Goal: Information Seeking & Learning: Find specific fact

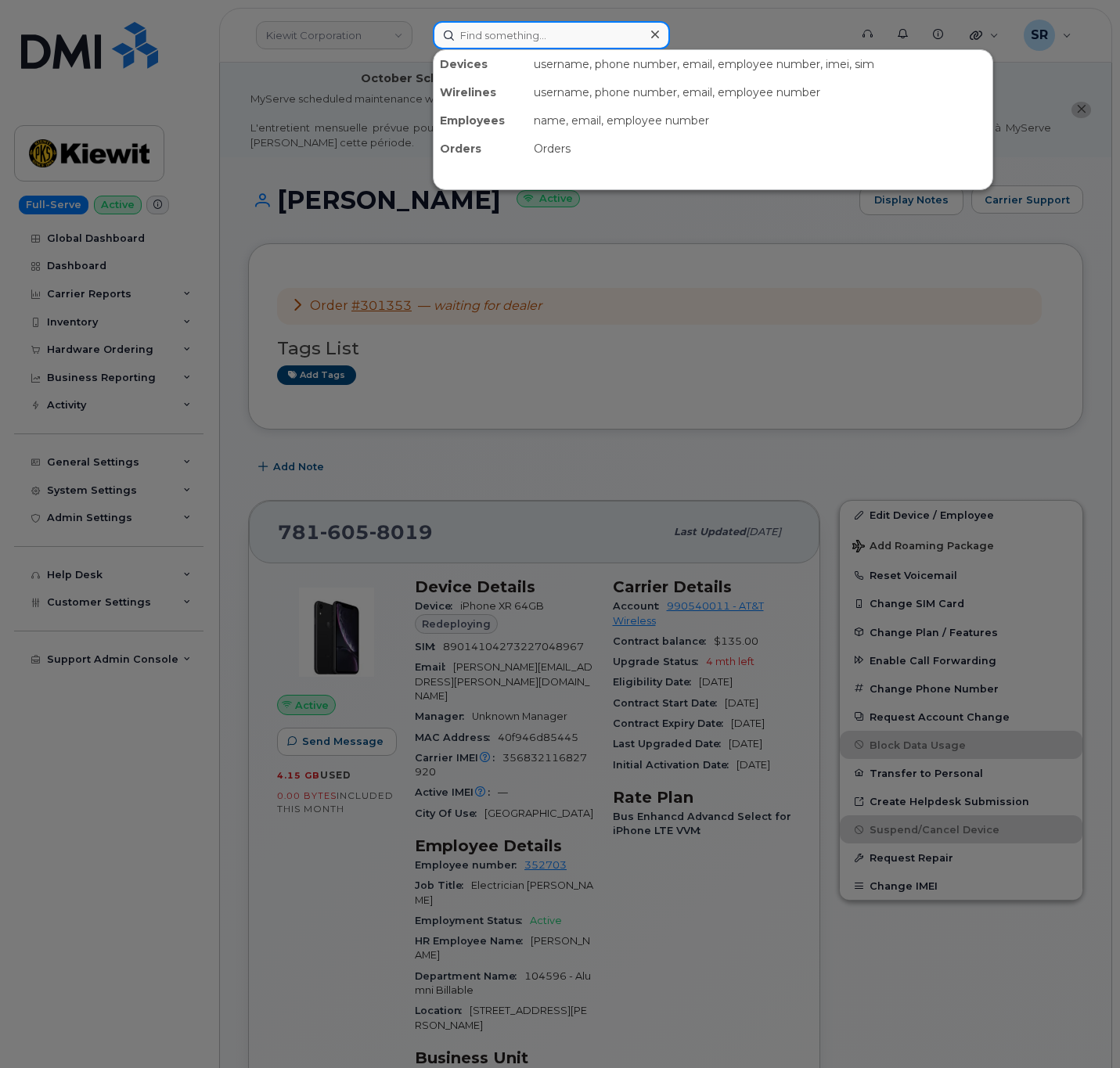
click at [608, 41] on input at bounding box center [552, 36] width 238 height 28
paste input "300705"
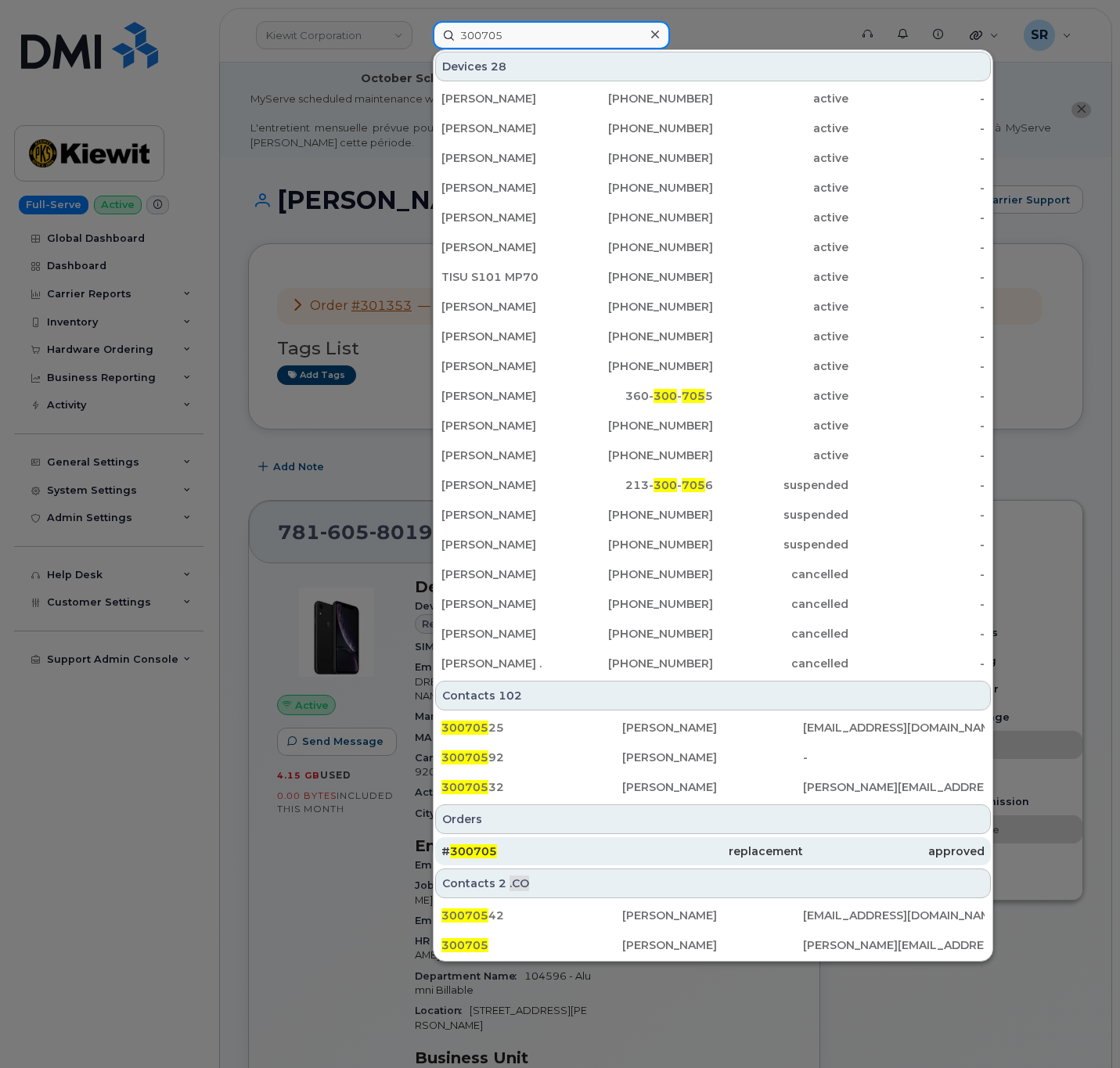
type input "300705"
click at [573, 853] on div "# 300705" at bounding box center [531, 852] width 181 height 16
click at [903, 850] on div "approved" at bounding box center [893, 852] width 181 height 16
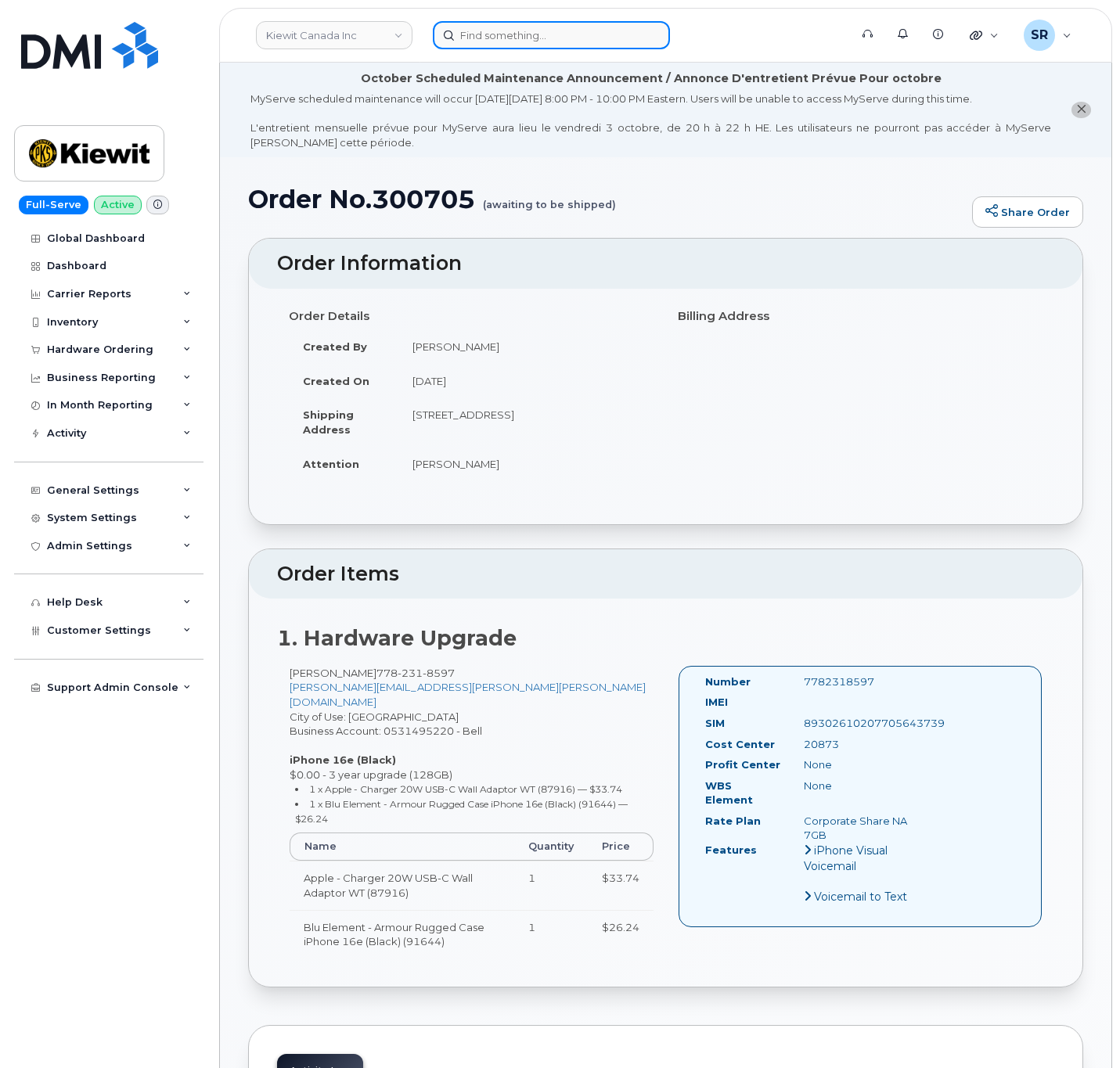
click at [527, 34] on input at bounding box center [552, 36] width 238 height 28
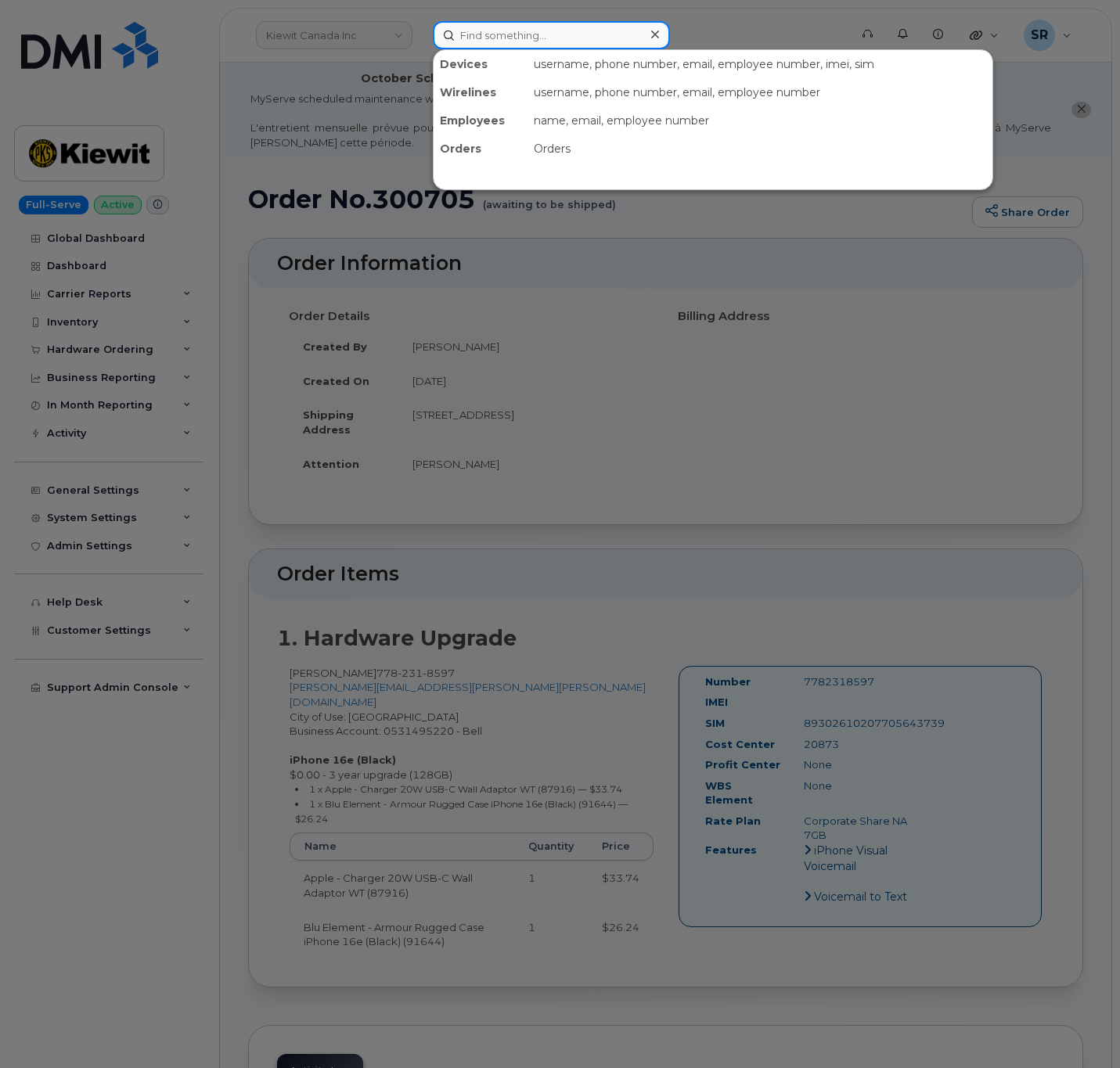
paste input "9832170458"
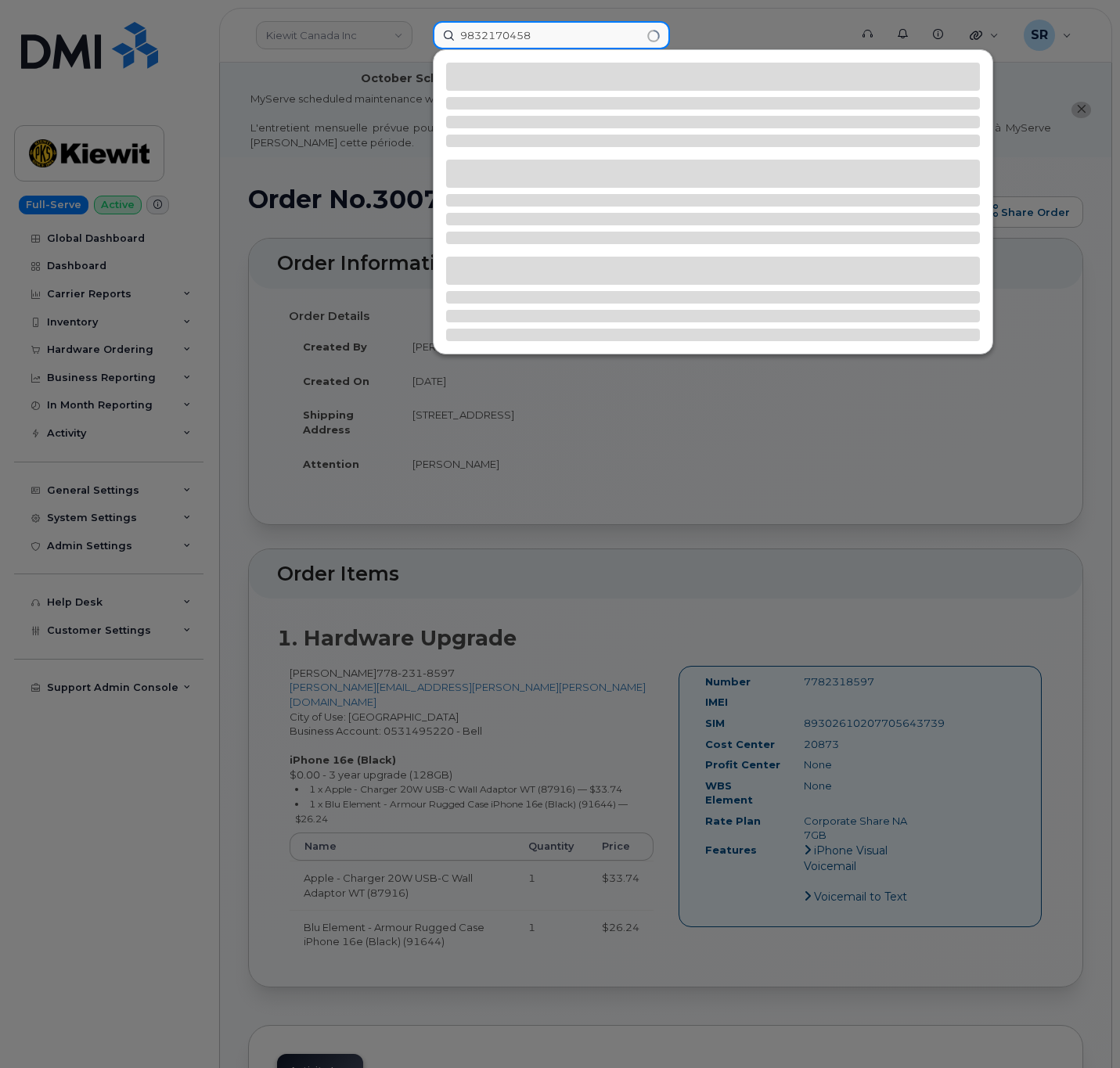
type input "9832170458"
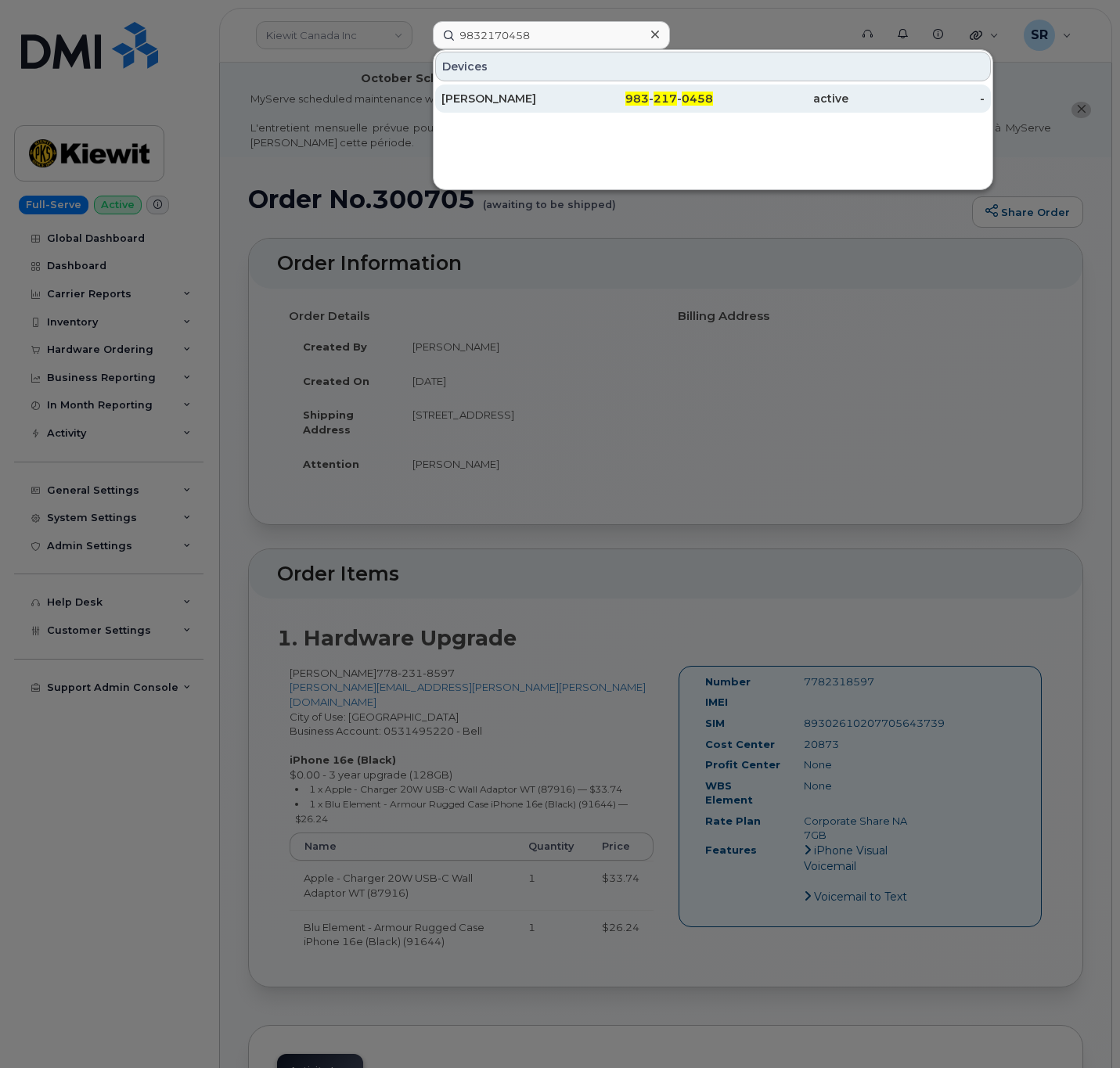
click at [559, 106] on div "Steve Johnson" at bounding box center [509, 99] width 135 height 16
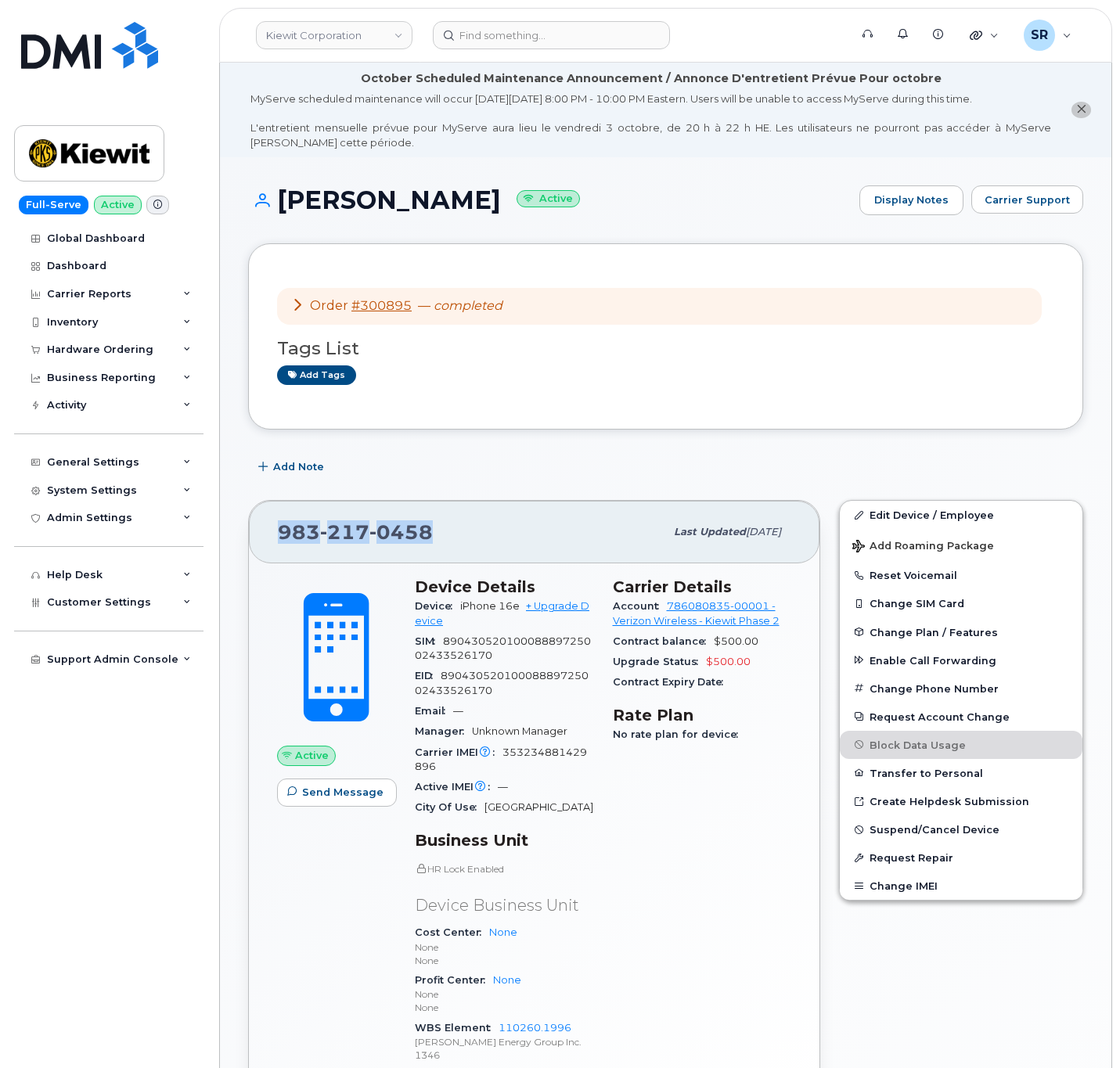
drag, startPoint x: 445, startPoint y: 533, endPoint x: 261, endPoint y: 533, distance: 184.0
click at [261, 533] on div "983 217 0458 Last updated Sep 18, 2025" at bounding box center [534, 532] width 570 height 62
drag, startPoint x: 466, startPoint y: 198, endPoint x: 258, endPoint y: 196, distance: 208.0
click at [258, 196] on h1 "Steve Johnson Active" at bounding box center [550, 199] width 603 height 28
copy h1 "Steve Johnson"
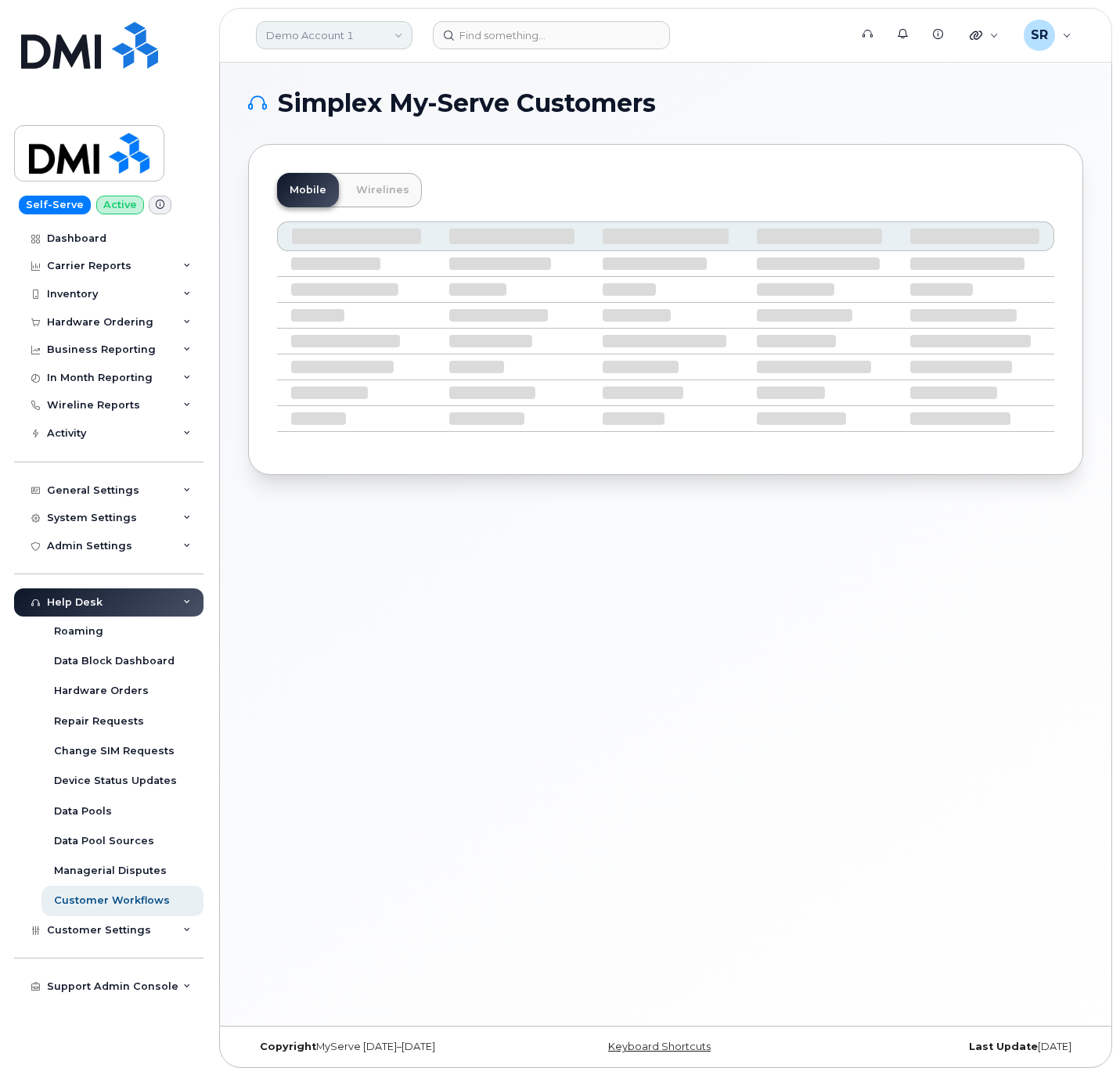
click at [318, 38] on link "Demo Account 1" at bounding box center [334, 36] width 157 height 28
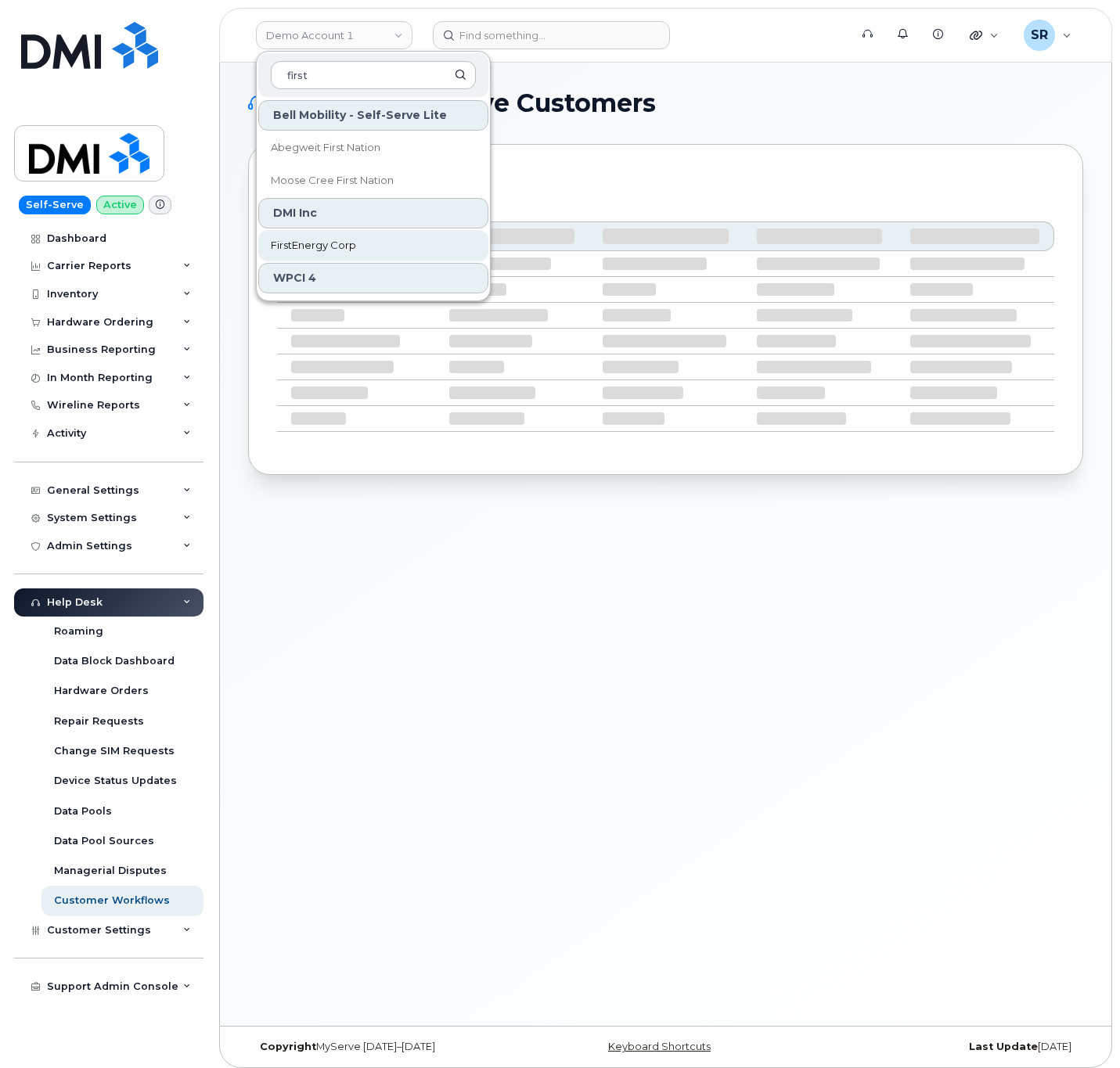
type input "first"
click at [341, 237] on link "FirstEnergy Corp" at bounding box center [373, 245] width 230 height 31
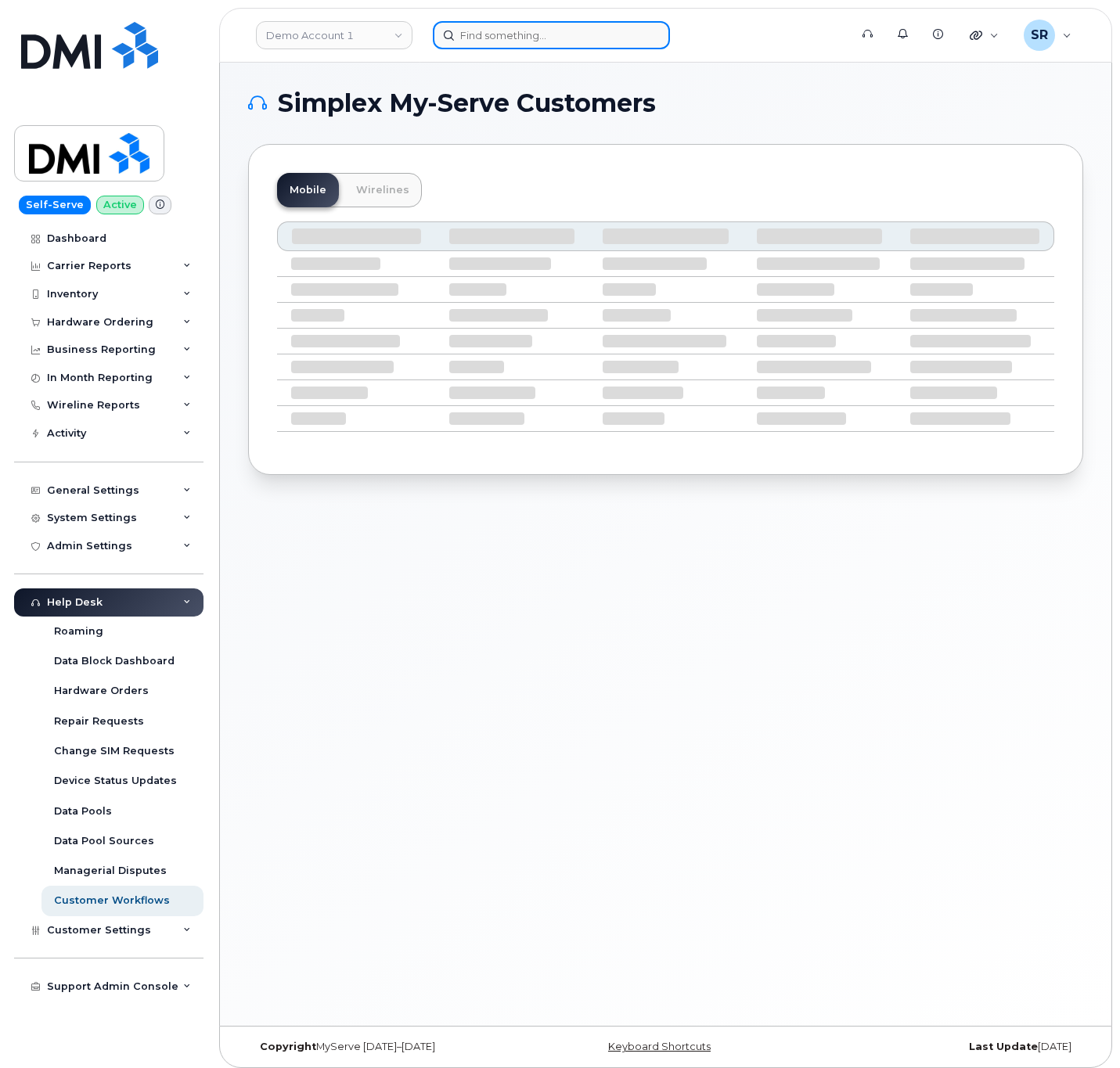
click at [534, 26] on input at bounding box center [552, 36] width 238 height 28
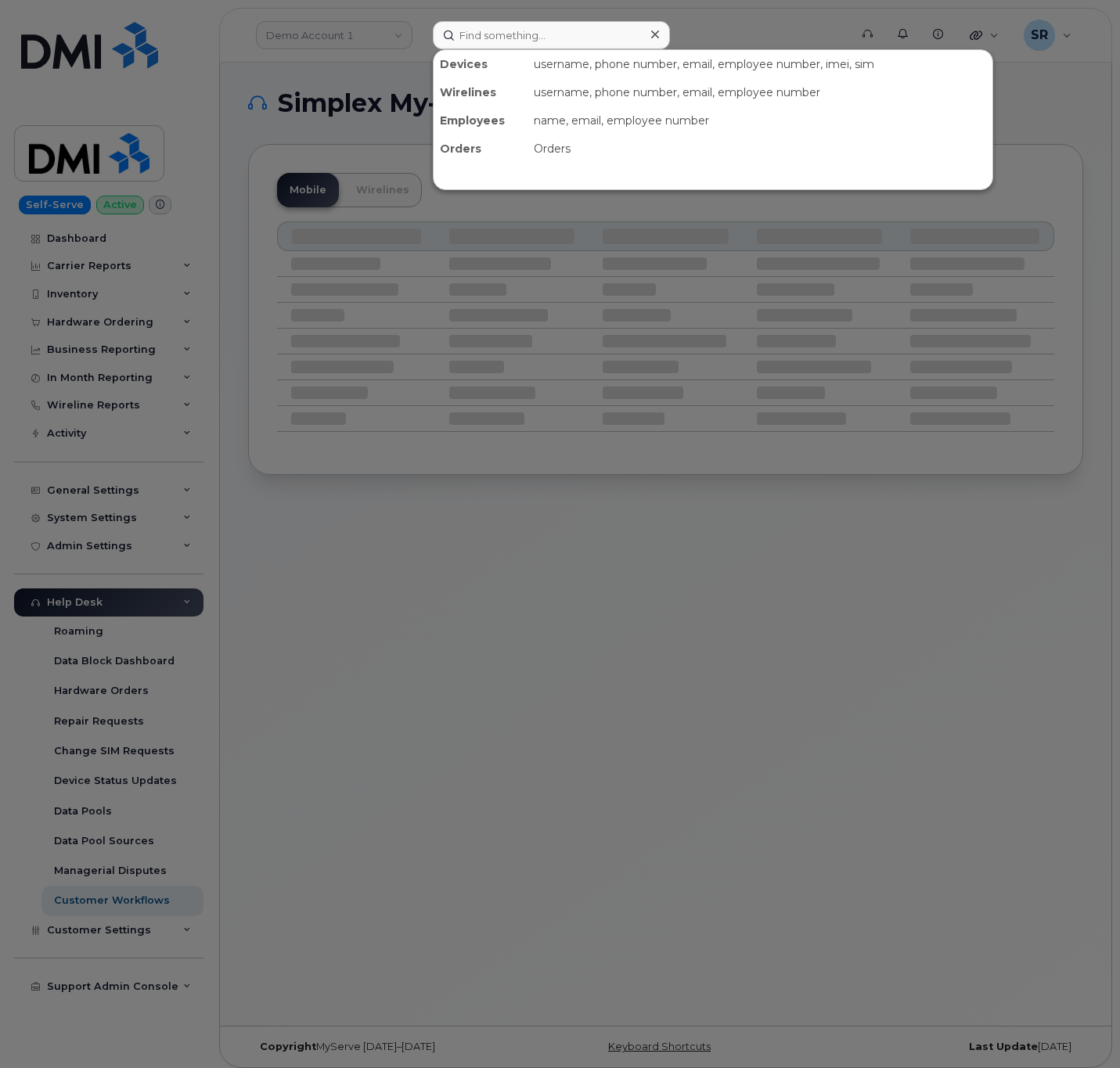
click at [653, 665] on div at bounding box center [560, 534] width 1120 height 1068
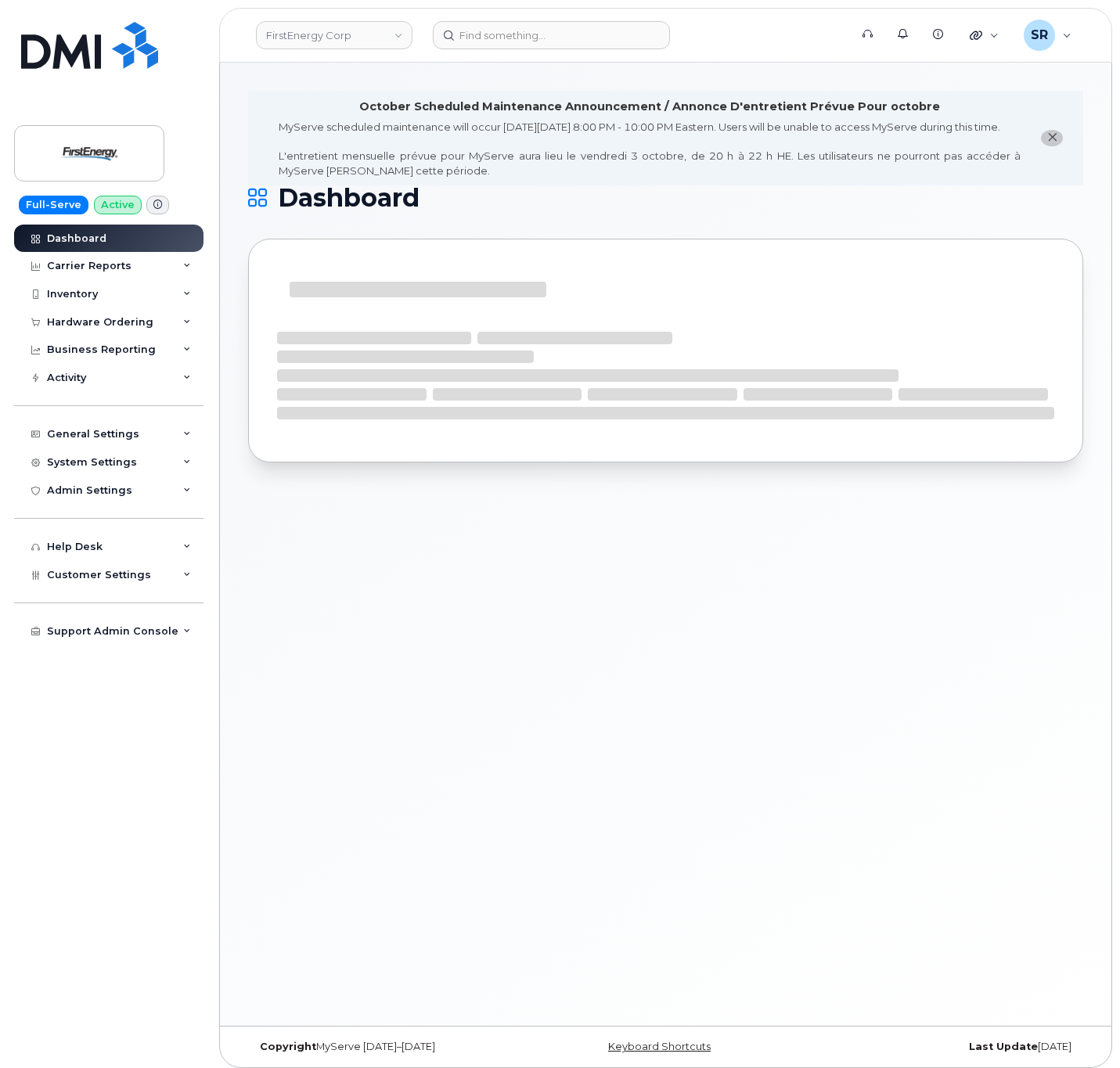
click at [571, 557] on div "October Scheduled Maintenance Announcement / Annonce D'entretient Prévue Pour o…" at bounding box center [665, 543] width 891 height 963
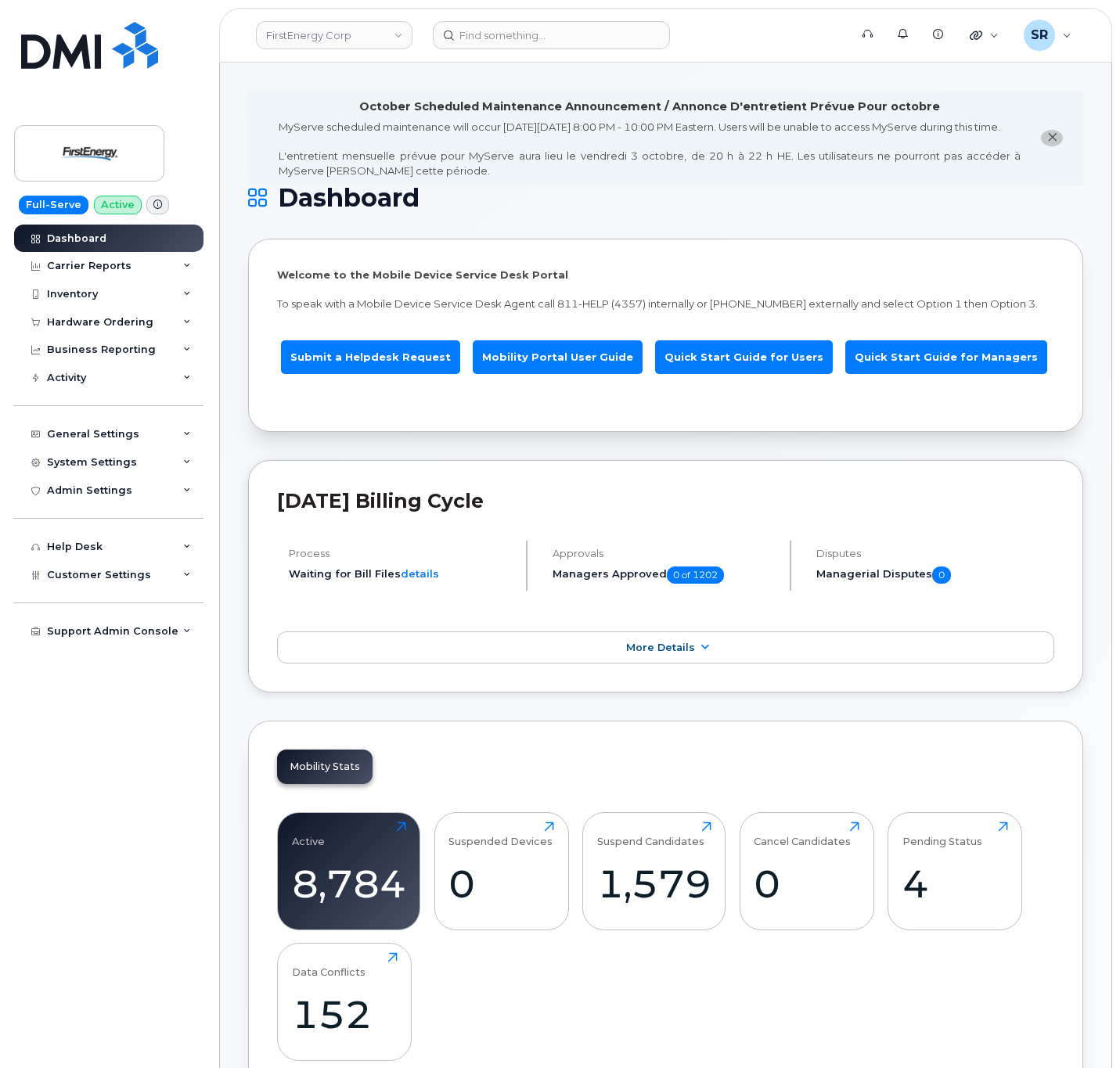
click at [658, 654] on link "More Details" at bounding box center [665, 647] width 778 height 33
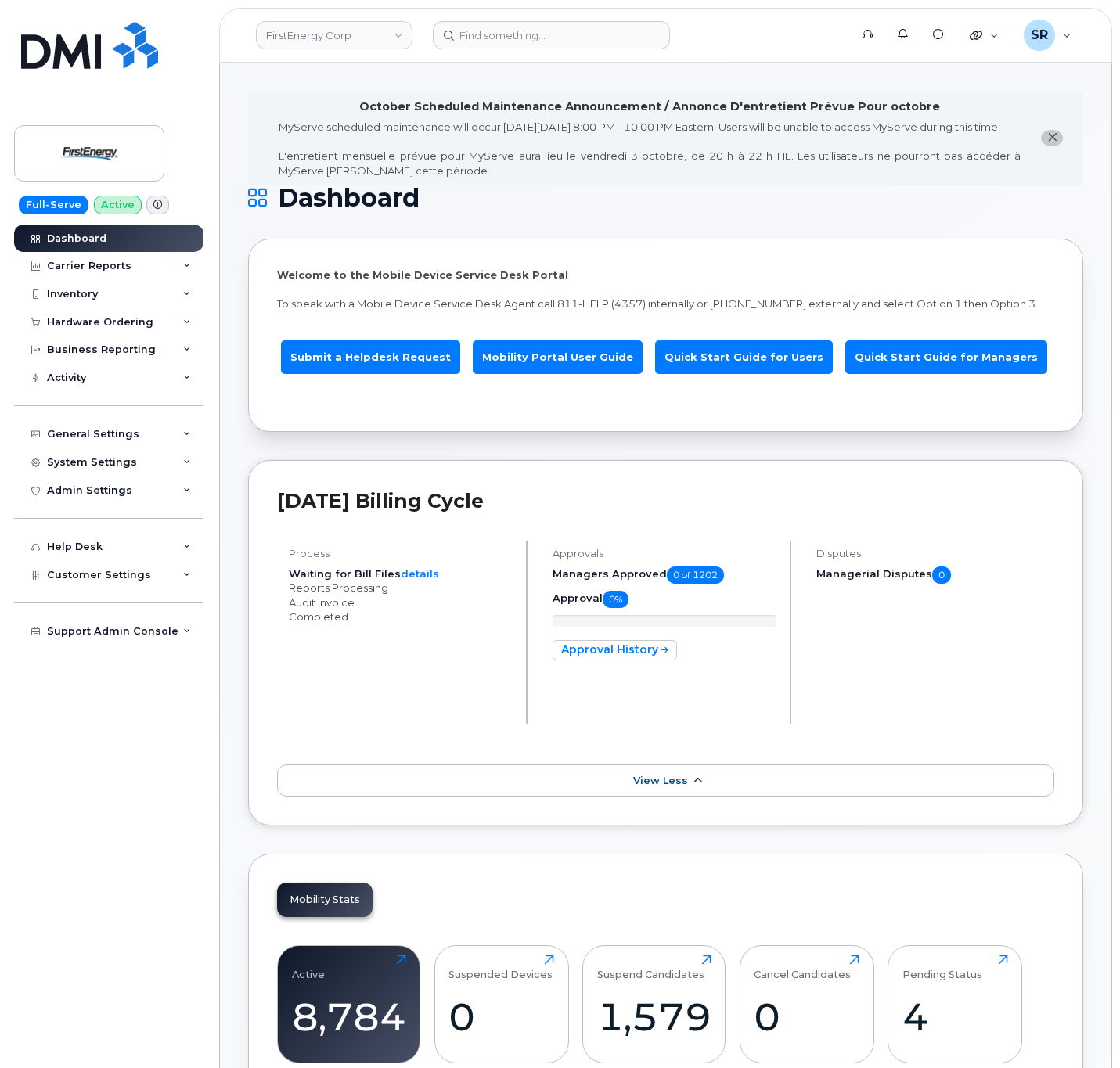
click at [657, 786] on span "View Less" at bounding box center [661, 780] width 55 height 12
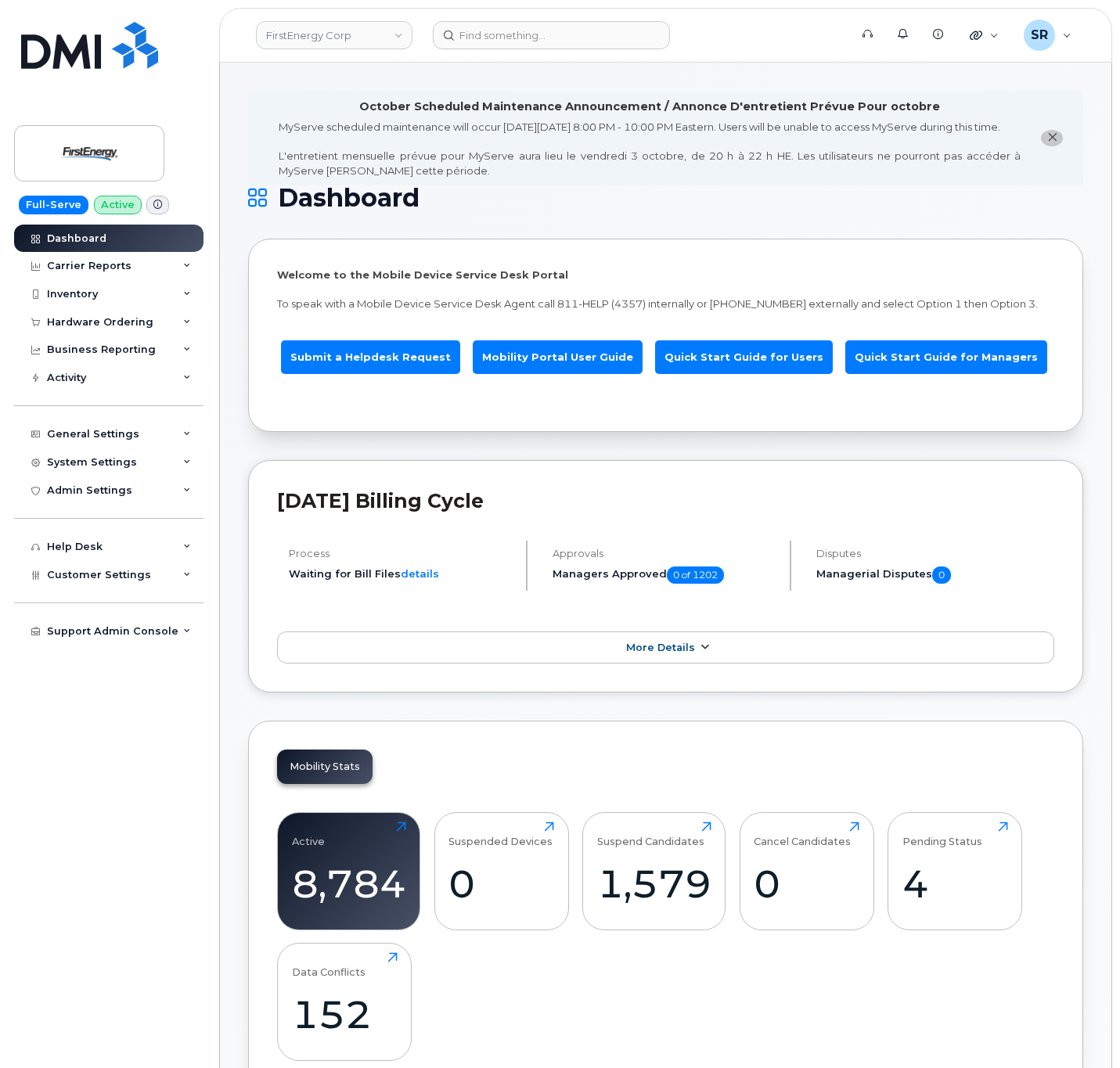
click at [640, 654] on span "More Details" at bounding box center [660, 647] width 68 height 12
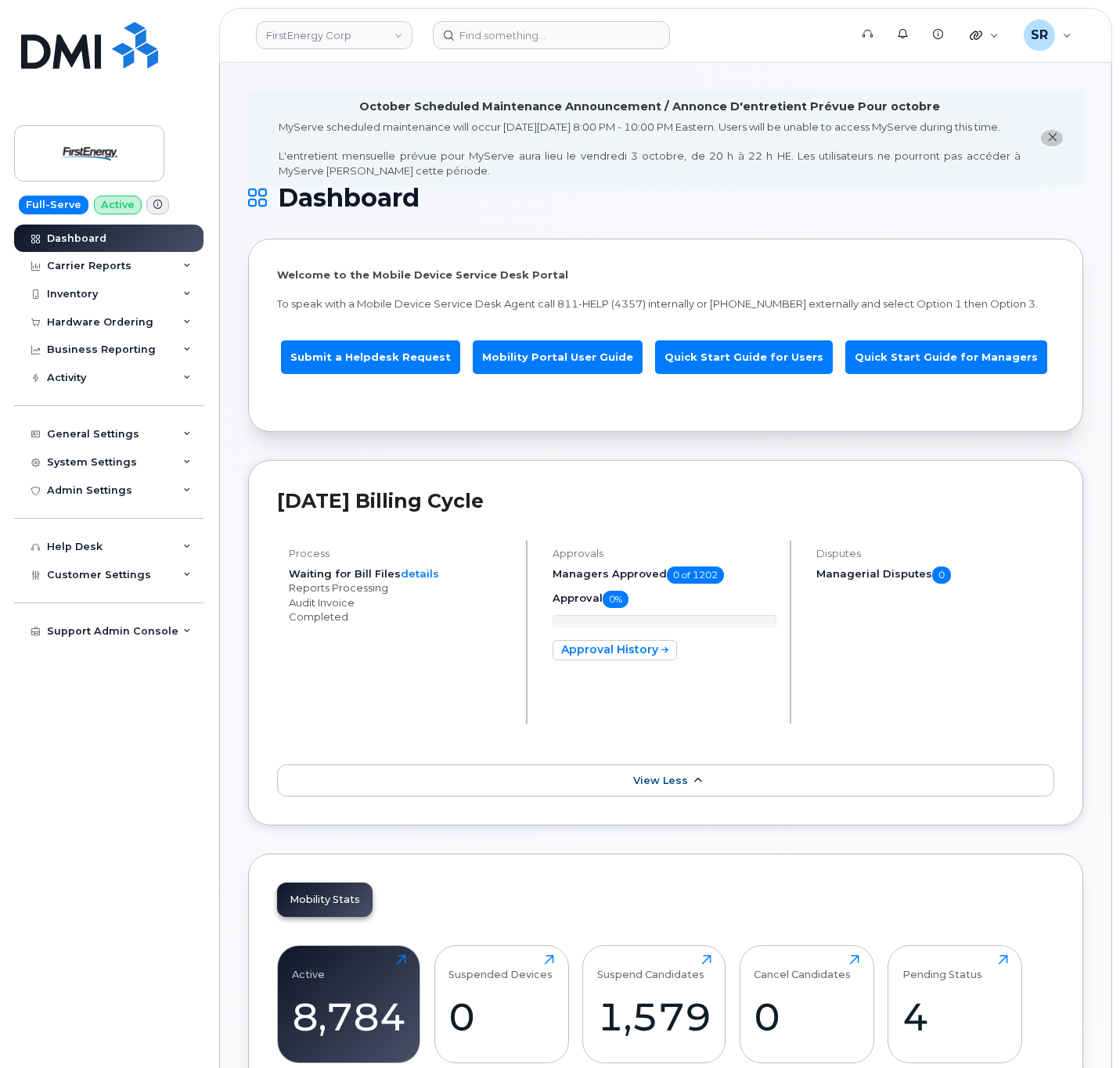
click at [658, 798] on link "View Less" at bounding box center [665, 781] width 778 height 33
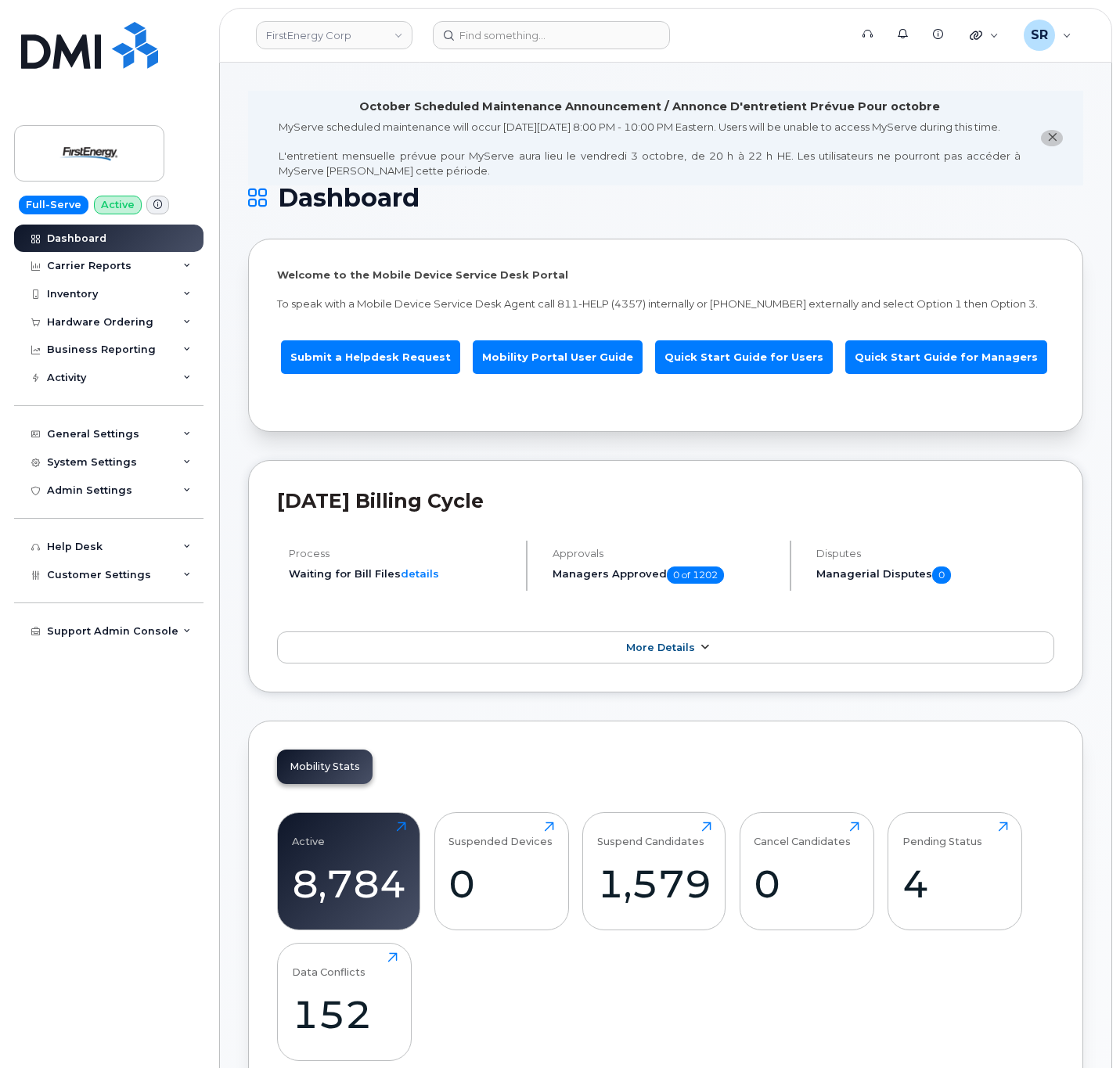
click at [670, 664] on link "More Details" at bounding box center [665, 647] width 778 height 33
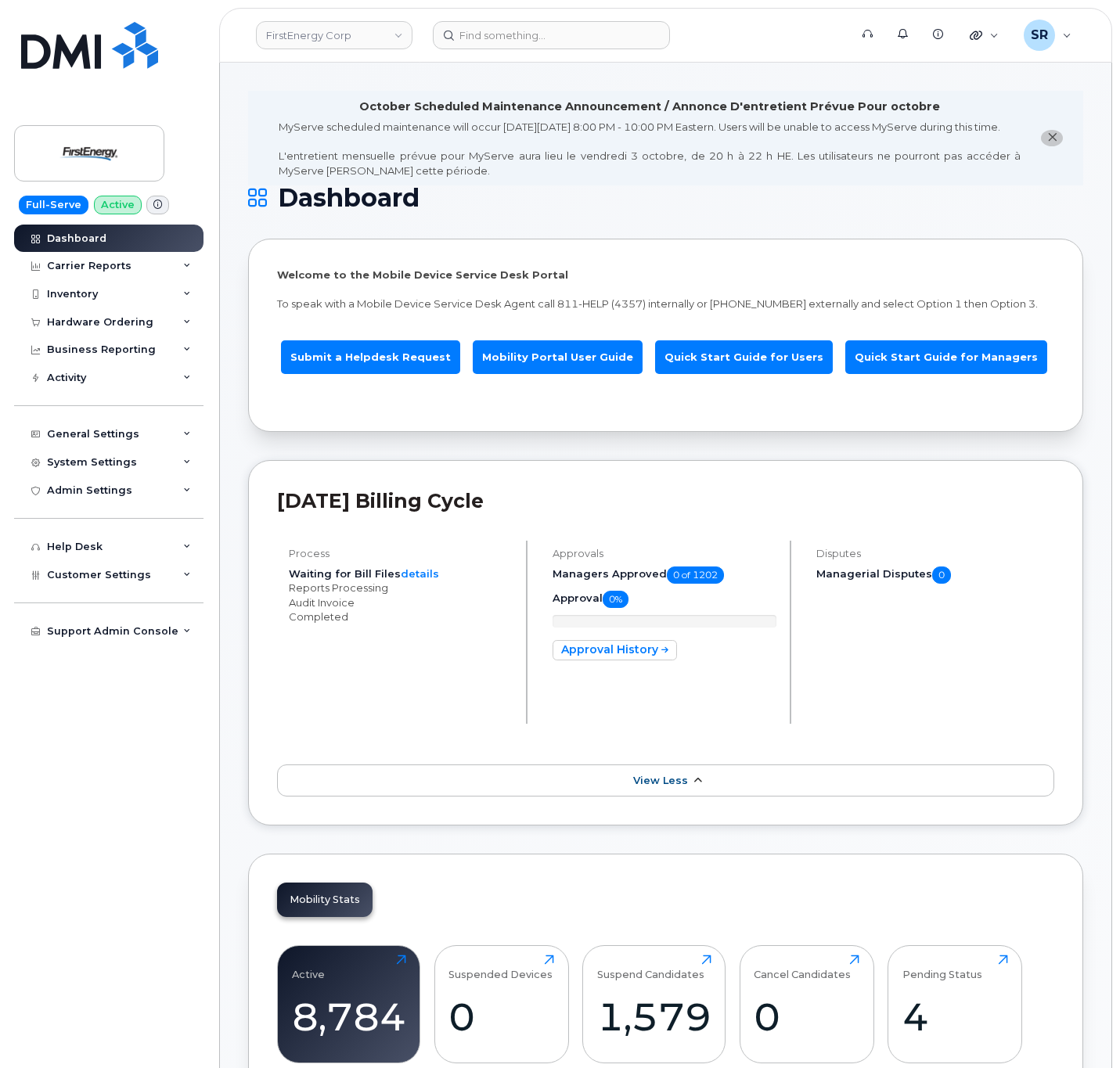
click at [670, 786] on span "View Less" at bounding box center [661, 780] width 55 height 12
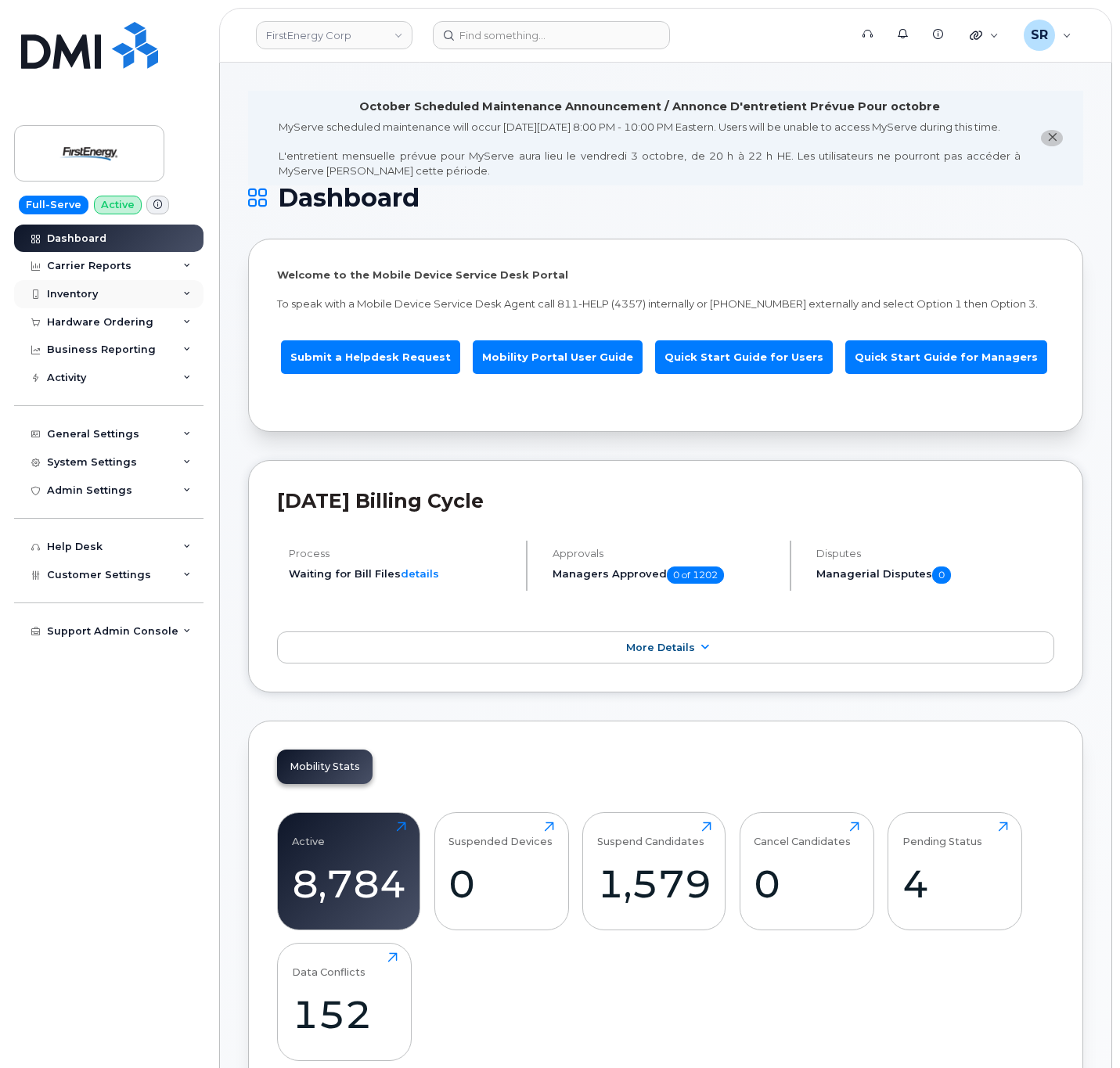
click at [101, 290] on div "Inventory" at bounding box center [109, 294] width 189 height 28
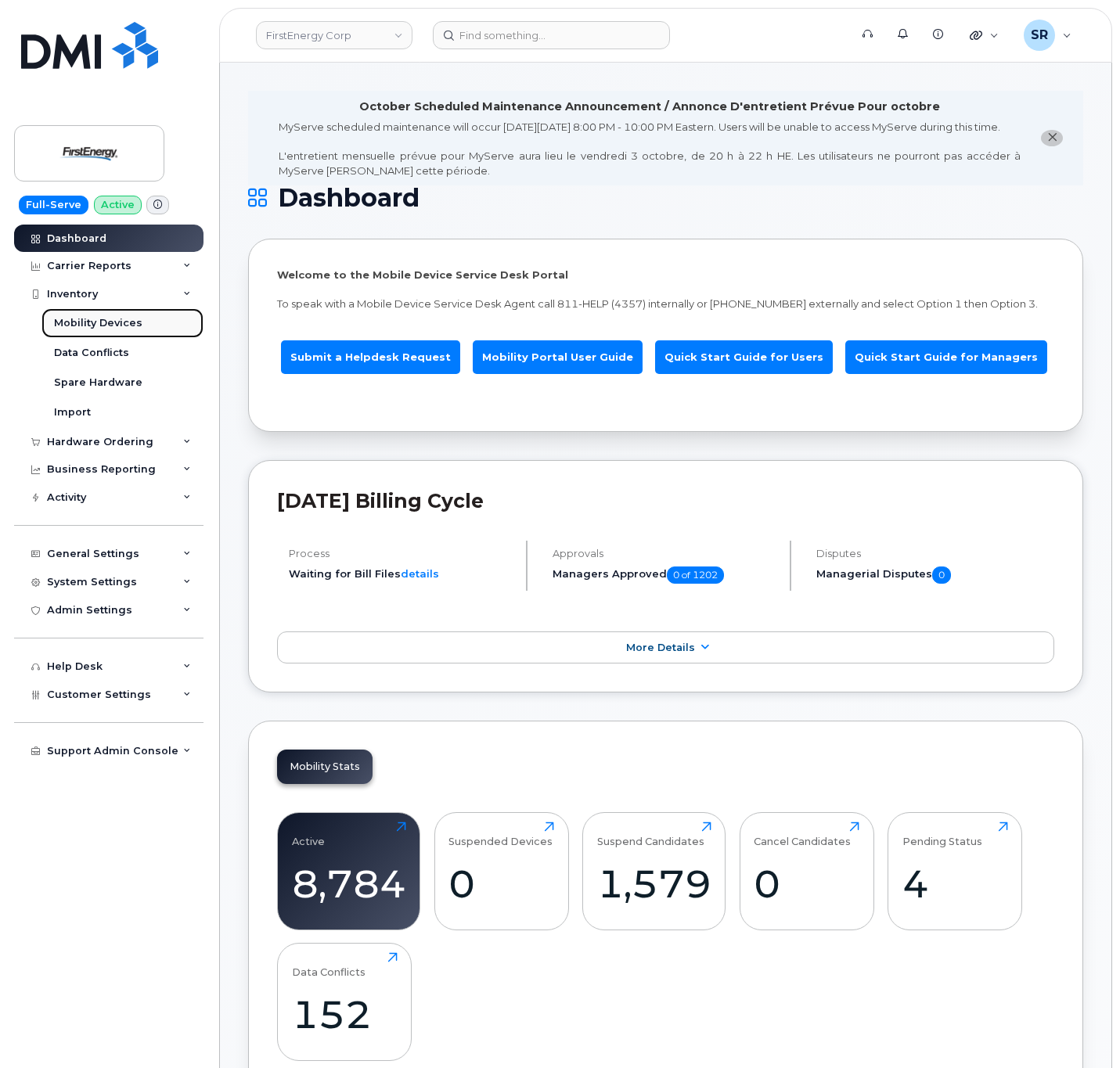
click at [107, 323] on div "Mobility Devices" at bounding box center [98, 323] width 88 height 14
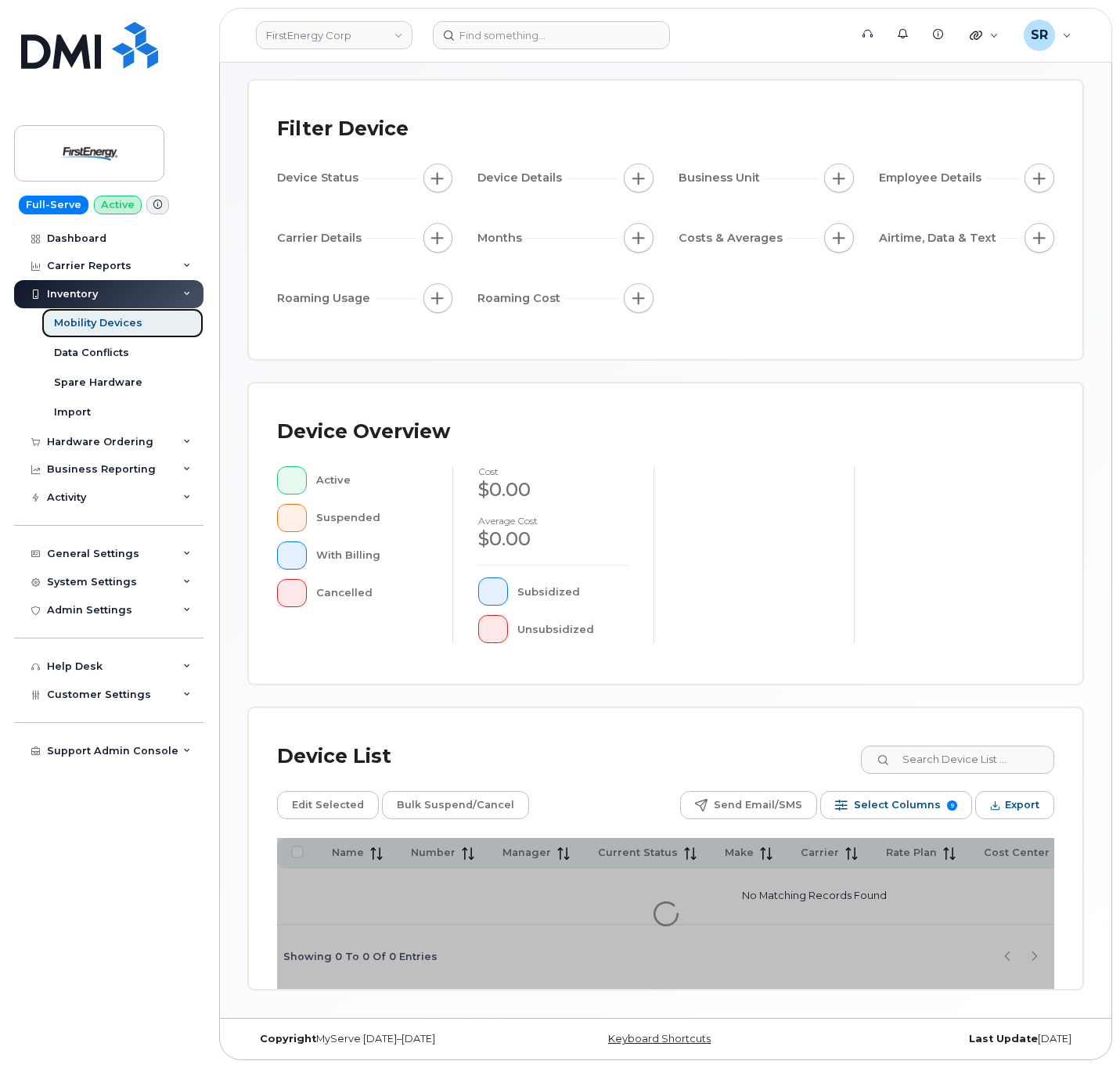
scroll to position [76, 0]
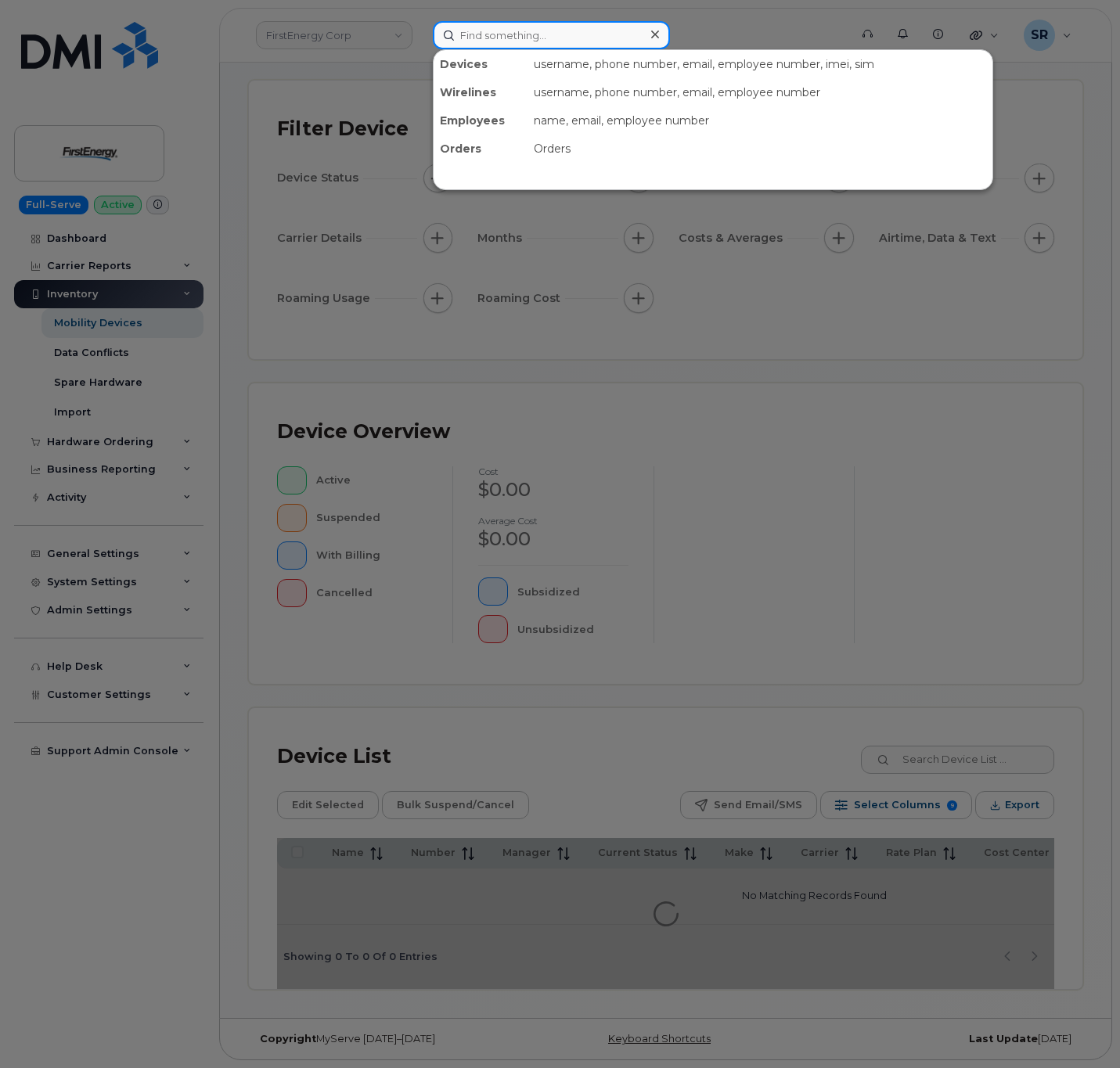
click at [566, 31] on input at bounding box center [552, 36] width 238 height 28
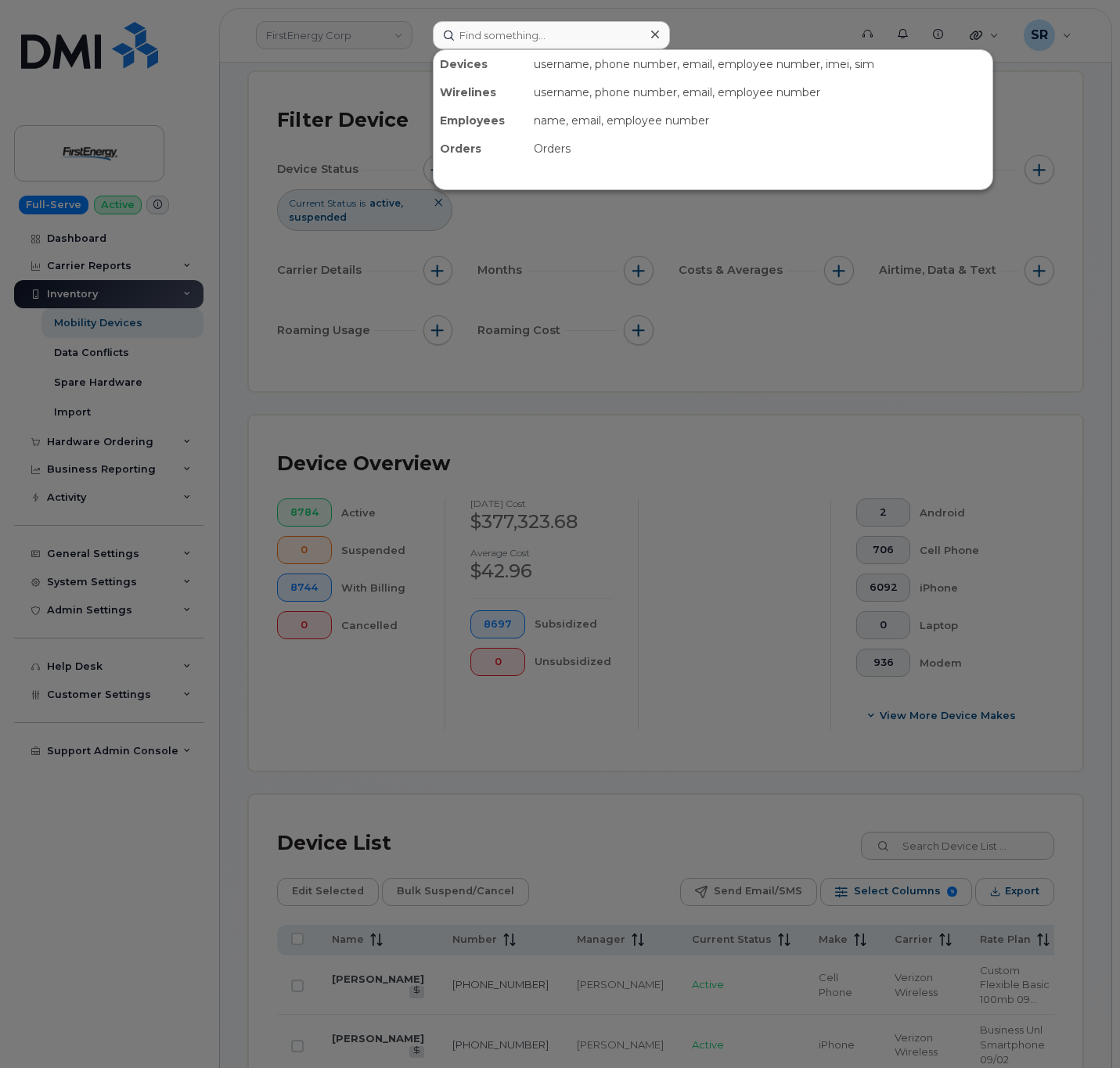
click at [731, 459] on div at bounding box center [560, 534] width 1120 height 1068
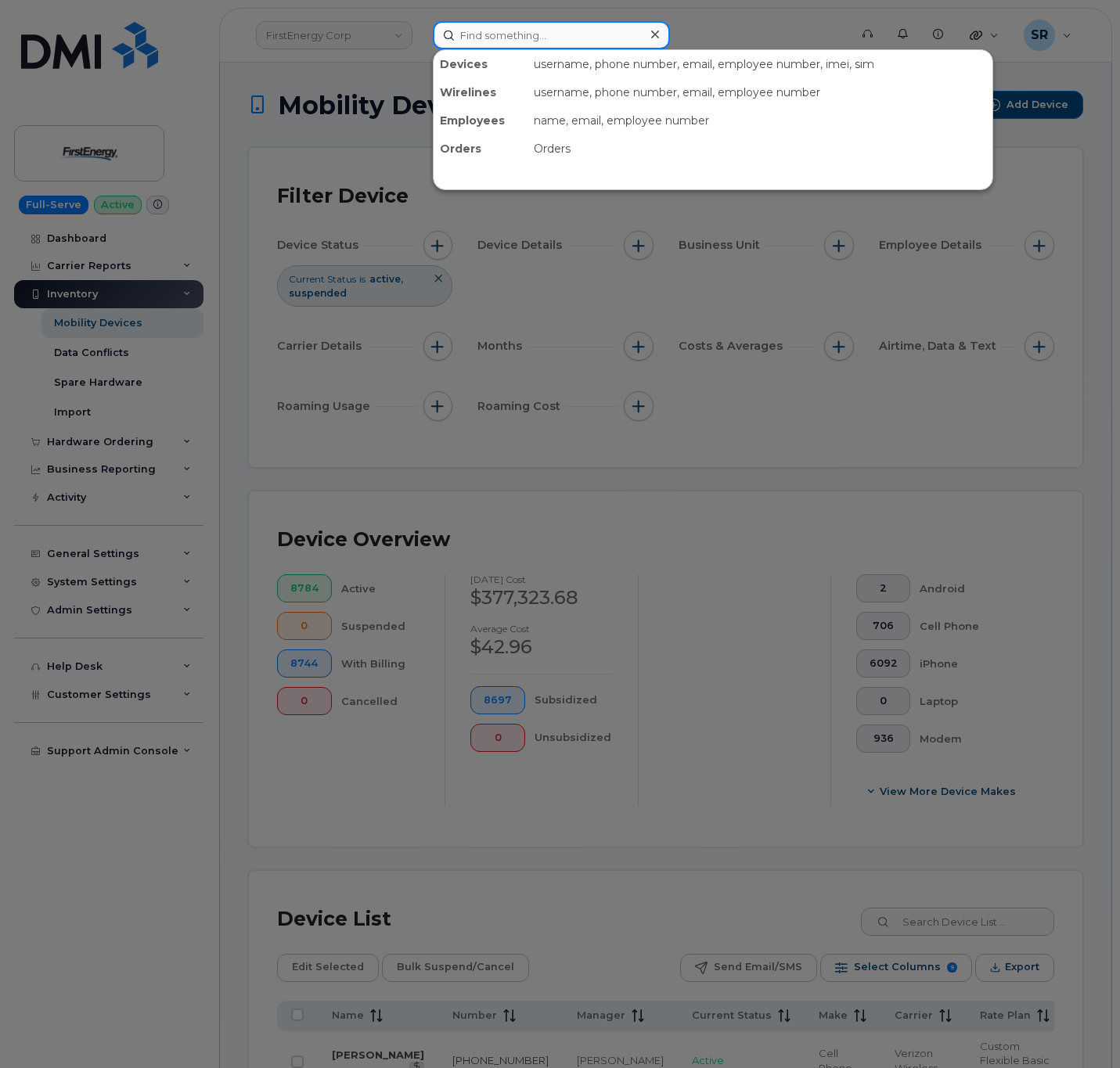
click at [610, 33] on input at bounding box center [552, 36] width 238 height 28
click at [566, 43] on input at bounding box center [552, 36] width 238 height 28
paste input "Sabrina Martin"
click at [566, 43] on input "Sabrina Martin" at bounding box center [552, 36] width 238 height 28
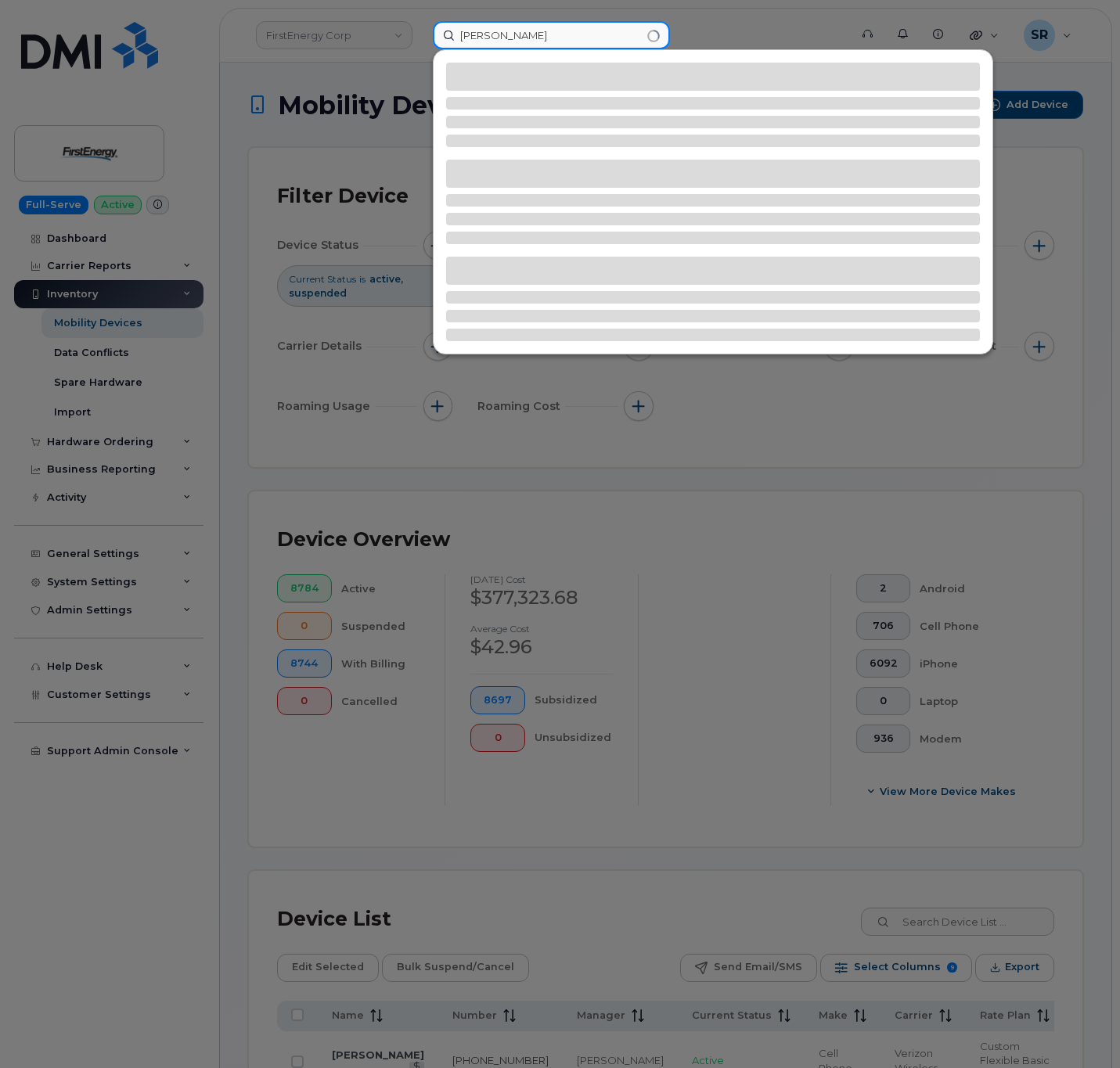
type input "Sabrina Martin"
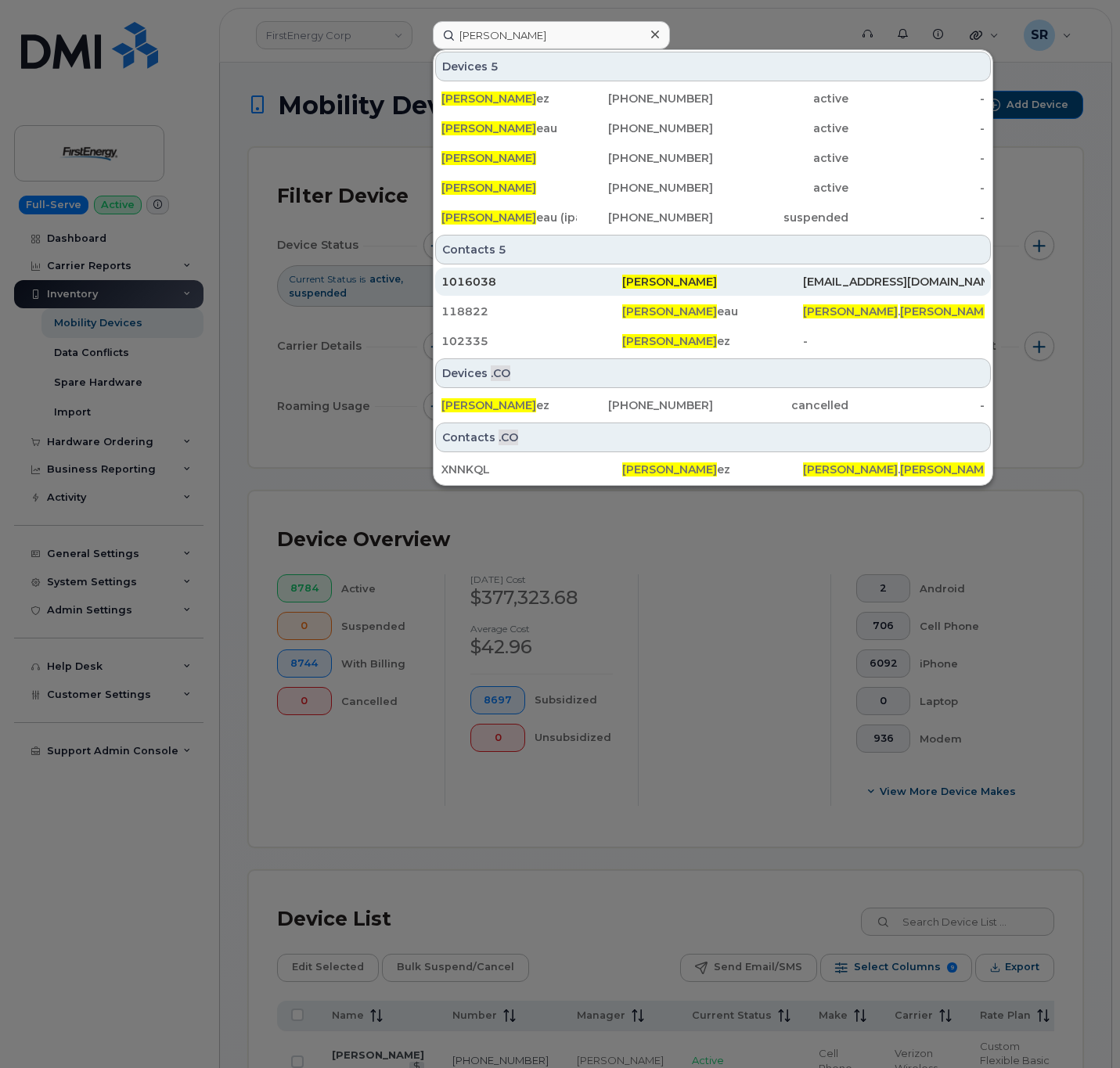
click at [543, 277] on div "1016038" at bounding box center [531, 282] width 181 height 16
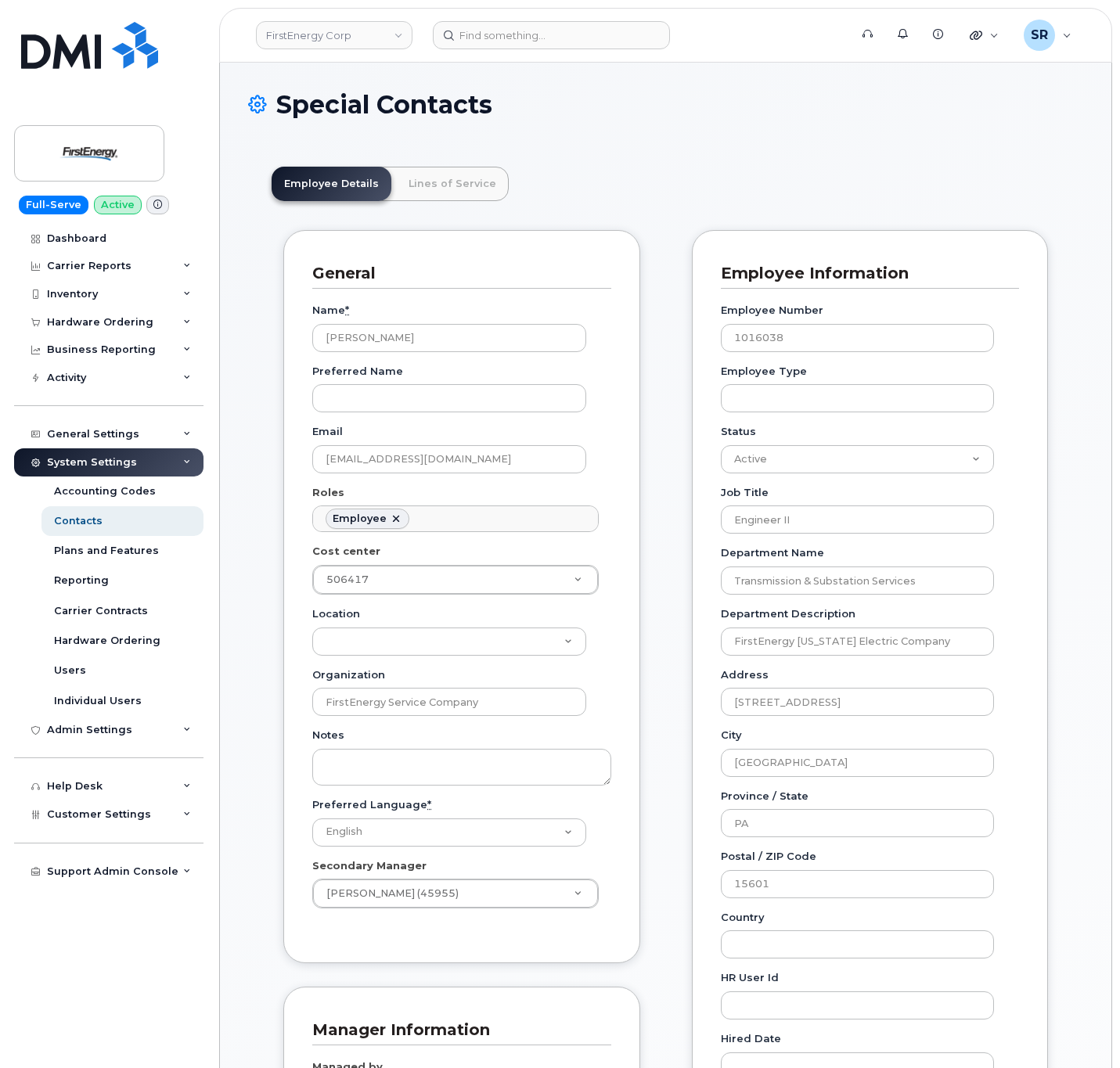
scroll to position [47, 0]
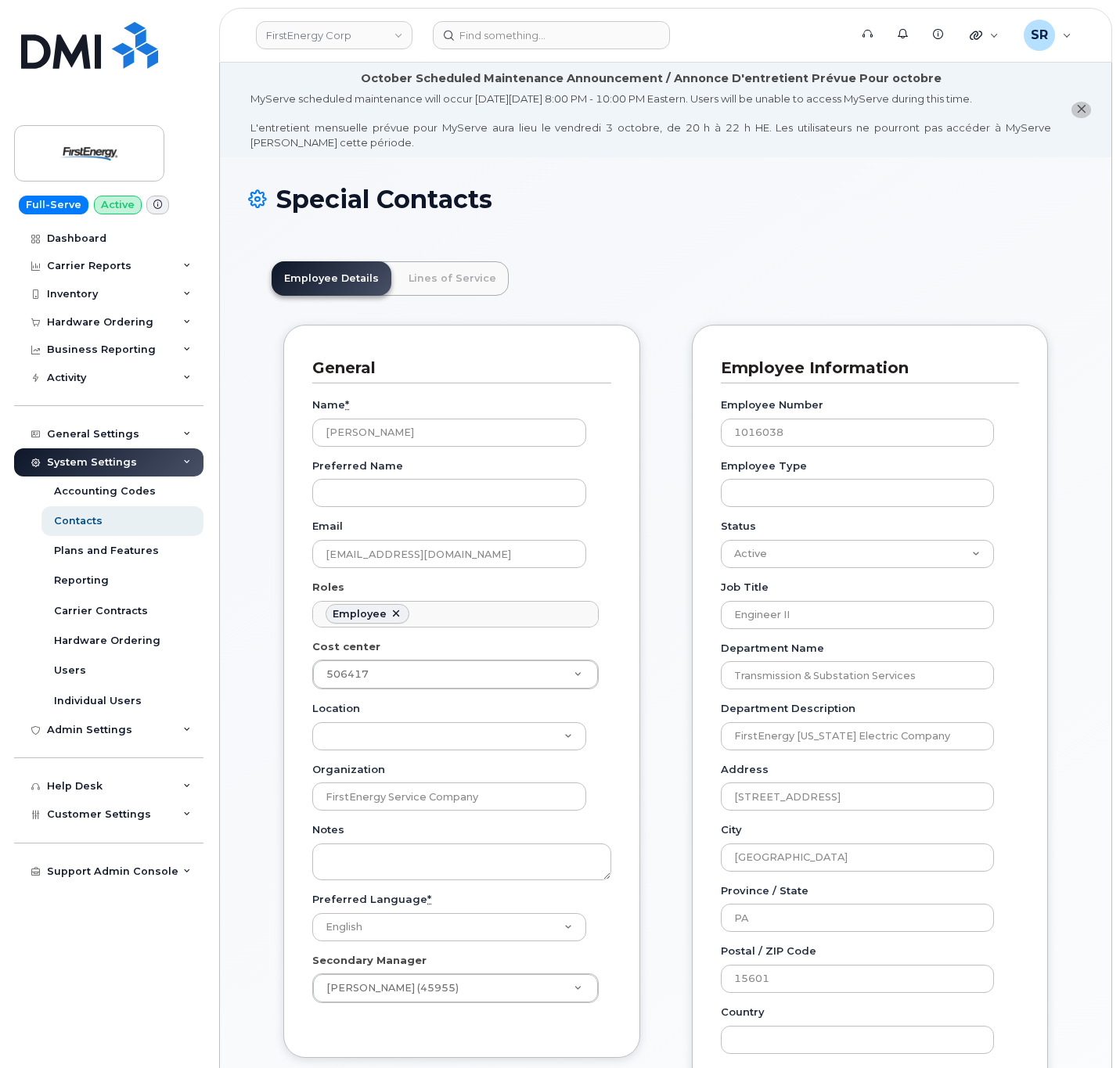
click at [461, 186] on h1 "Special Contacts" at bounding box center [665, 199] width 835 height 28
click at [445, 272] on link "Lines of Service" at bounding box center [452, 278] width 113 height 35
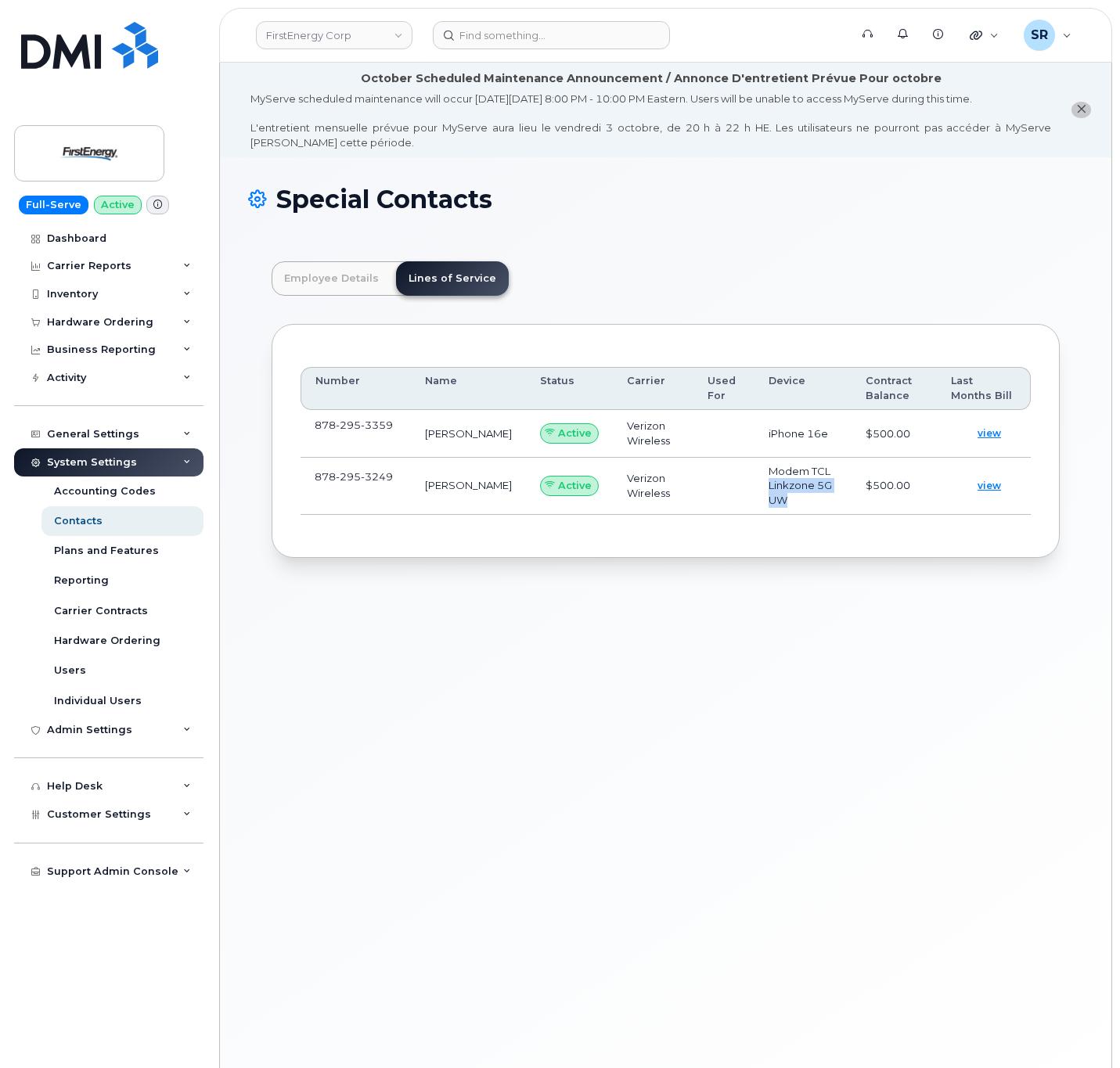
drag, startPoint x: 745, startPoint y: 484, endPoint x: 803, endPoint y: 505, distance: 61.7
click at [803, 505] on td "Modem TCL Linkzone 5G UW" at bounding box center [803, 486] width 98 height 57
click at [694, 512] on td at bounding box center [724, 486] width 61 height 57
drag, startPoint x: 414, startPoint y: 486, endPoint x: 468, endPoint y: 491, distance: 54.2
click at [468, 491] on tr "878 295 3249 Sabrina Martin Active Verizon Wireless Modem TCL Linkzone 5G UW $5…" at bounding box center [665, 486] width 730 height 57
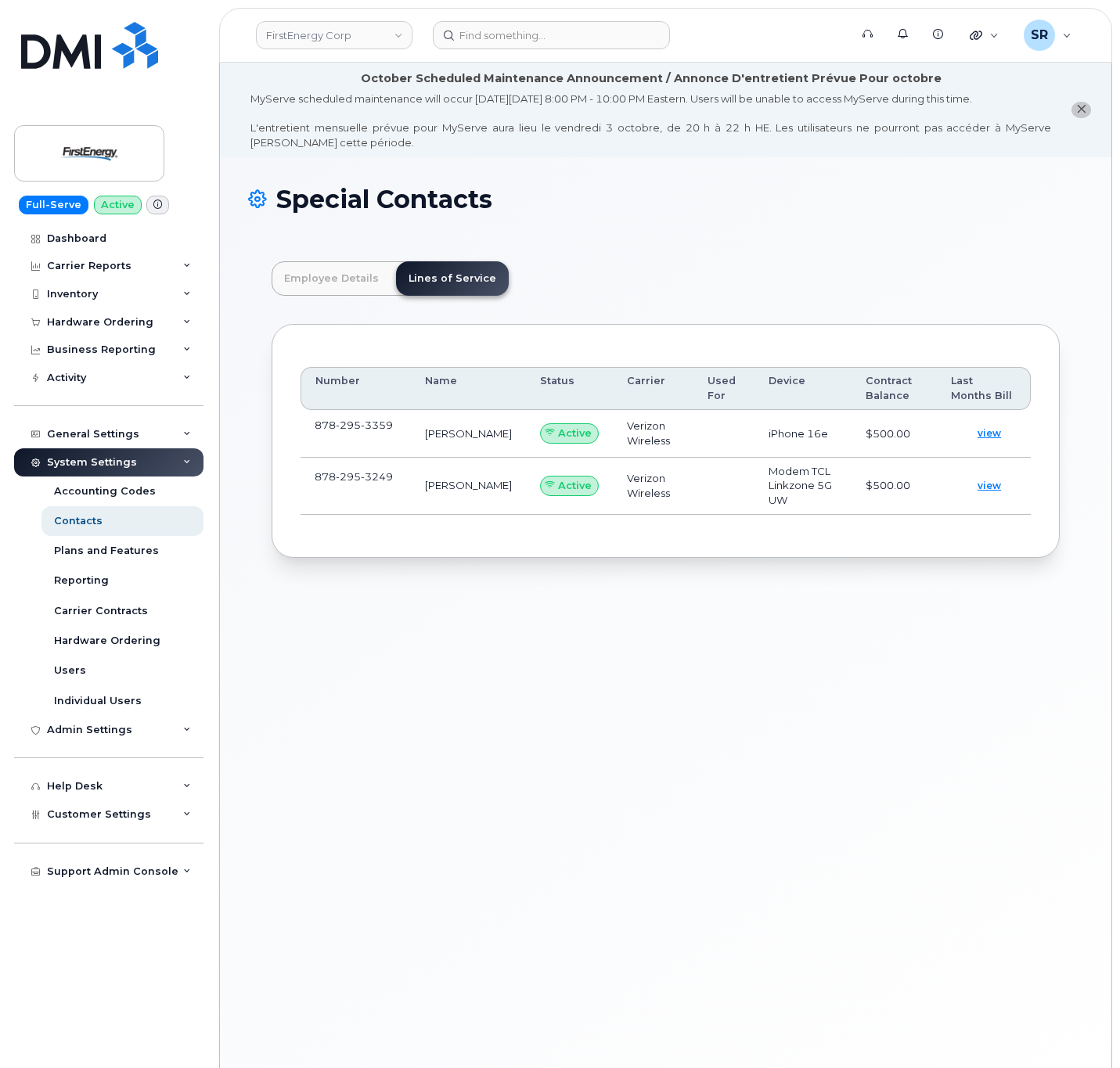
click at [471, 500] on td "Sabrina Martin" at bounding box center [468, 486] width 115 height 57
drag, startPoint x: 738, startPoint y: 434, endPoint x: 805, endPoint y: 435, distance: 67.0
click at [805, 435] on td "iPhone 16e" at bounding box center [803, 434] width 98 height 48
drag, startPoint x: 745, startPoint y: 477, endPoint x: 811, endPoint y: 475, distance: 66.0
click at [811, 475] on td "Modem TCL Linkzone 5G UW" at bounding box center [803, 486] width 98 height 57
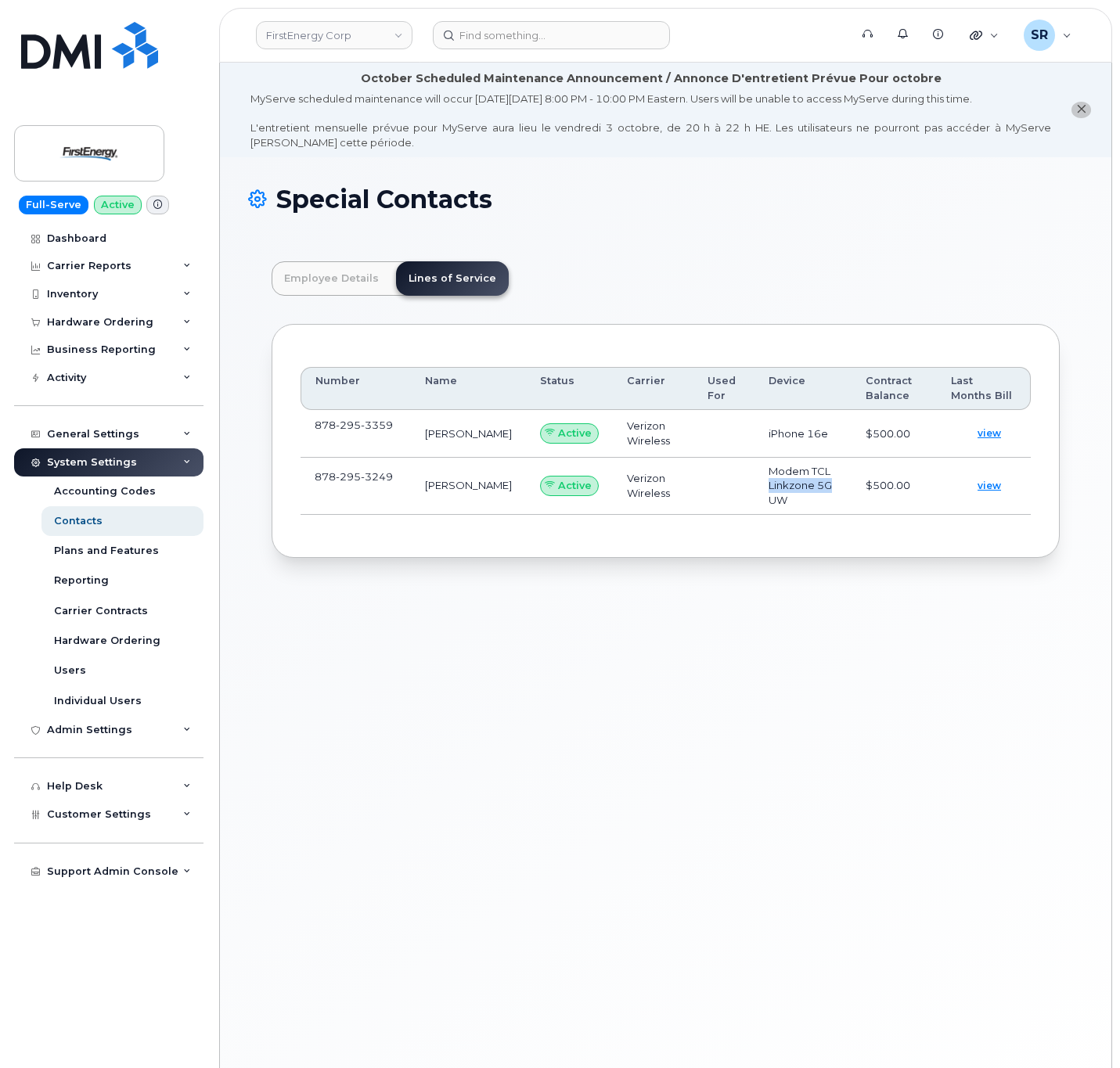
drag, startPoint x: 743, startPoint y: 493, endPoint x: 808, endPoint y: 486, distance: 65.4
click at [808, 486] on td "Modem TCL Linkzone 5G UW" at bounding box center [803, 486] width 98 height 57
click at [702, 498] on td at bounding box center [724, 486] width 61 height 57
click at [783, 507] on td "Modem TCL Linkzone 5G UW" at bounding box center [803, 486] width 98 height 57
click at [796, 507] on td "Modem TCL Linkzone 5G UW" at bounding box center [803, 486] width 98 height 57
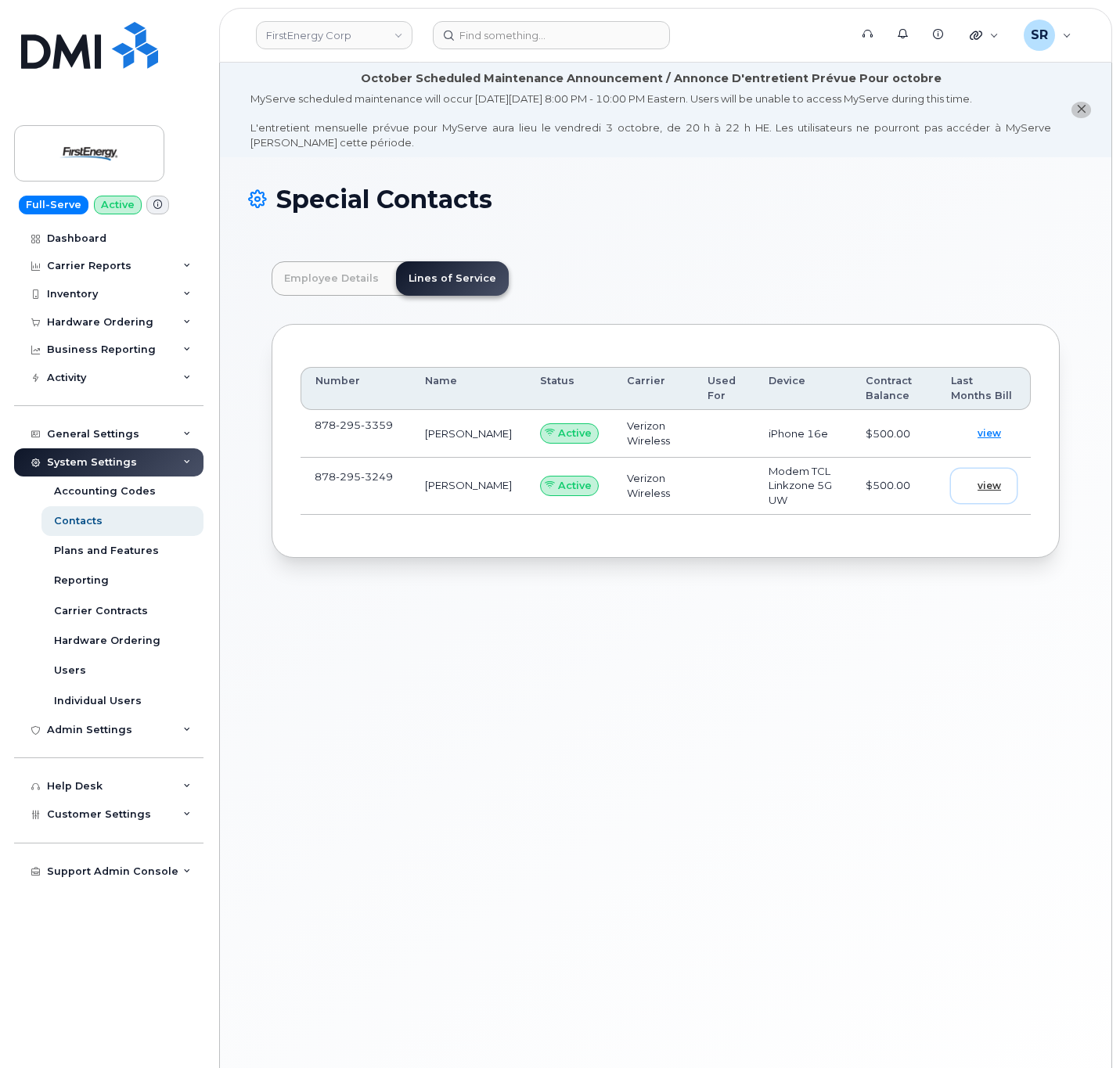
click at [978, 492] on span "view" at bounding box center [989, 486] width 23 height 14
click at [555, 36] on input at bounding box center [552, 36] width 238 height 28
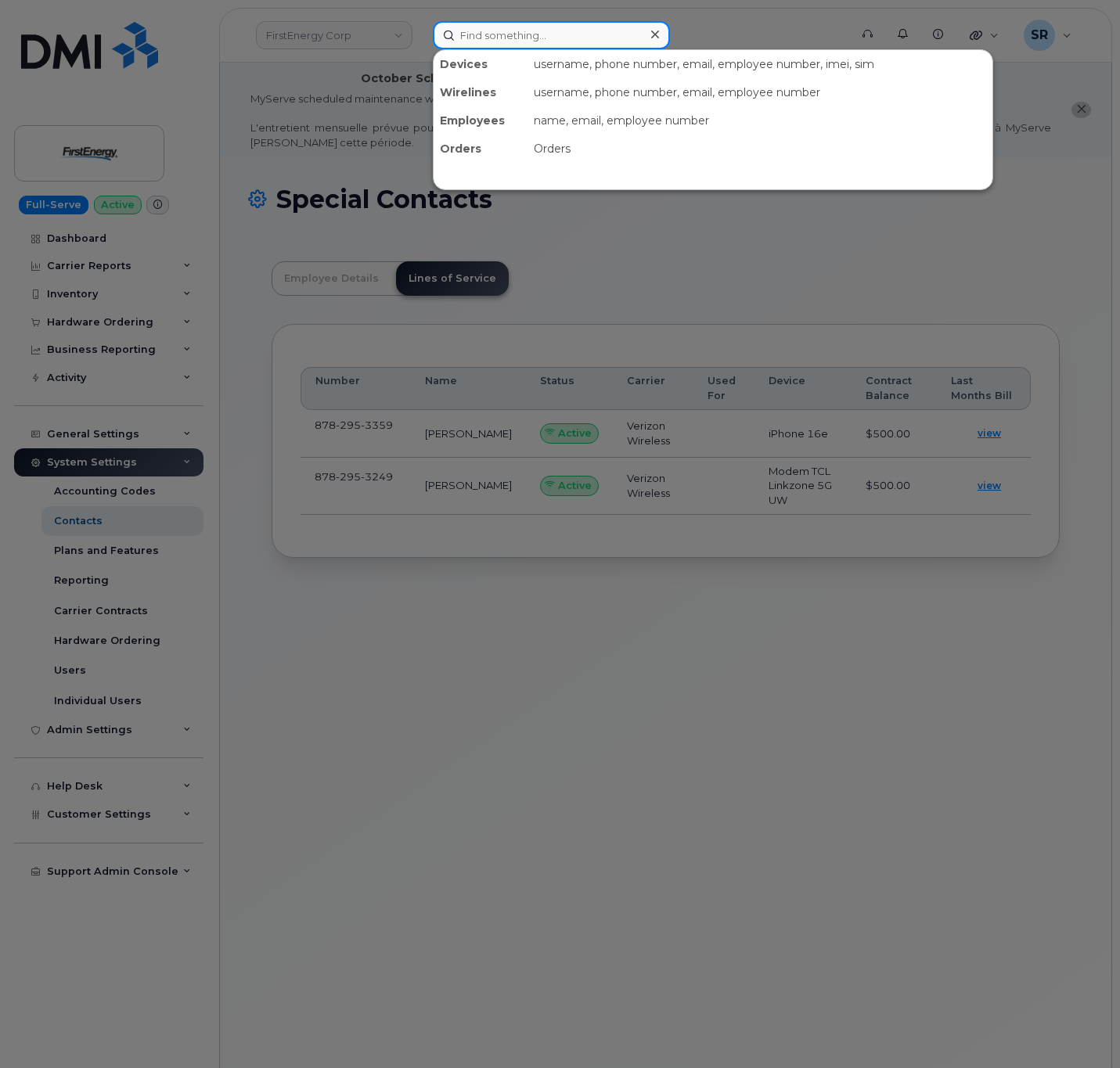
paste input "Mahoud Tahir"
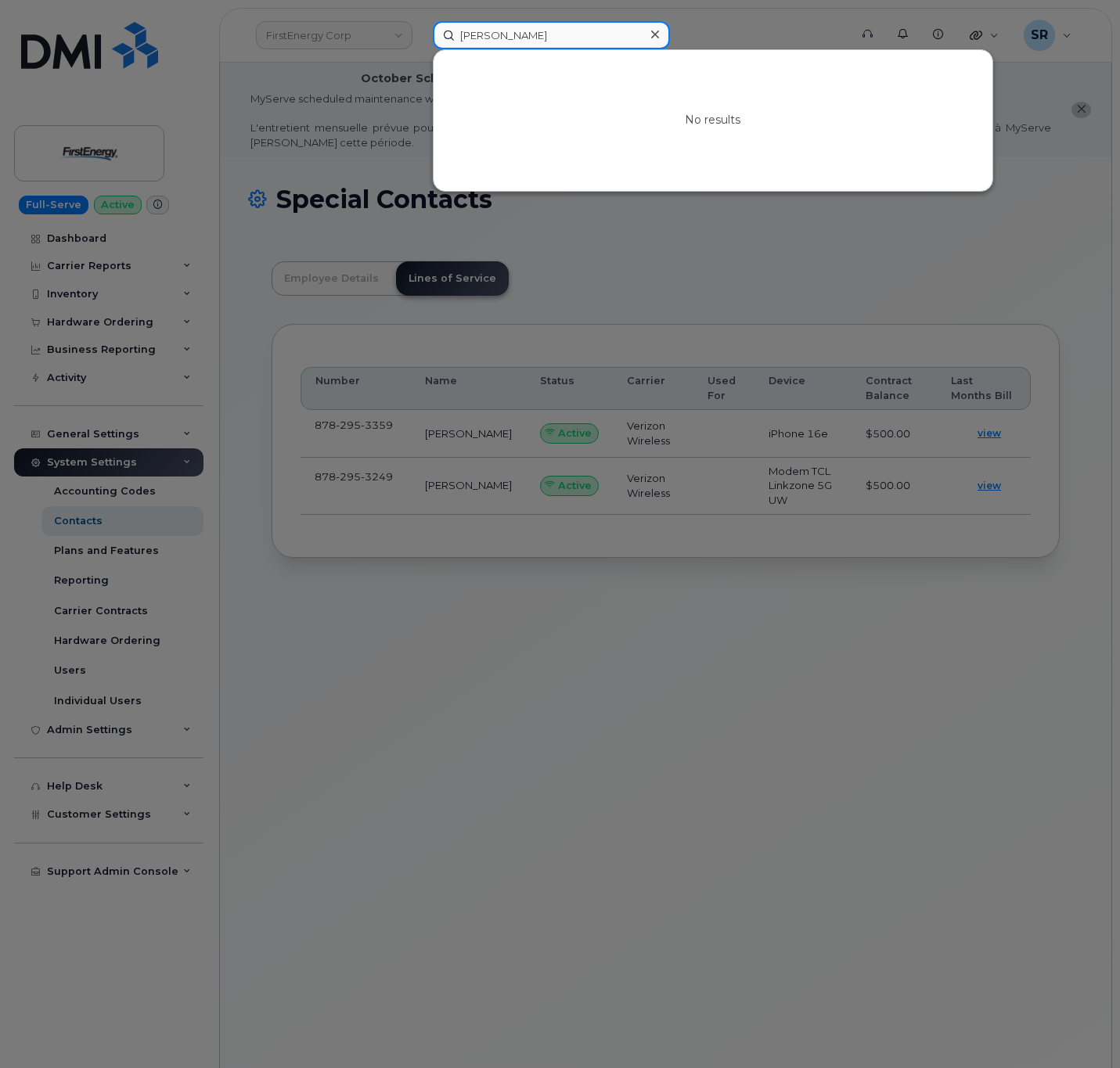
drag, startPoint x: 583, startPoint y: 38, endPoint x: 425, endPoint y: 44, distance: 158.1
click at [425, 44] on div "Mahoud Tahir No results" at bounding box center [636, 36] width 431 height 28
click at [554, 36] on input "Mahoud Tahir" at bounding box center [552, 36] width 238 height 28
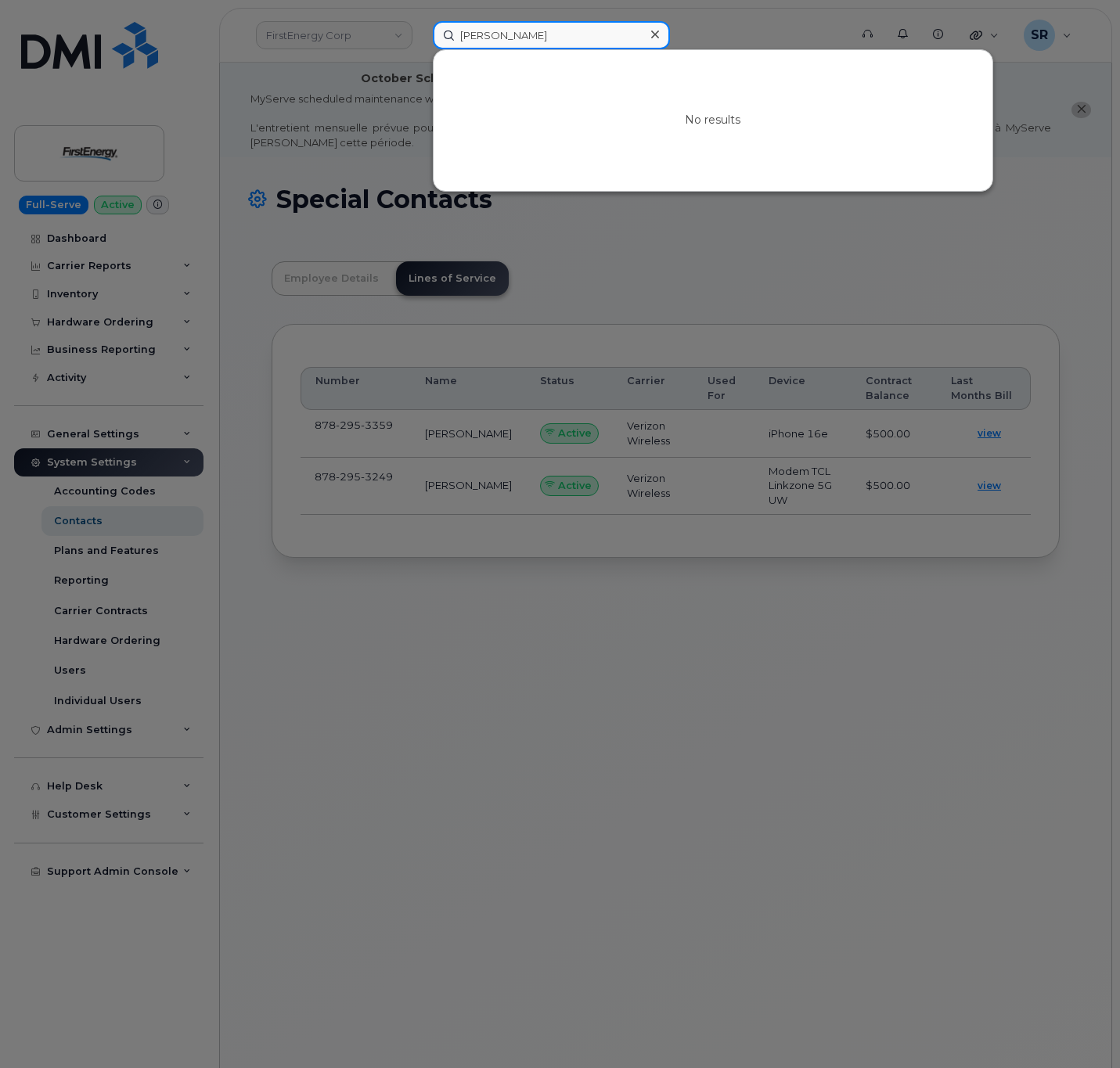
click at [554, 36] on input "Mahoud Tahir" at bounding box center [552, 36] width 238 height 28
click at [584, 37] on input "Mahoud Tahir" at bounding box center [552, 36] width 238 height 28
click at [583, 29] on input "Mahoud Tahir" at bounding box center [552, 36] width 238 height 28
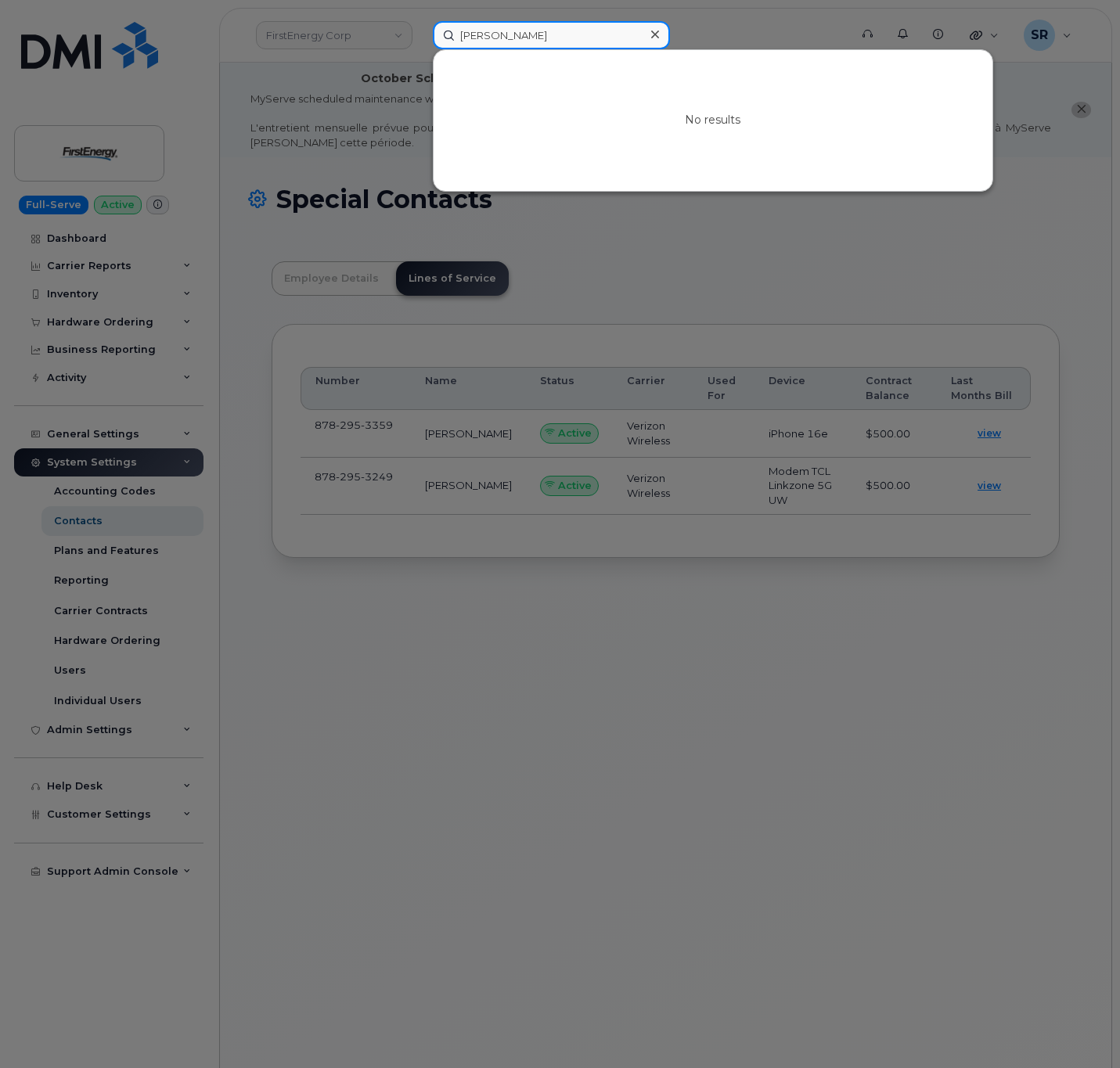
drag, startPoint x: 507, startPoint y: 36, endPoint x: 438, endPoint y: 38, distance: 69.0
click at [438, 38] on input "Mahoud Tahir" at bounding box center [552, 36] width 238 height 28
type input "Tahir"
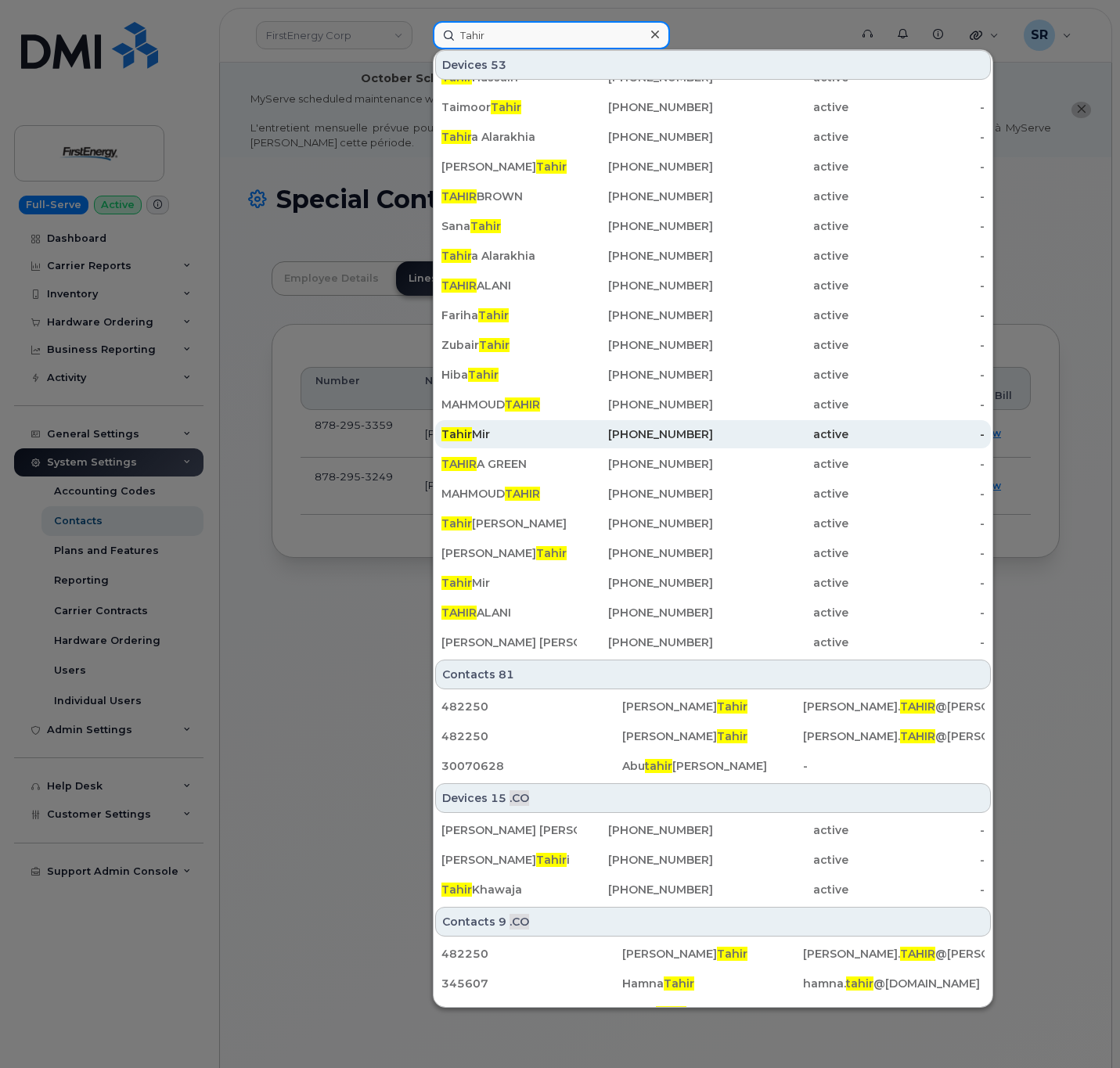
scroll to position [0, 0]
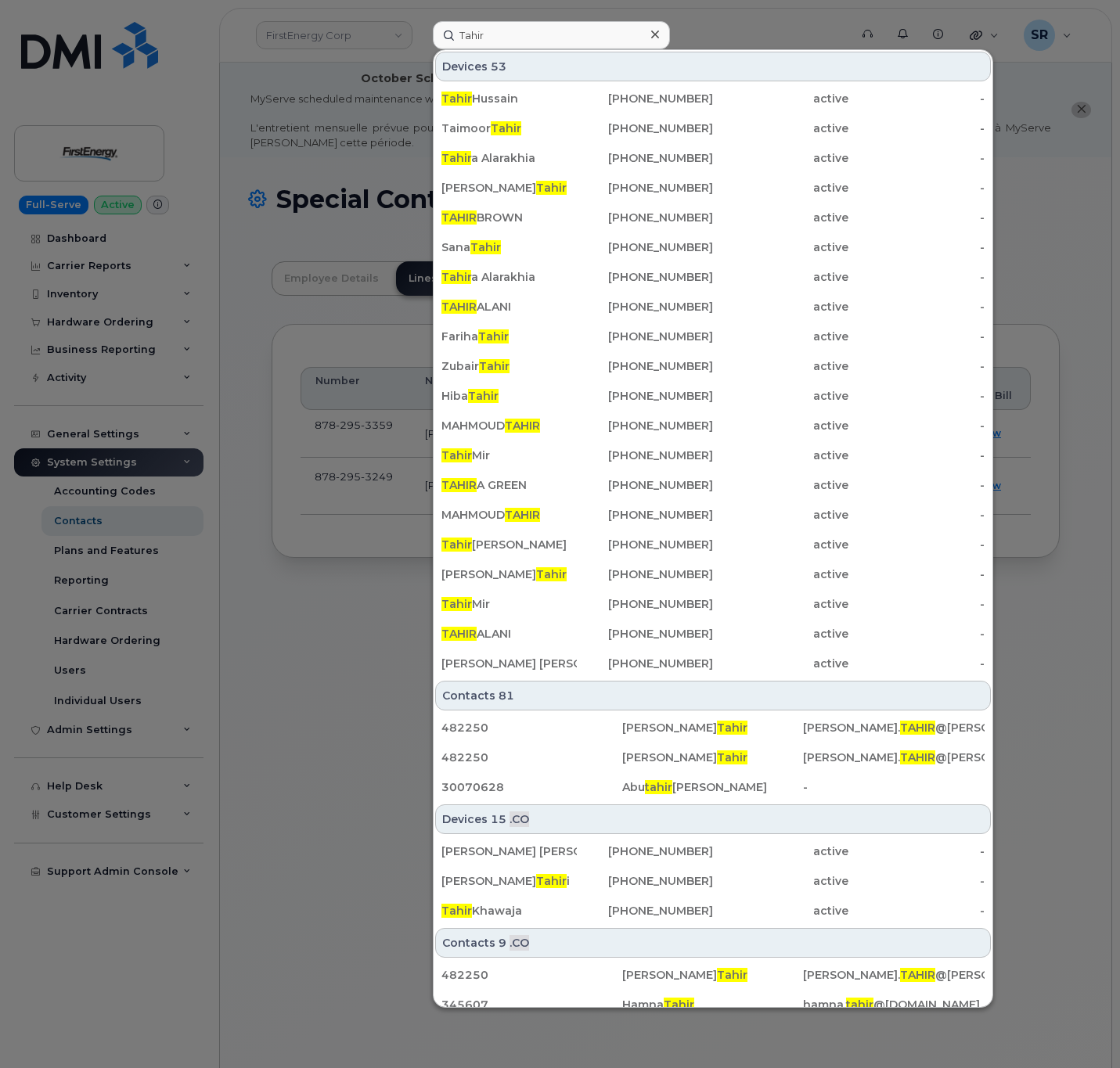
click at [658, 40] on icon at bounding box center [655, 35] width 8 height 12
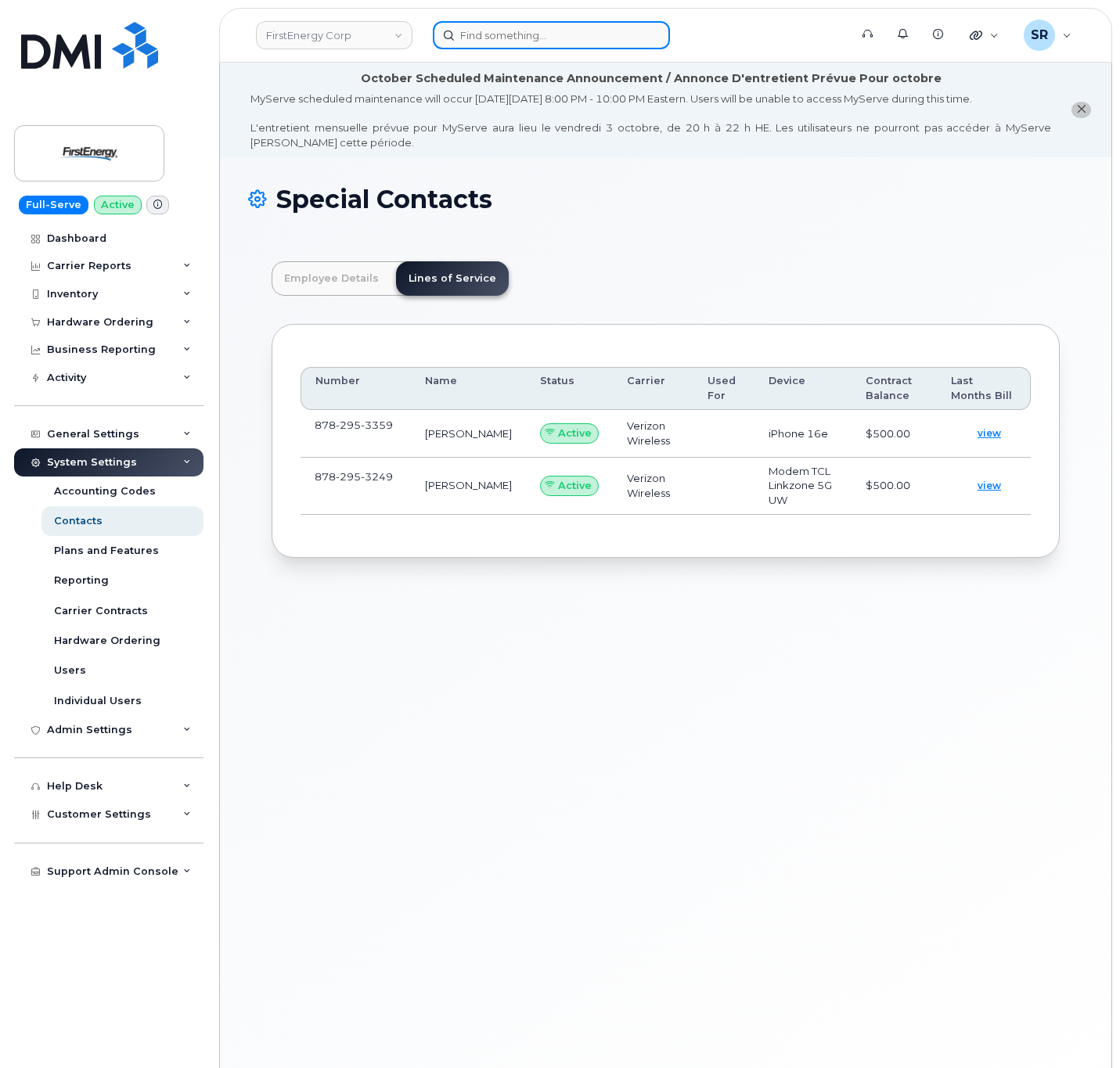
click at [635, 40] on input at bounding box center [552, 36] width 238 height 28
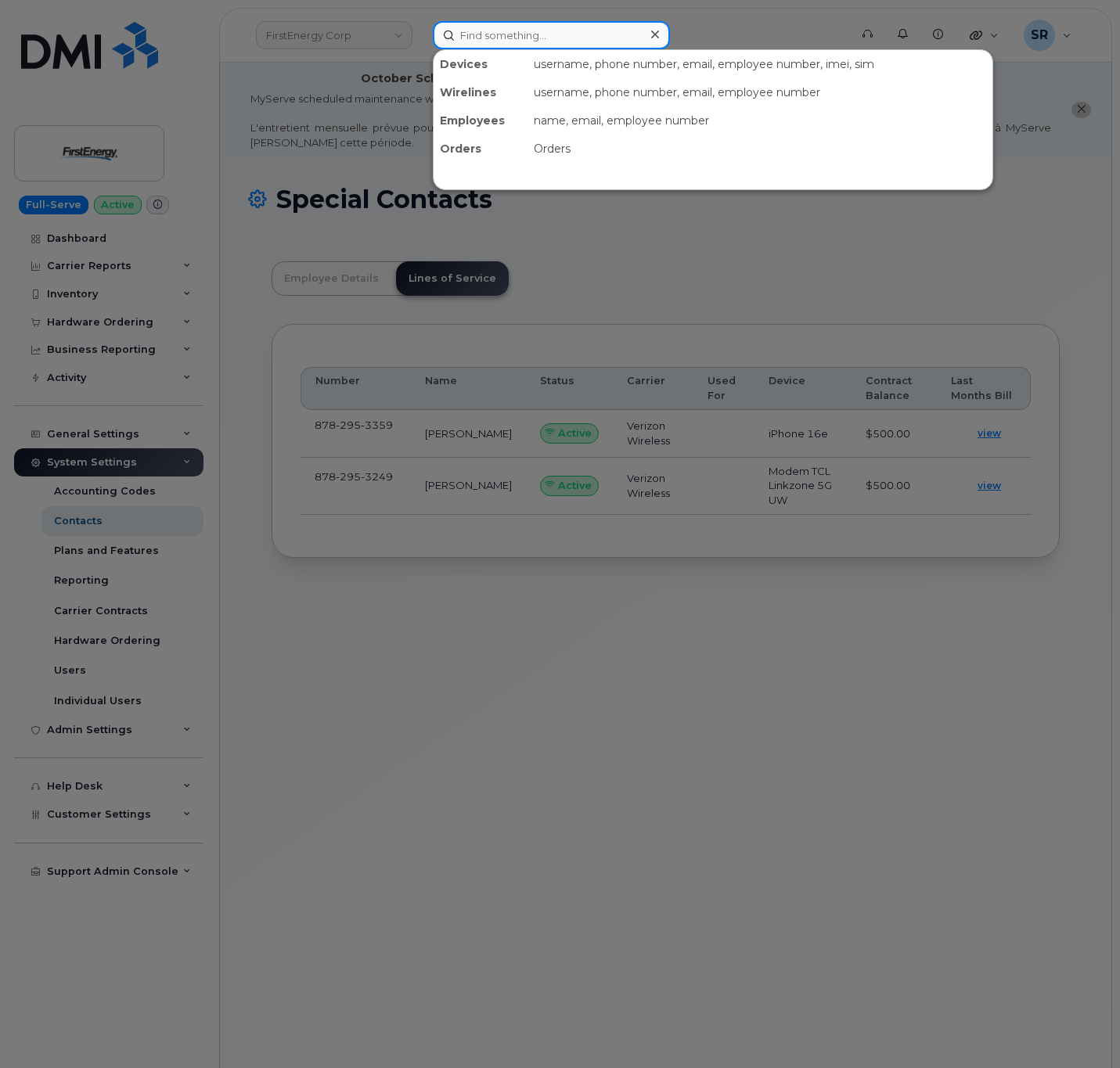
paste input "7246835929"
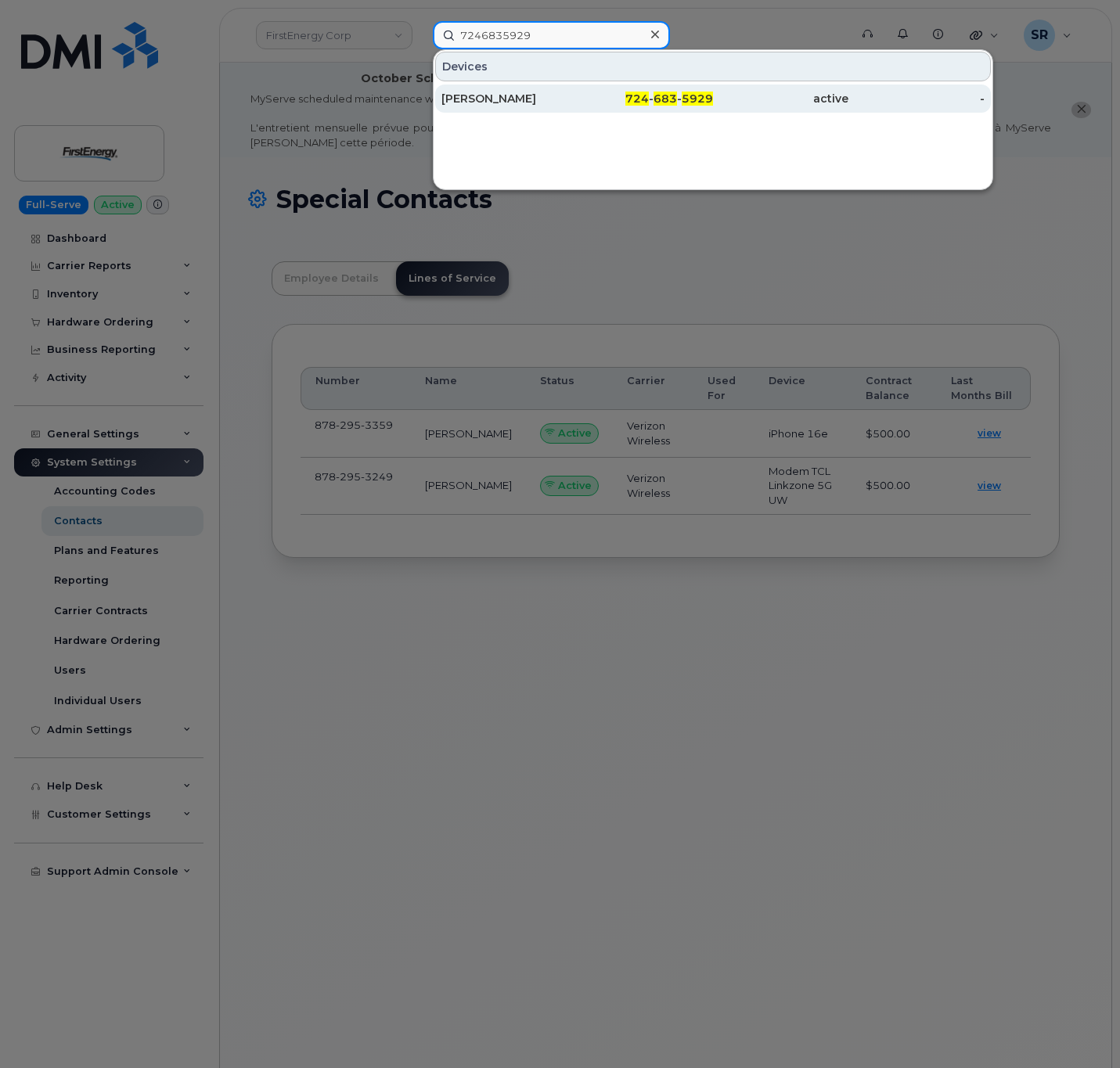
type input "7246835929"
click at [680, 110] on div "724 - 683 - 5929" at bounding box center [644, 99] width 135 height 28
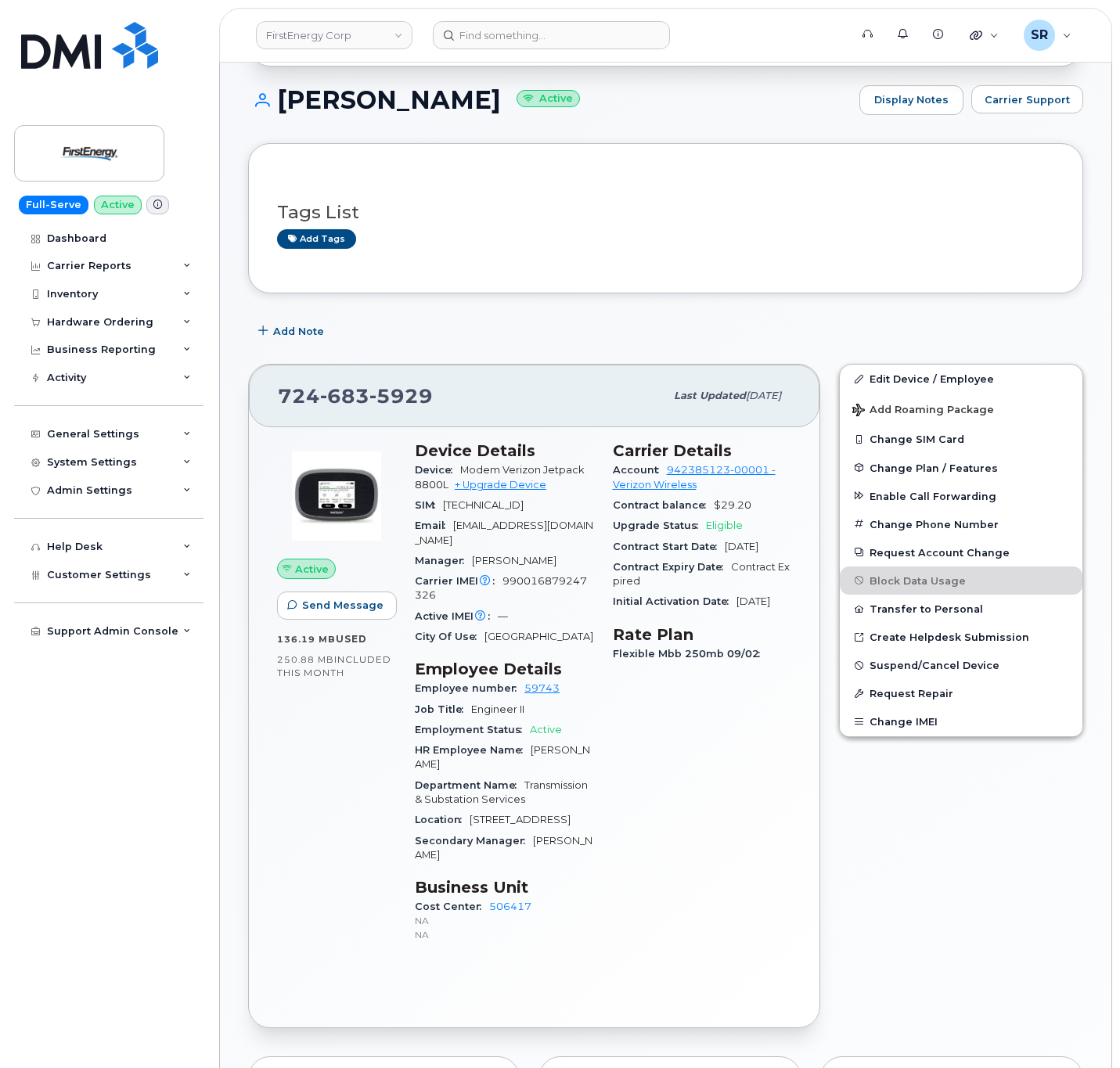
scroll to position [235, 0]
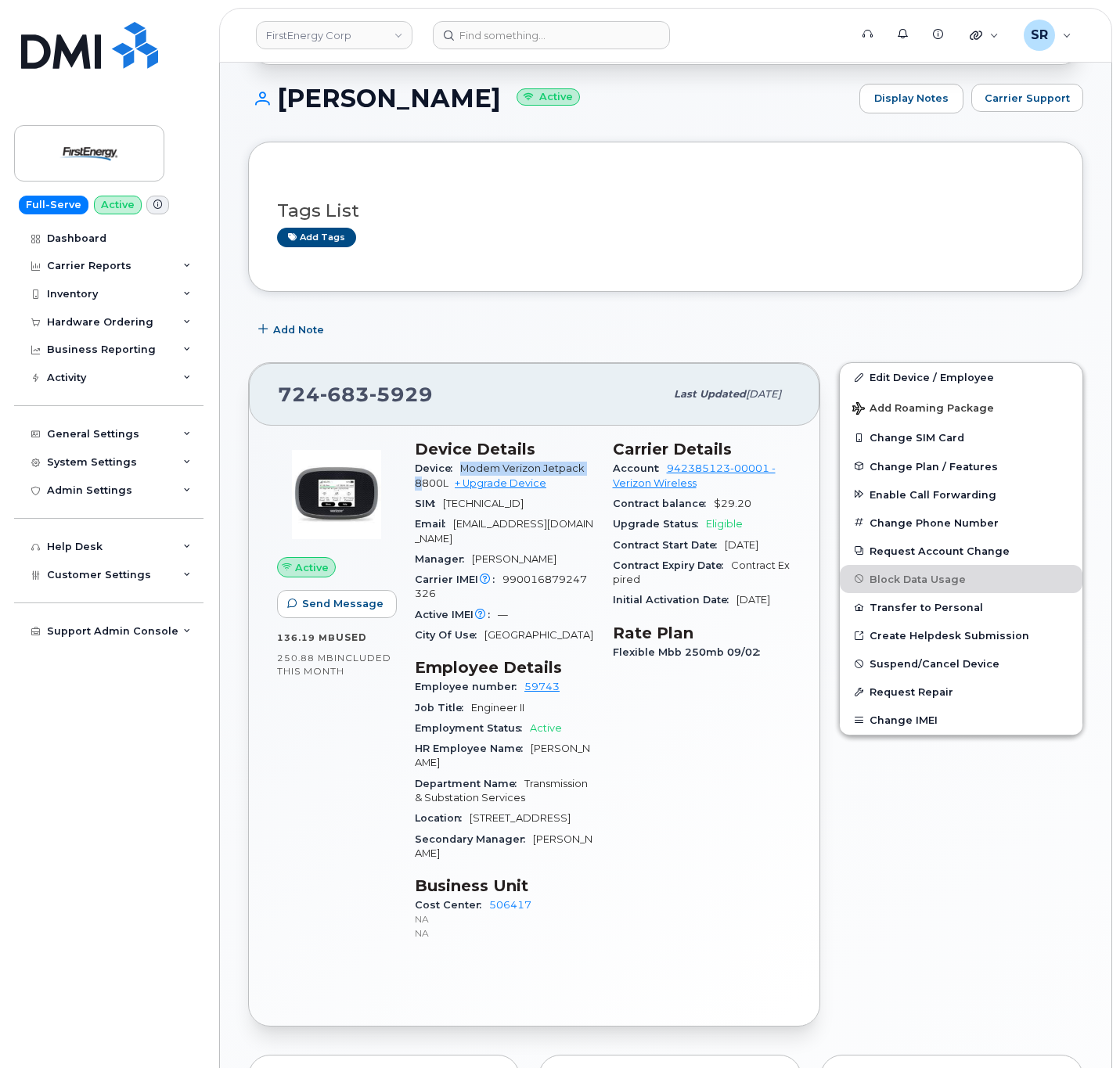
drag, startPoint x: 463, startPoint y: 470, endPoint x: 590, endPoint y: 477, distance: 127.2
click at [584, 477] on span "Modem Verizon Jetpack 8800L" at bounding box center [499, 475] width 170 height 26
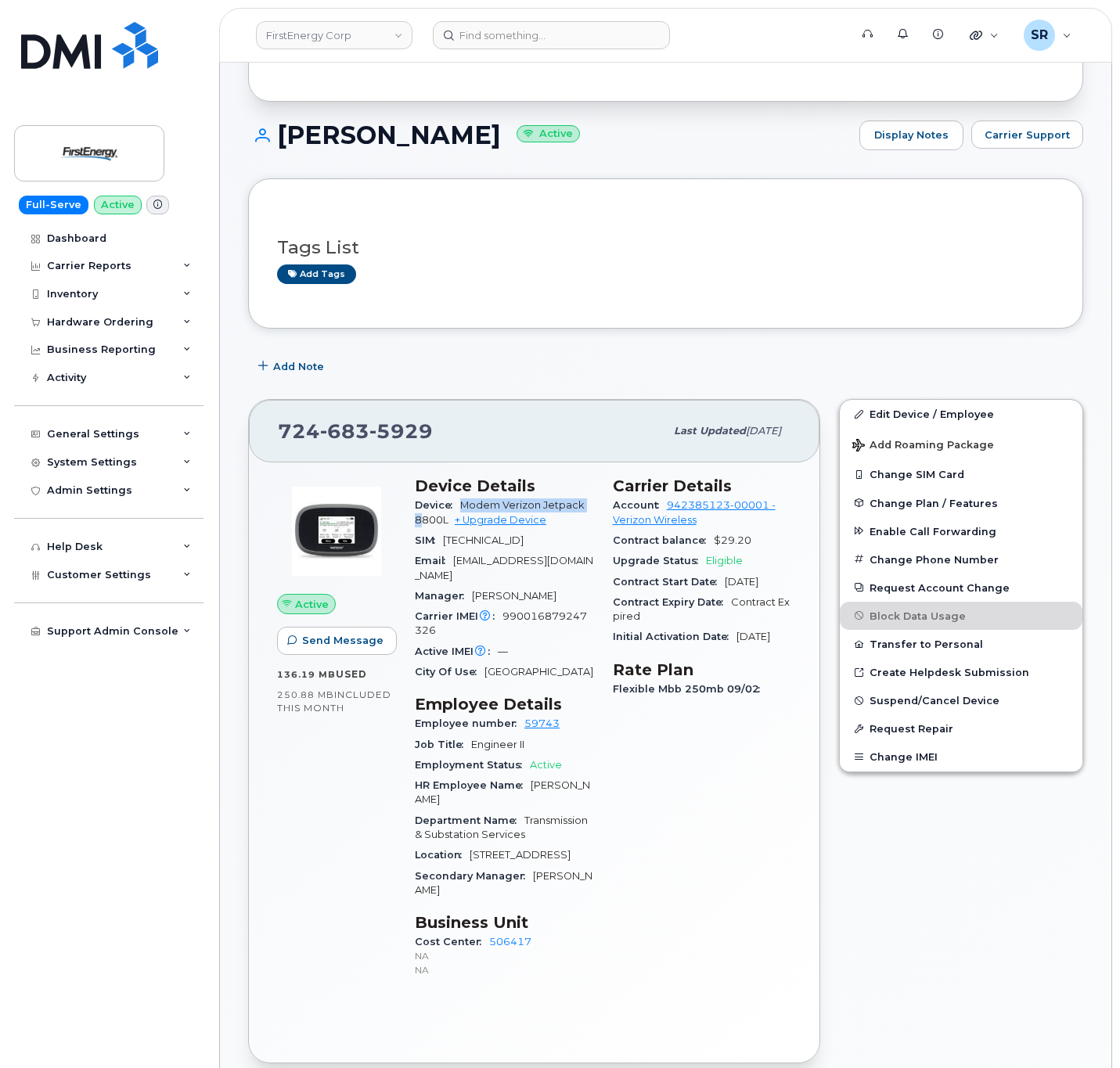
scroll to position [0, 0]
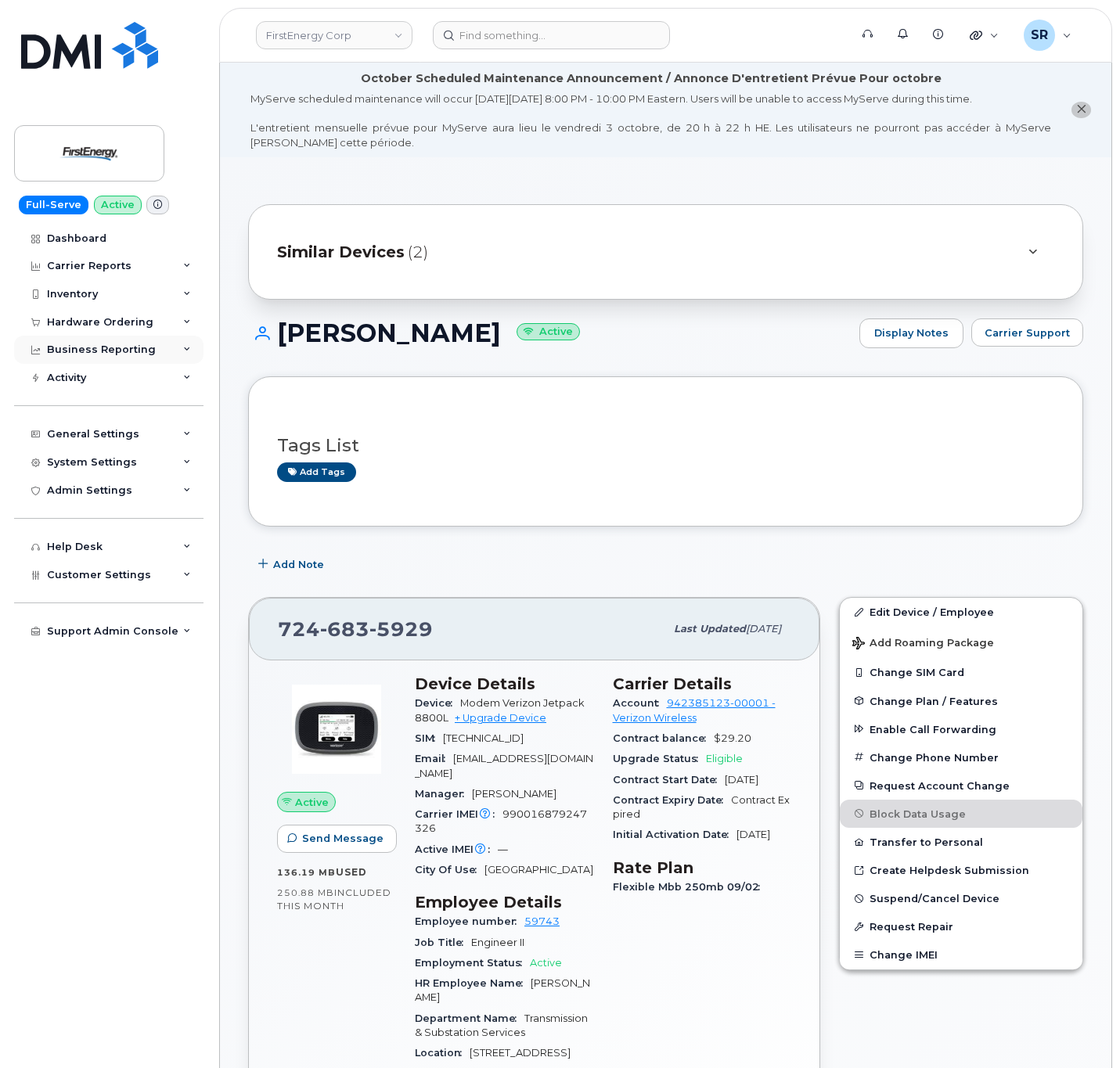
click at [123, 339] on div "Business Reporting" at bounding box center [109, 349] width 189 height 28
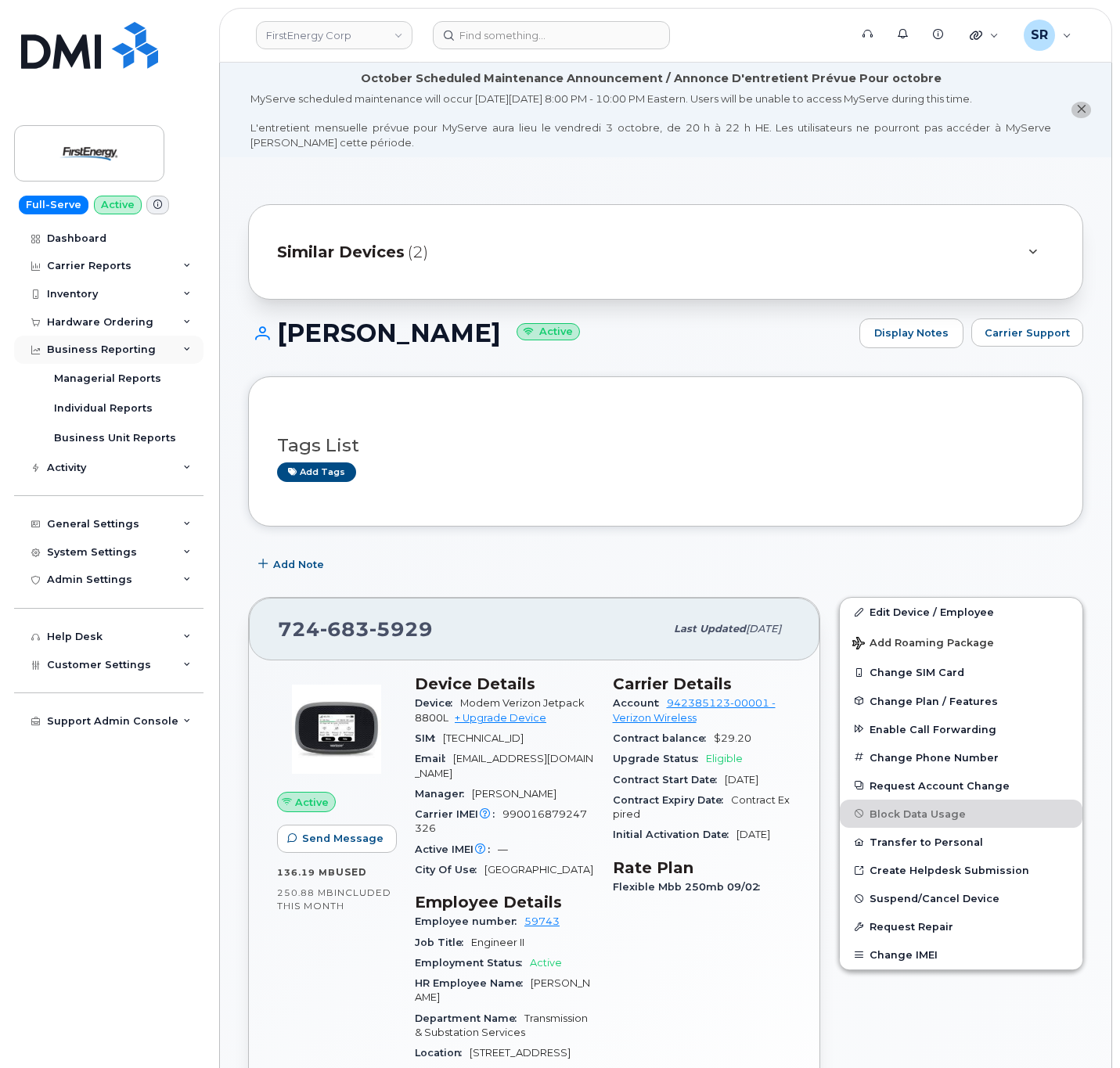
click at [123, 339] on div "Business Reporting" at bounding box center [109, 349] width 189 height 28
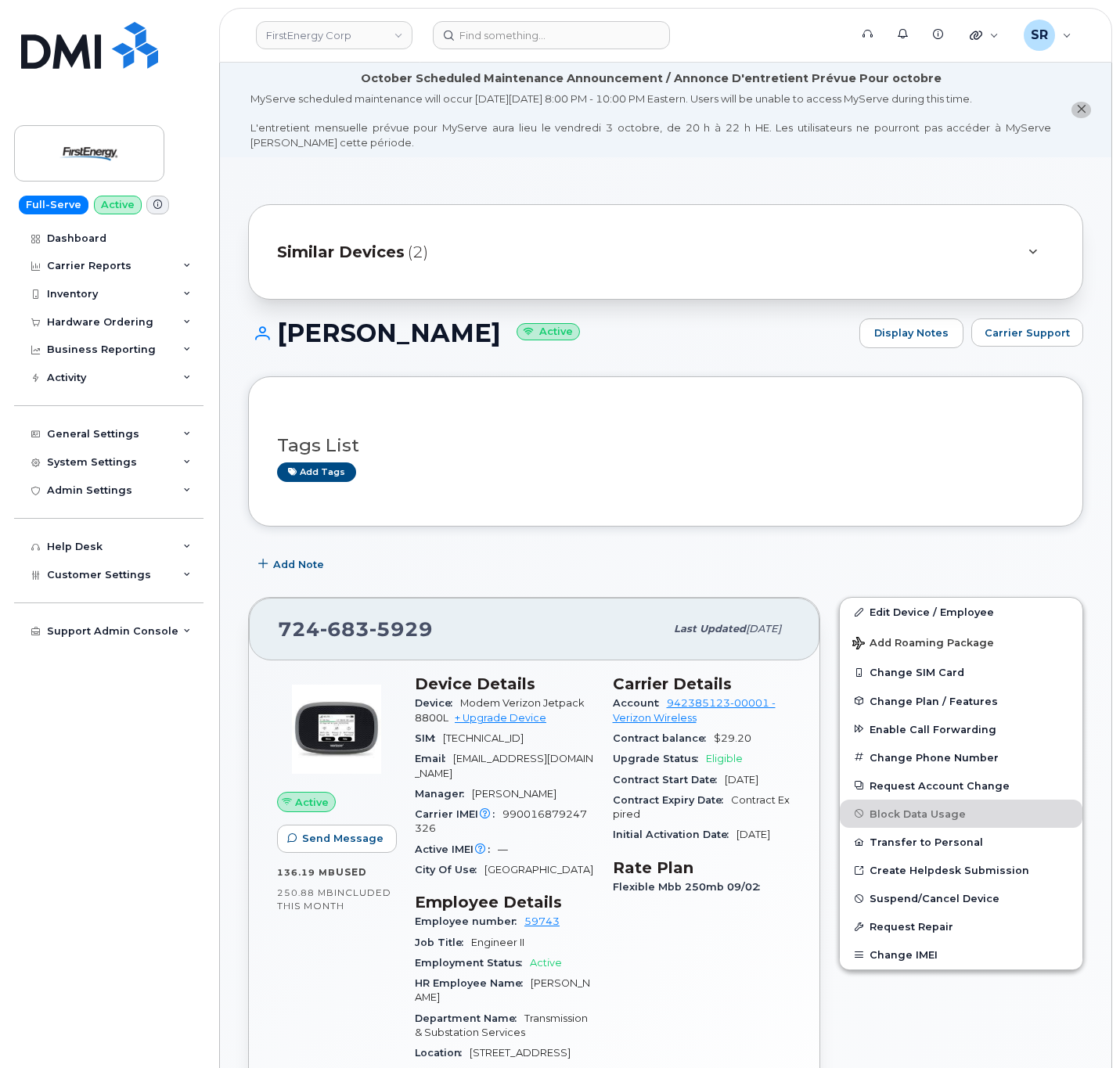
click at [1005, 257] on div "Similar Devices (2)" at bounding box center [643, 252] width 733 height 37
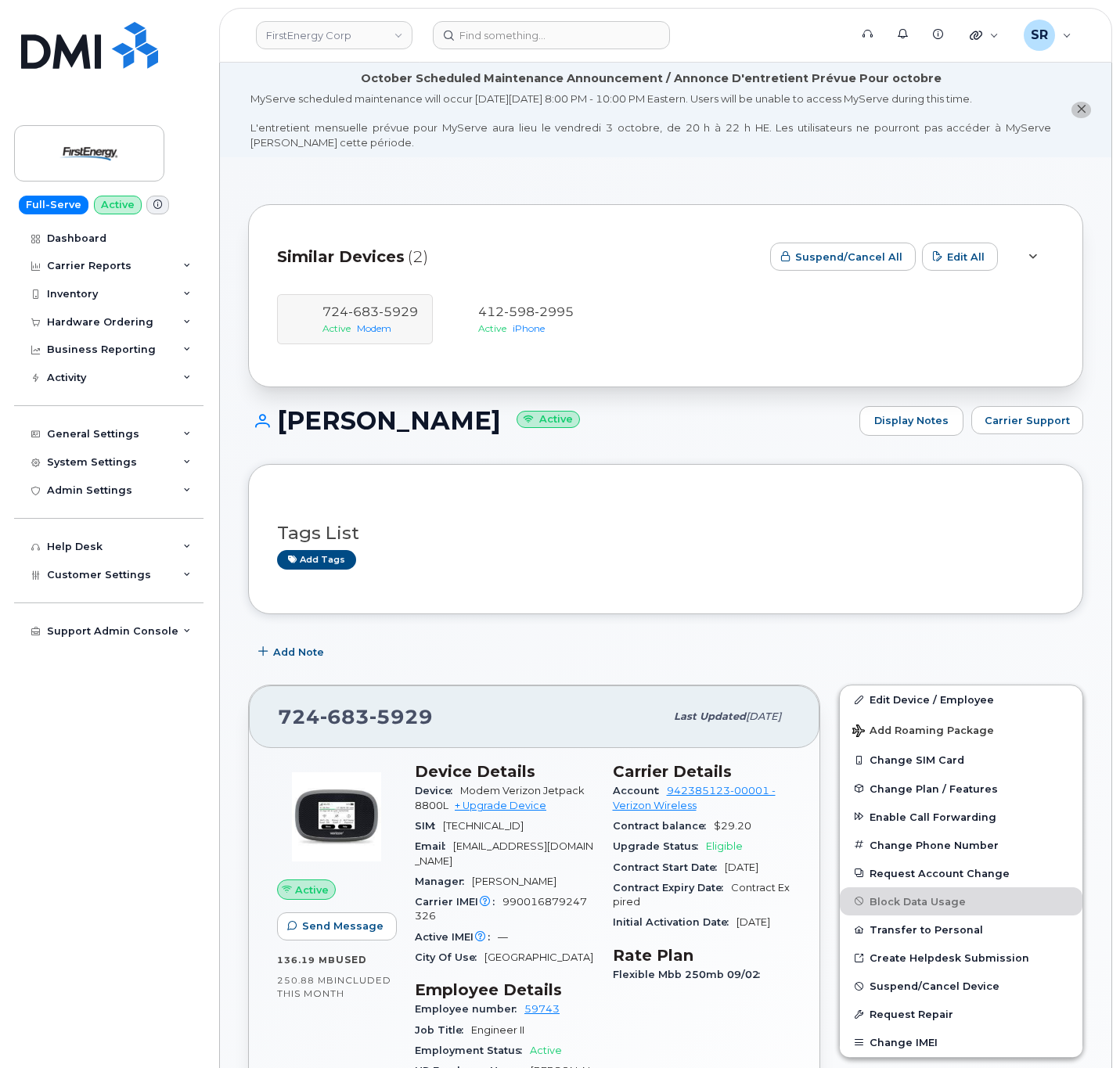
drag, startPoint x: 552, startPoint y: 422, endPoint x: 282, endPoint y: 416, distance: 270.1
click at [282, 416] on h1 "ZACHARY J DUNCAN Active" at bounding box center [550, 421] width 603 height 28
copy h1 "ZACHARY J DUNCAN"
click at [88, 298] on div "Inventory" at bounding box center [72, 294] width 51 height 12
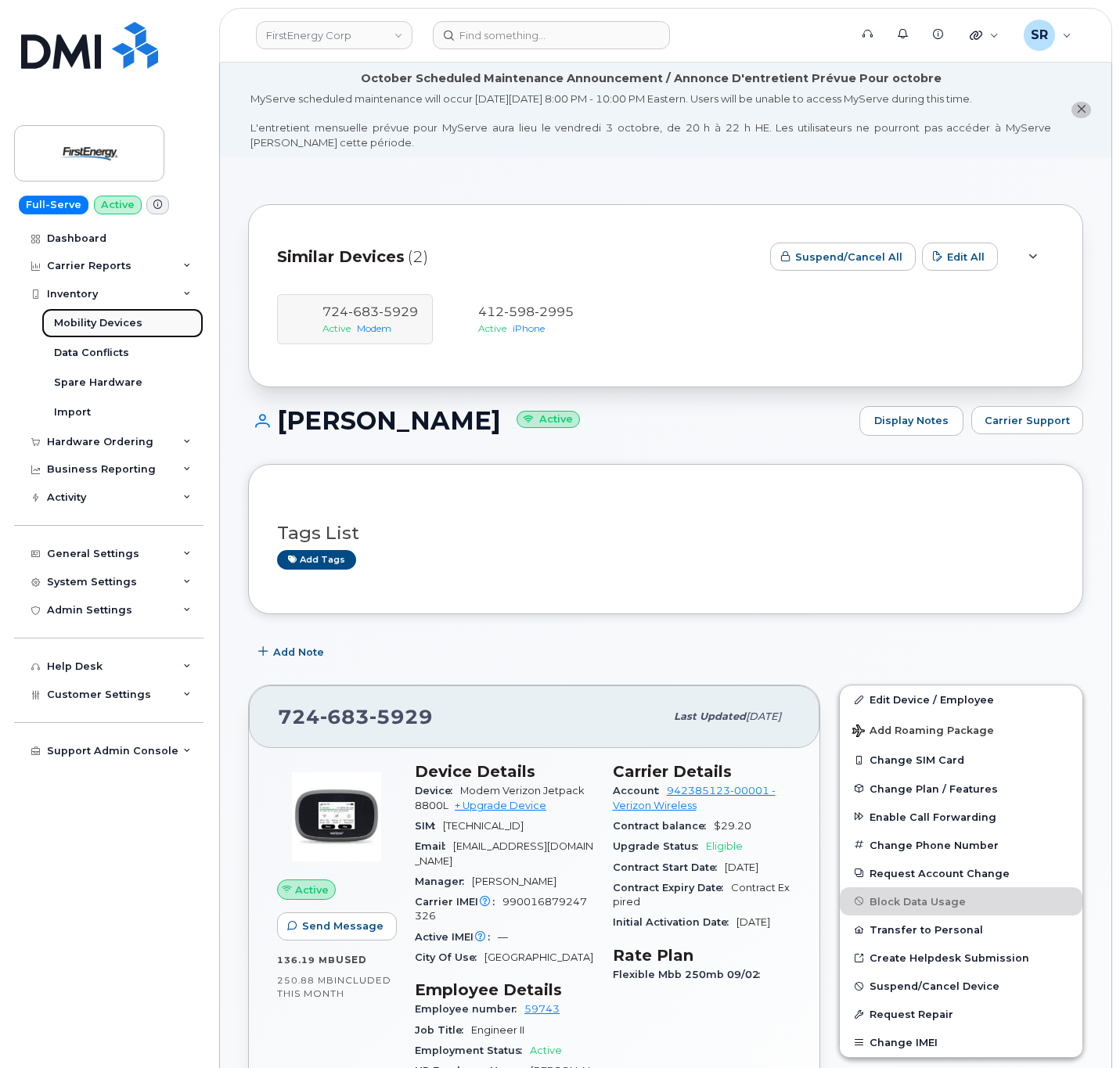
click at [118, 319] on div "Mobility Devices" at bounding box center [98, 323] width 88 height 14
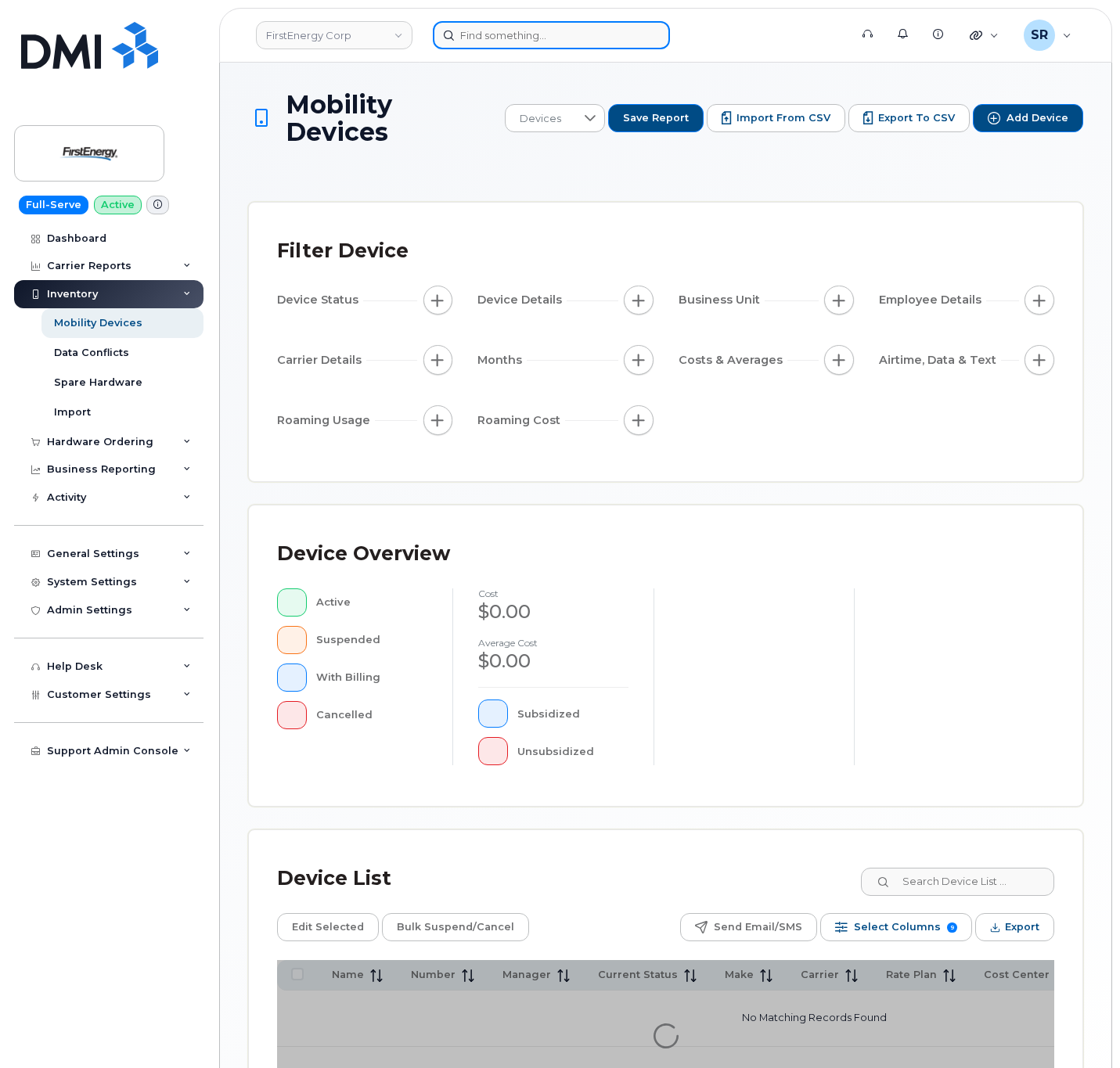
click at [618, 36] on input at bounding box center [552, 36] width 238 height 28
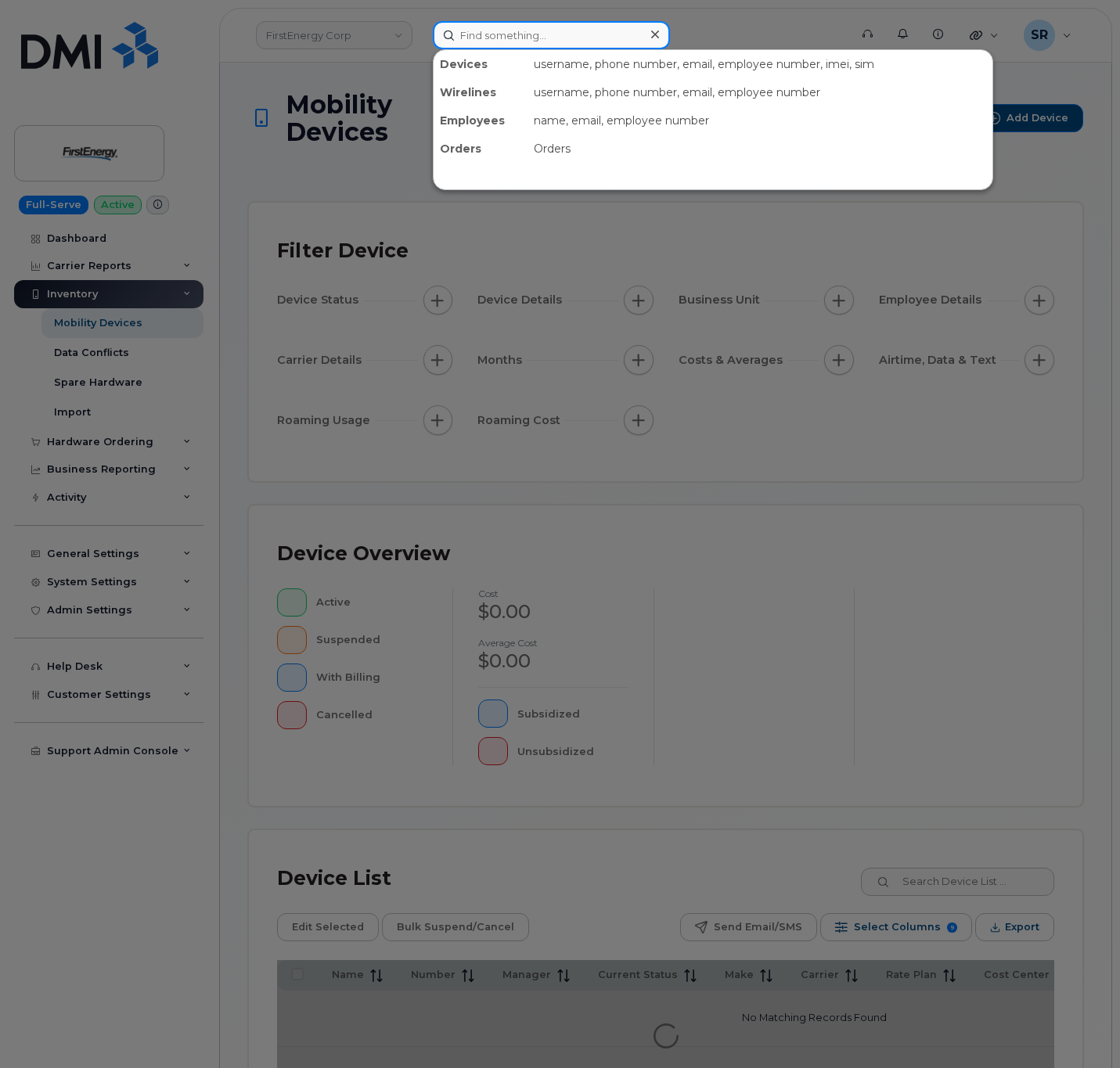
paste input "ZACHARY J DUNCAN"
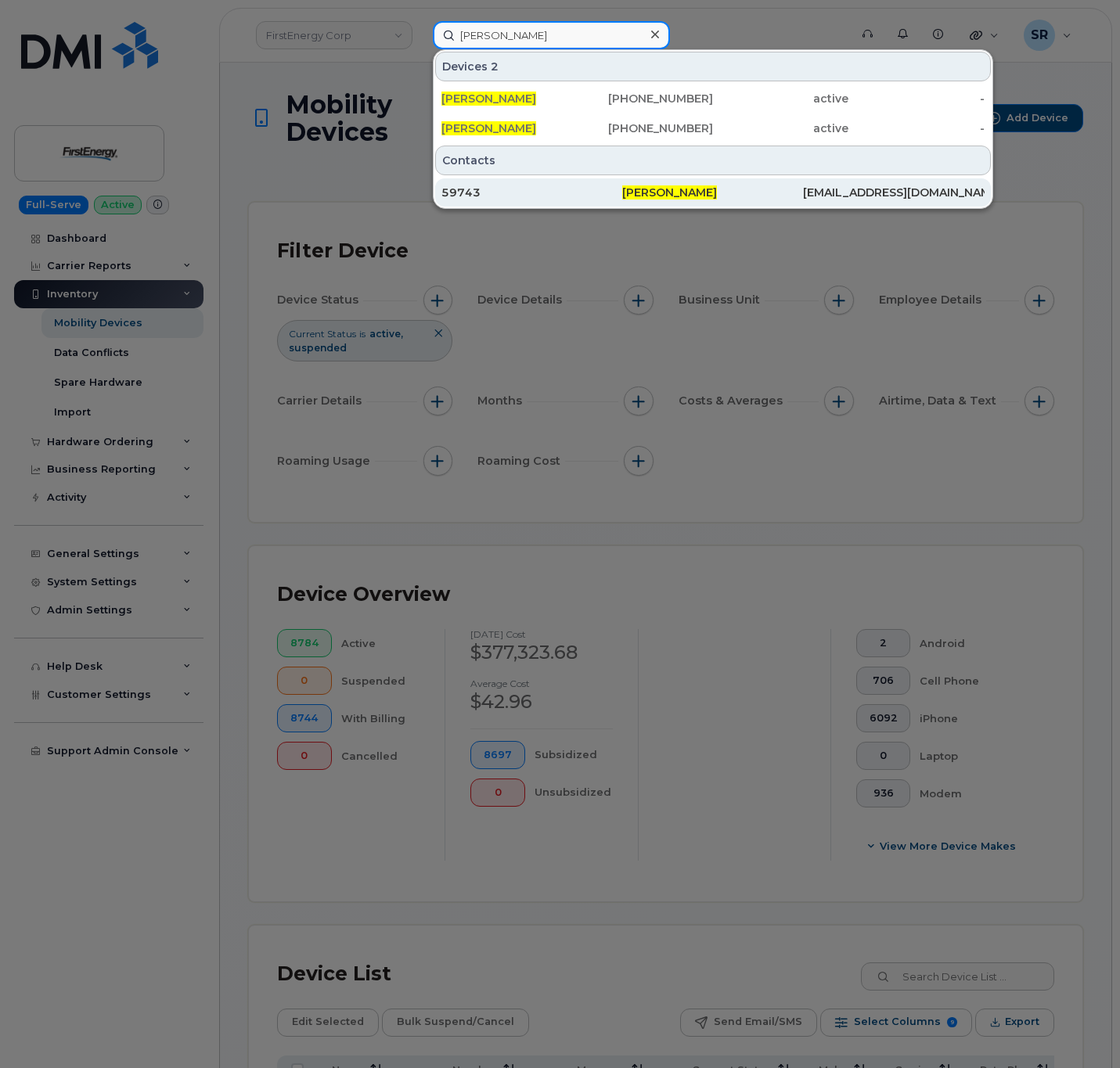
type input "ZACHARY J DUNCAN"
click at [610, 188] on div "59743" at bounding box center [531, 193] width 181 height 16
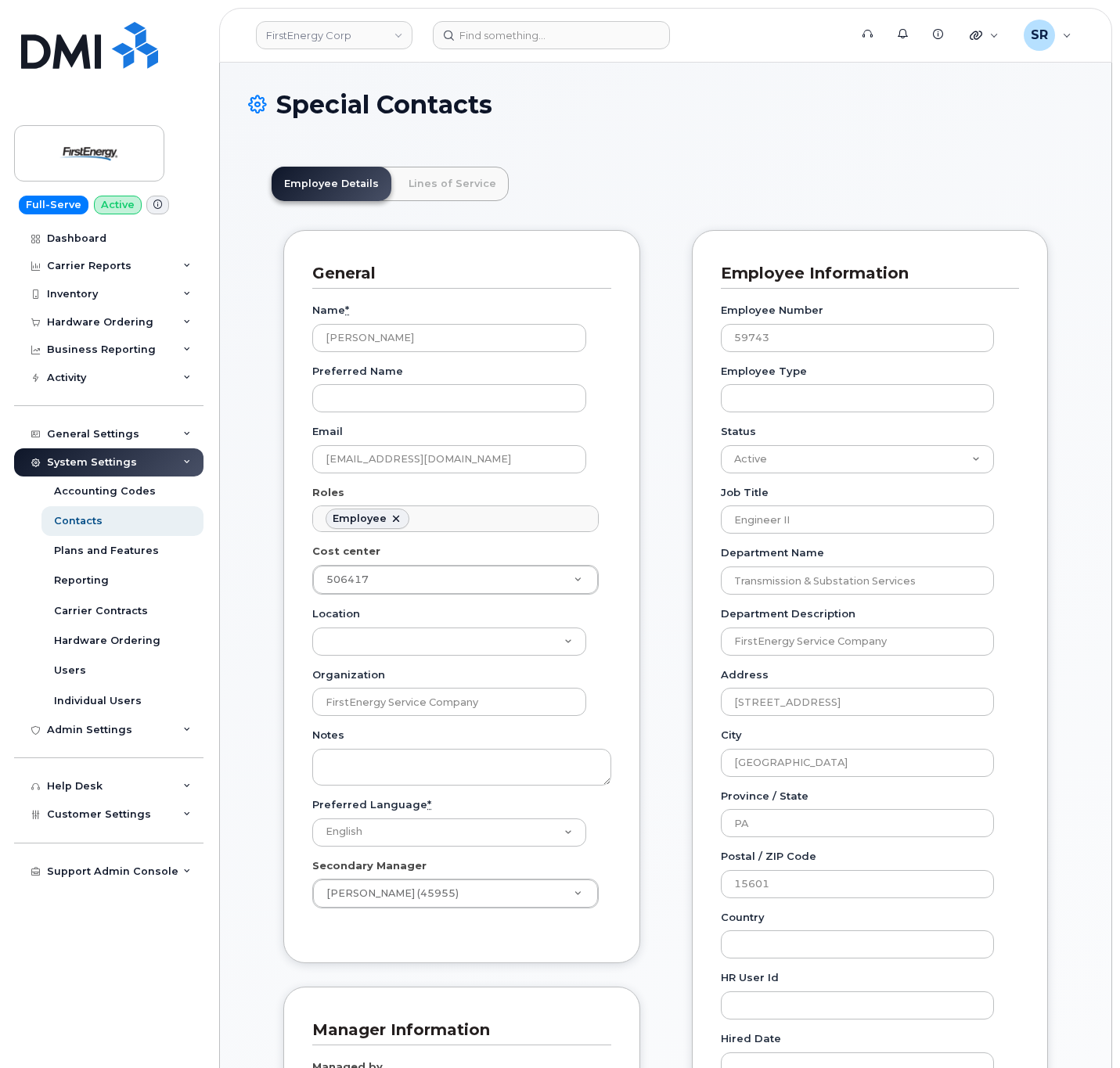
scroll to position [47, 0]
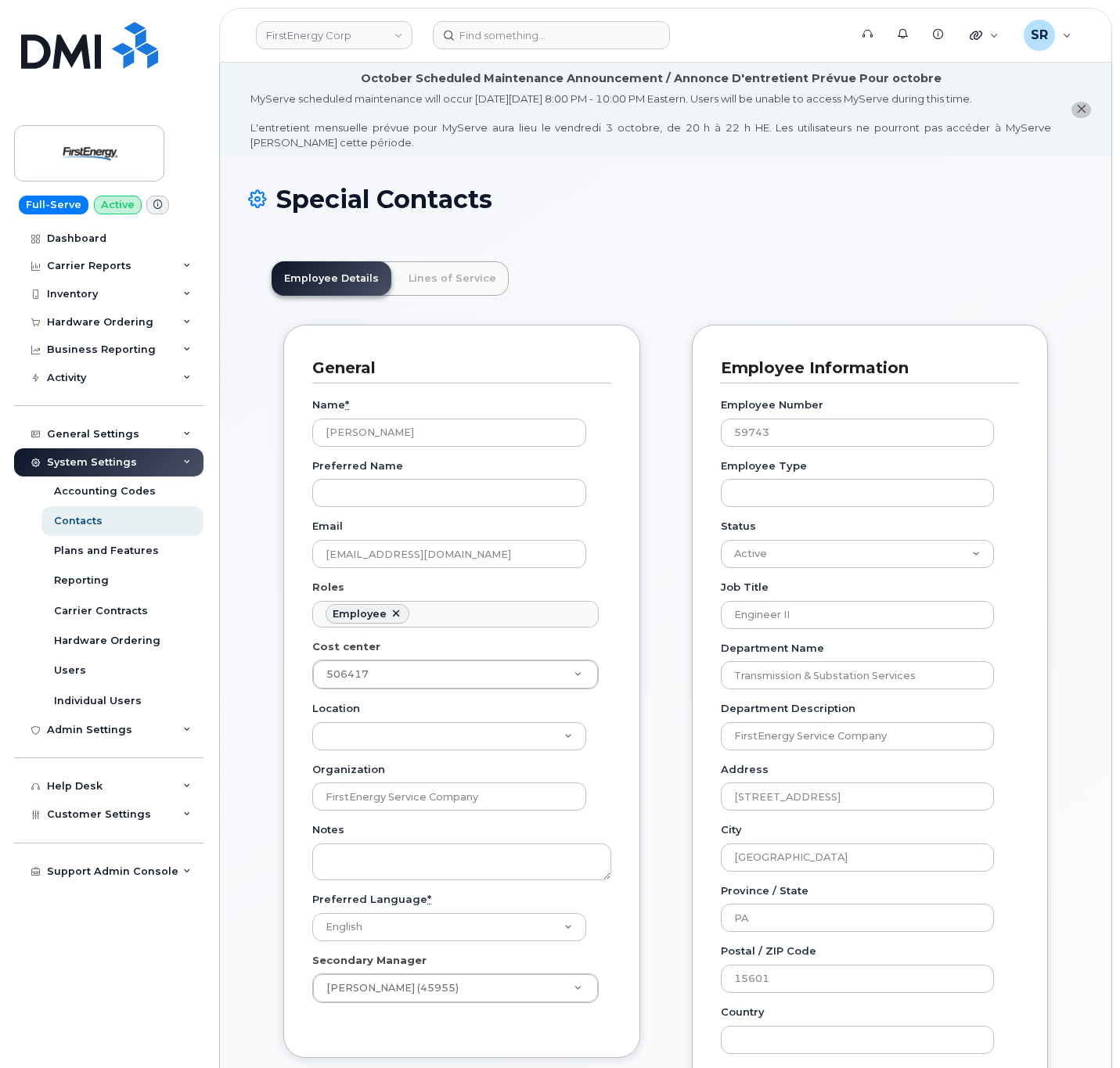
click at [456, 289] on link "Lines of Service" at bounding box center [452, 278] width 113 height 35
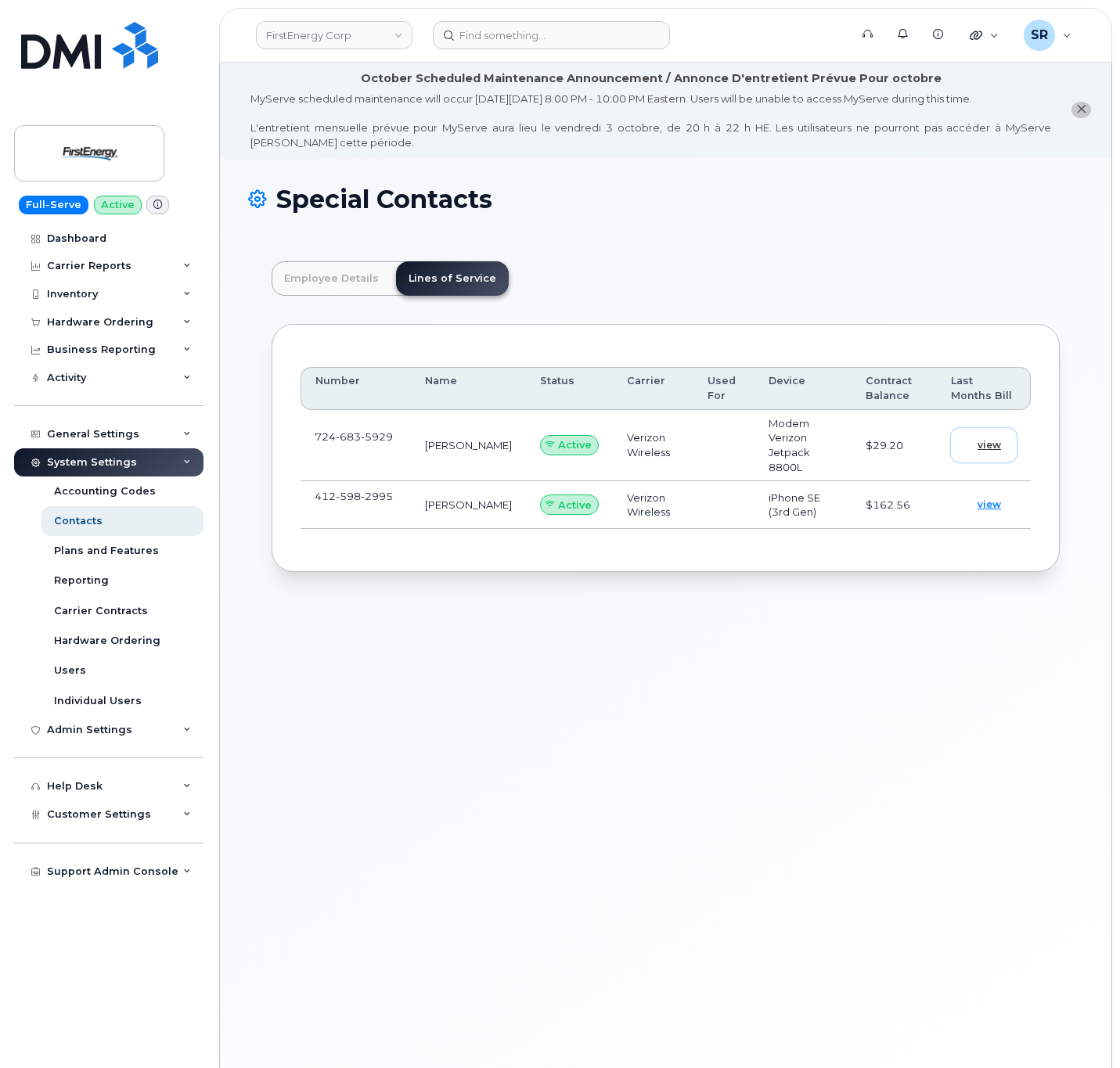
click at [985, 438] on span "view" at bounding box center [989, 446] width 23 height 14
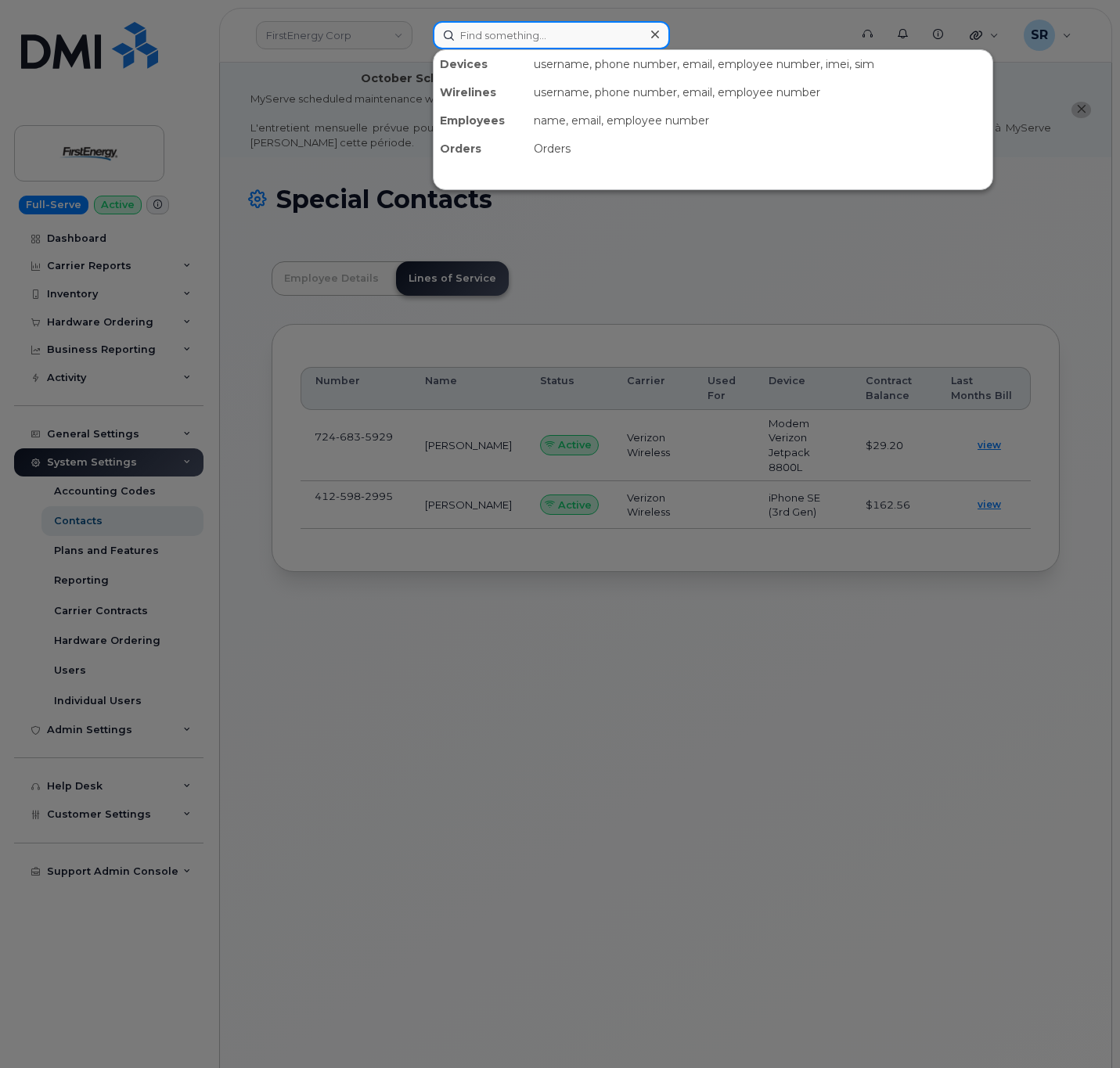
click at [482, 29] on input at bounding box center [552, 36] width 238 height 28
paste input "gensowski"
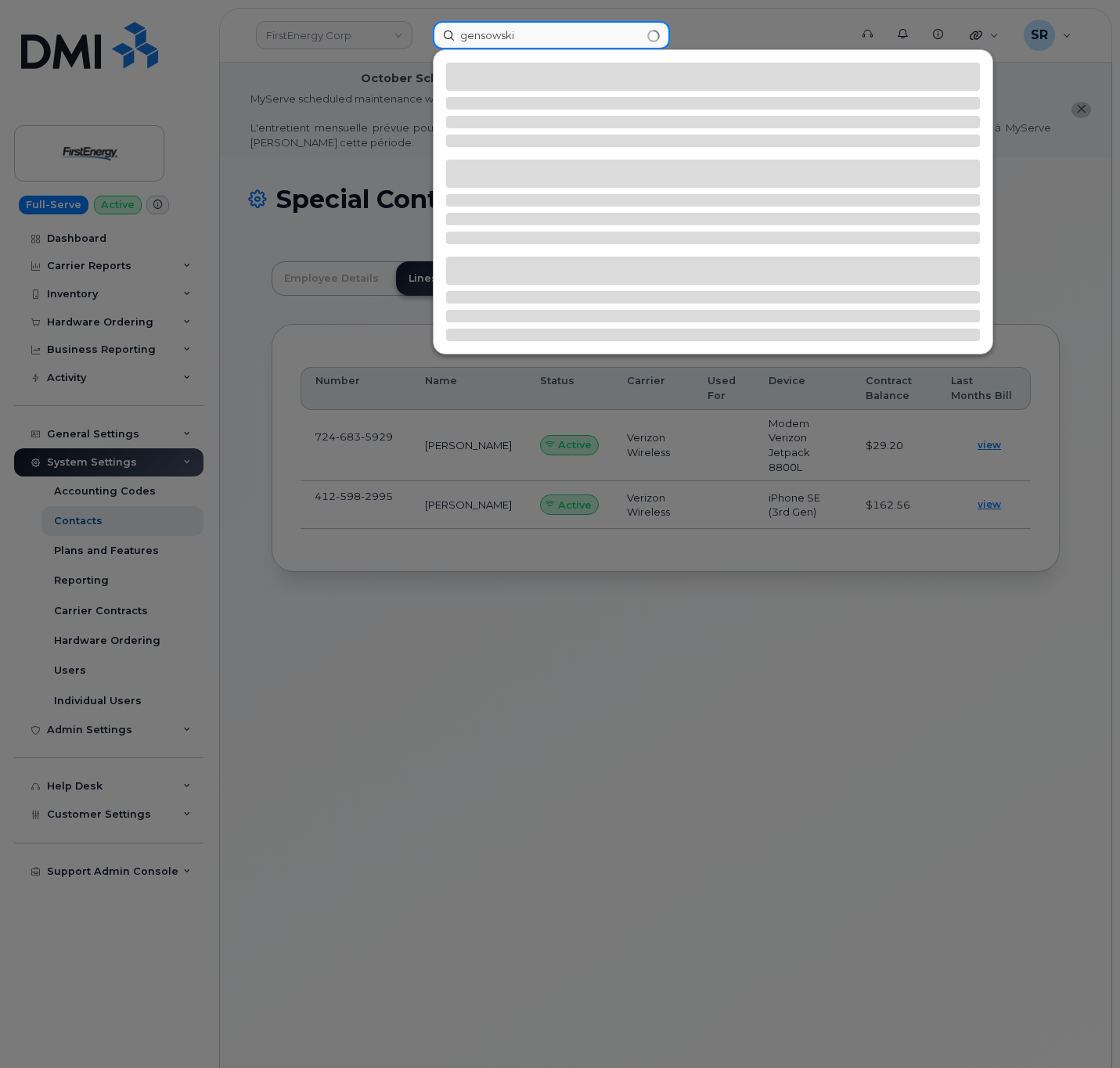
type input "gensowski"
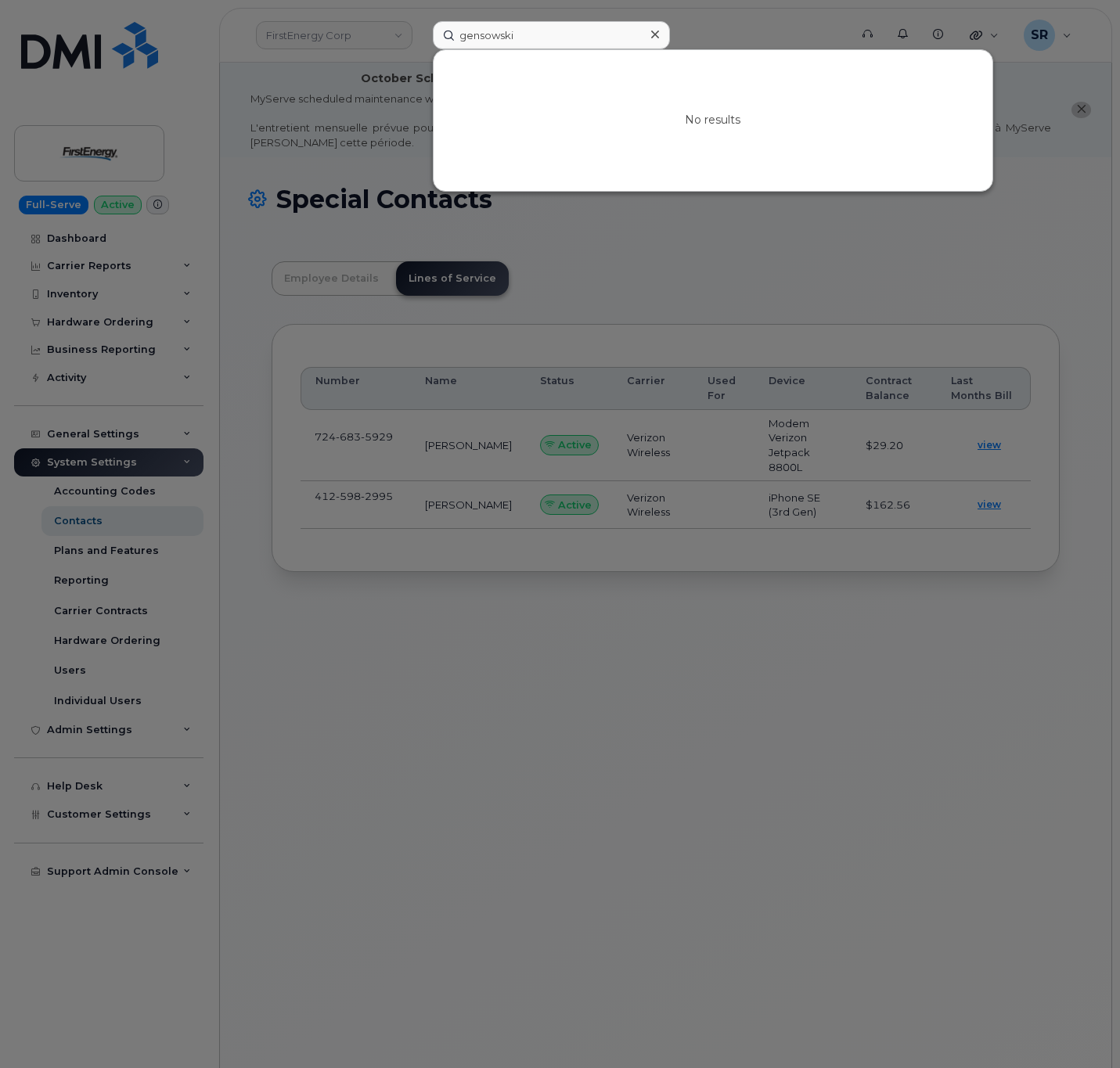
click at [571, 270] on div at bounding box center [560, 534] width 1120 height 1068
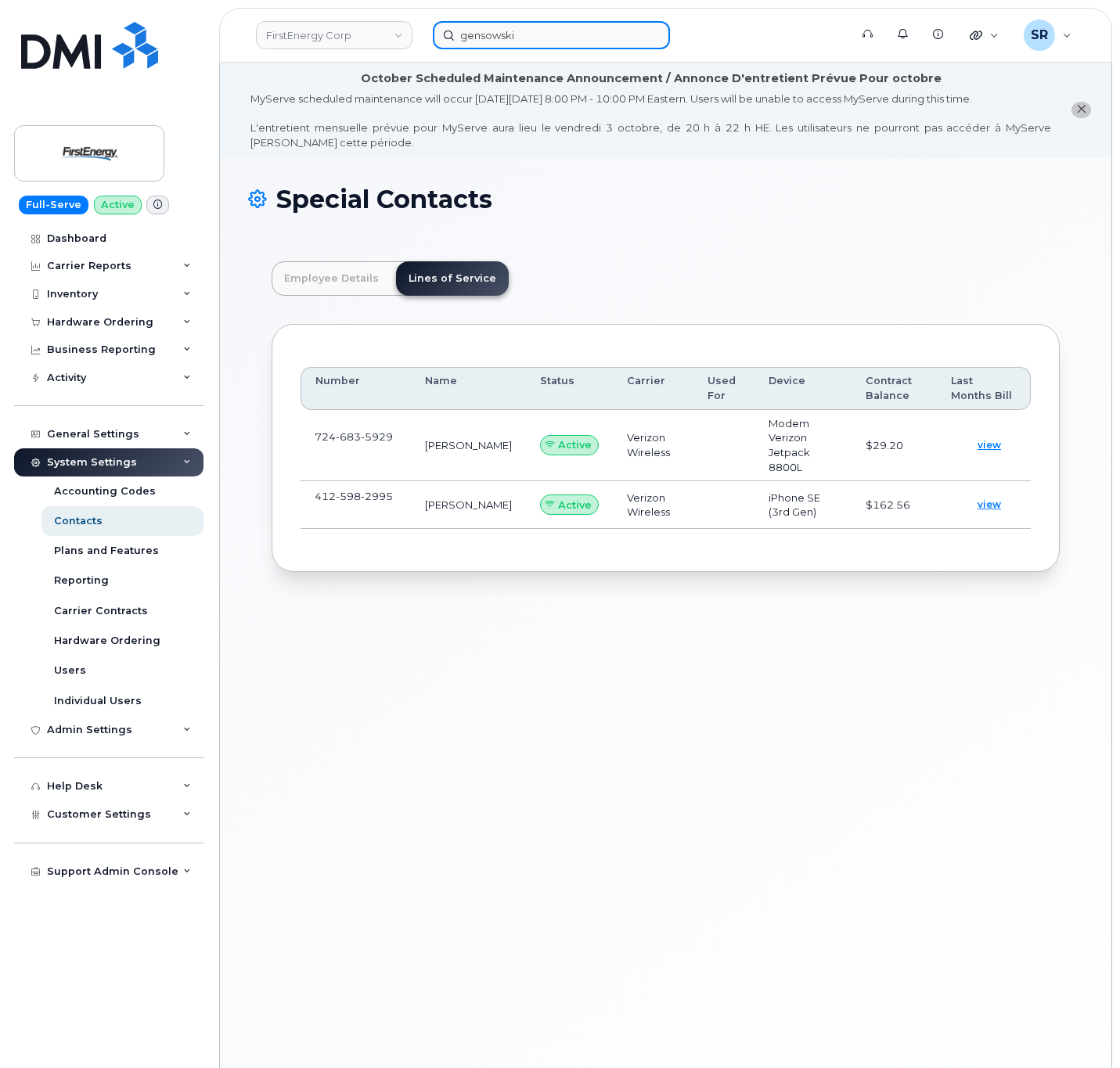
click at [644, 31] on div "gensowski" at bounding box center [552, 36] width 238 height 28
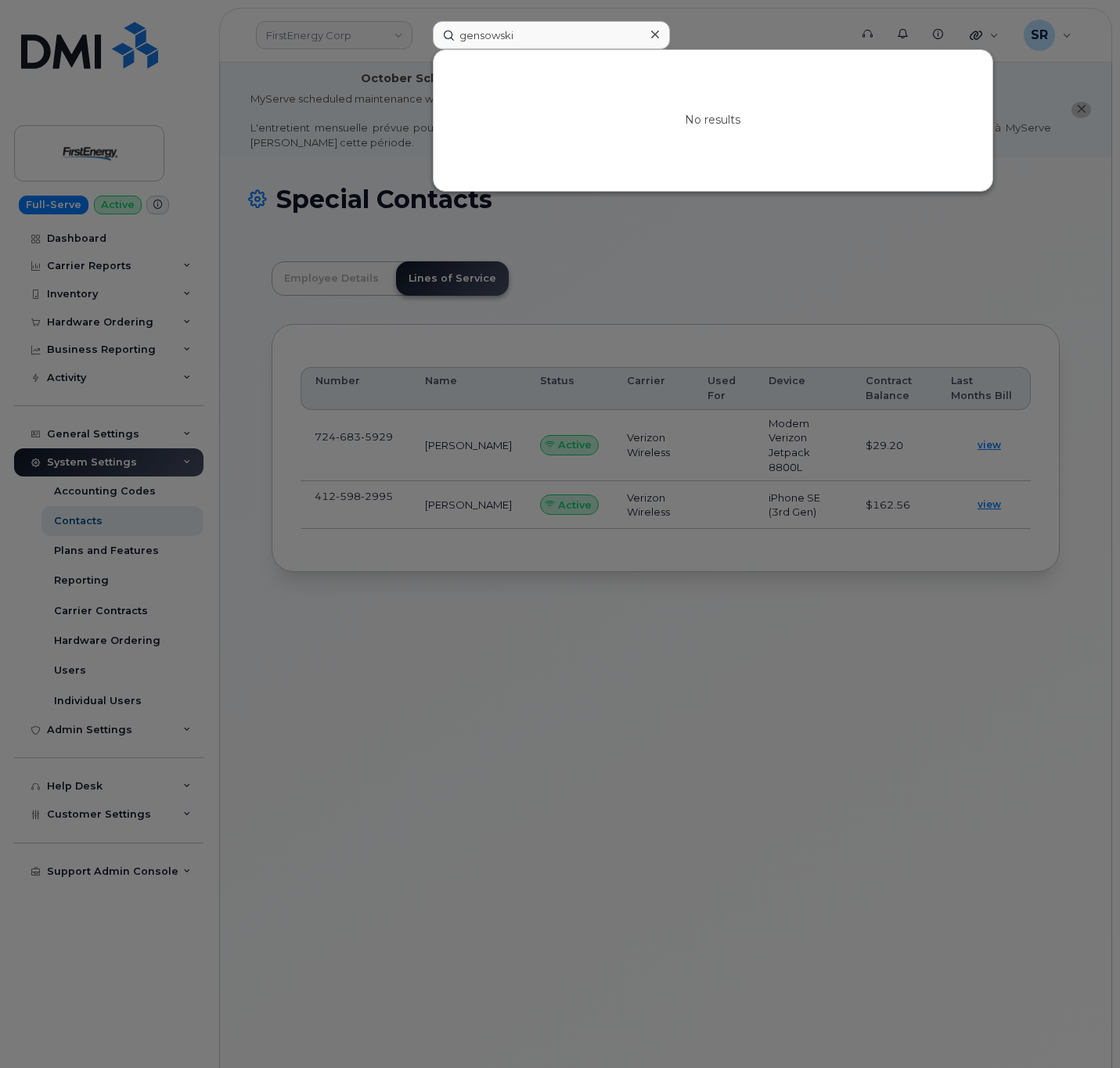
click at [657, 31] on icon at bounding box center [655, 34] width 8 height 8
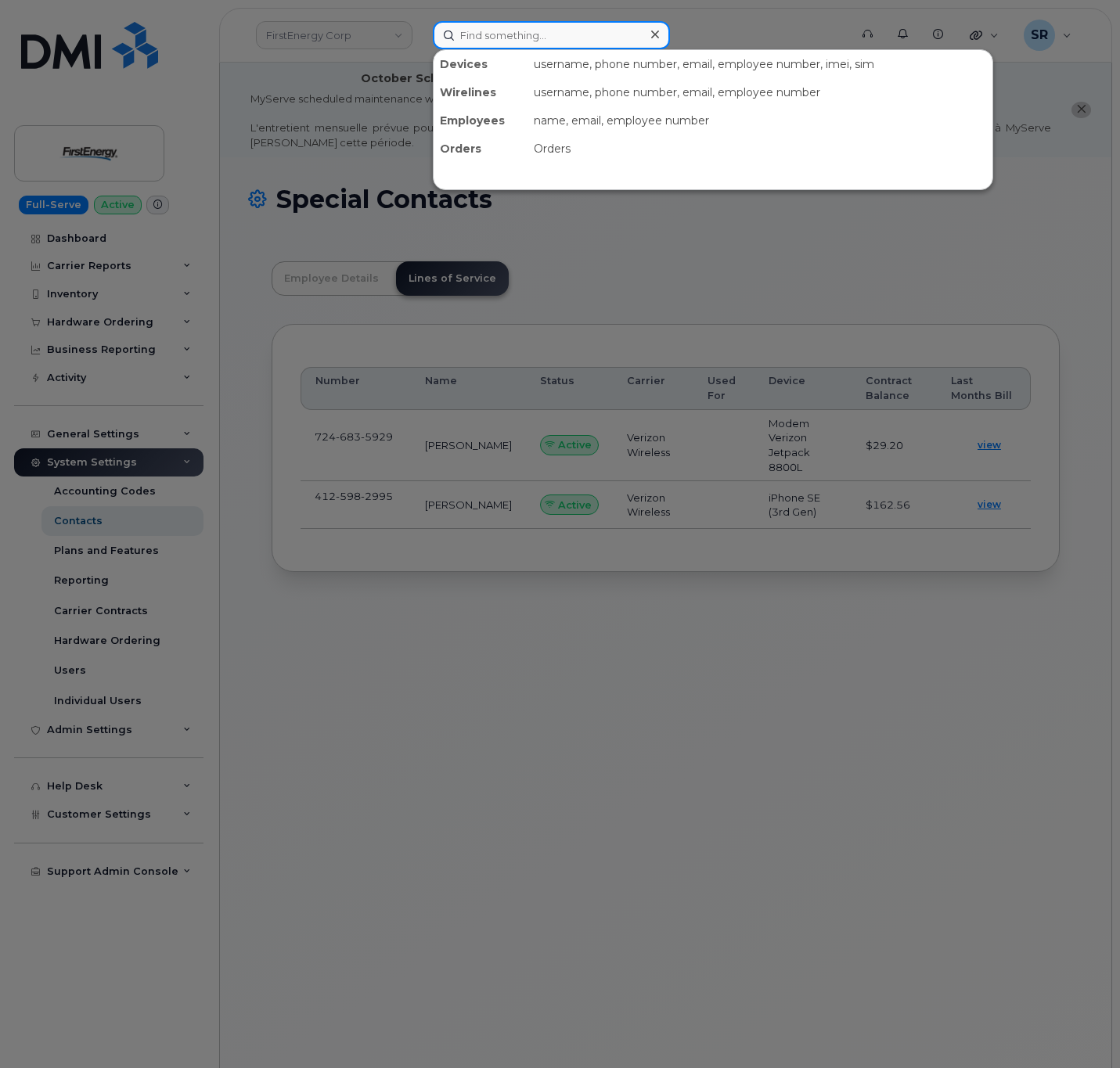
click at [633, 36] on input at bounding box center [552, 36] width 238 height 28
paste input "john"
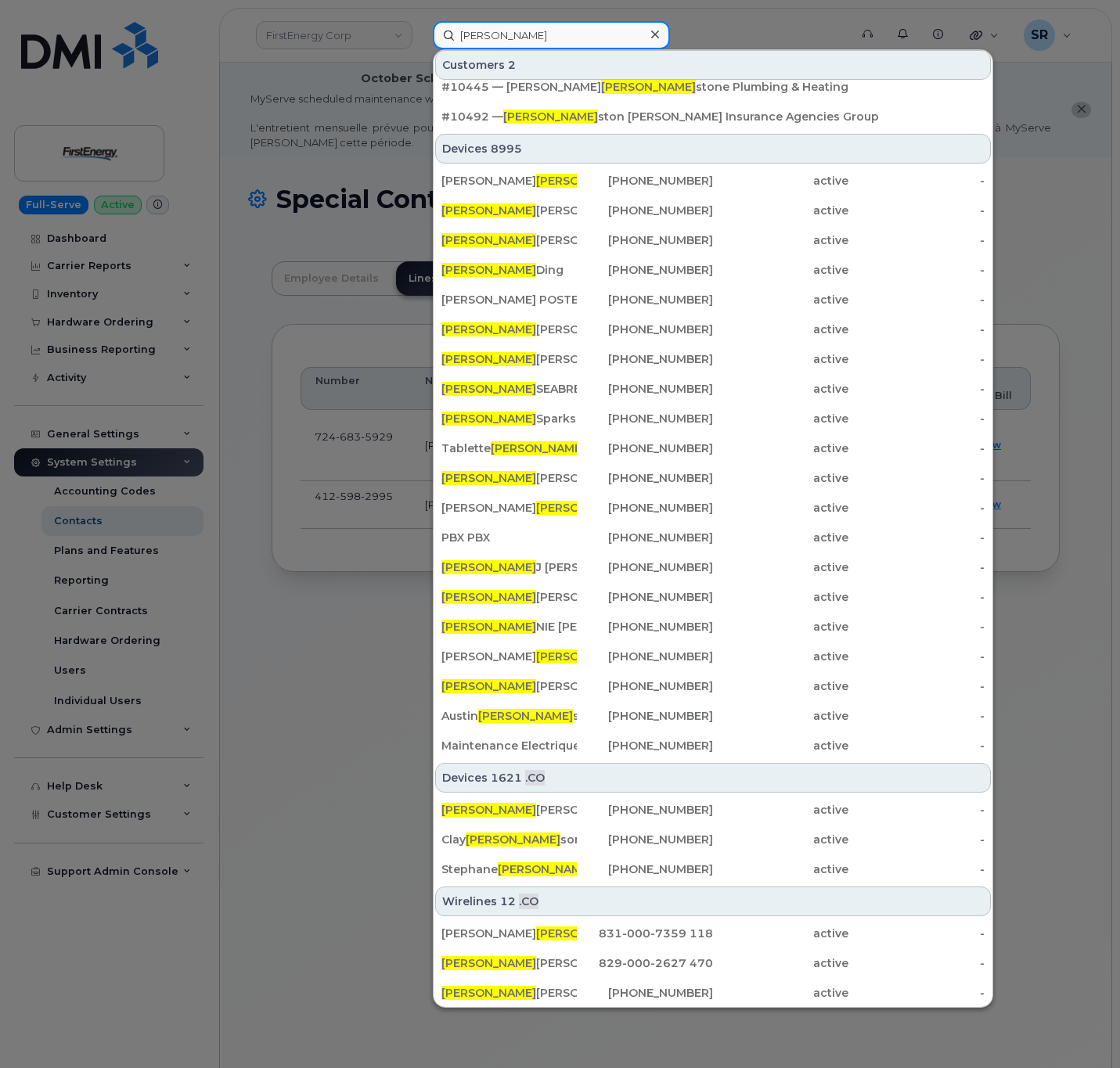
scroll to position [15, 0]
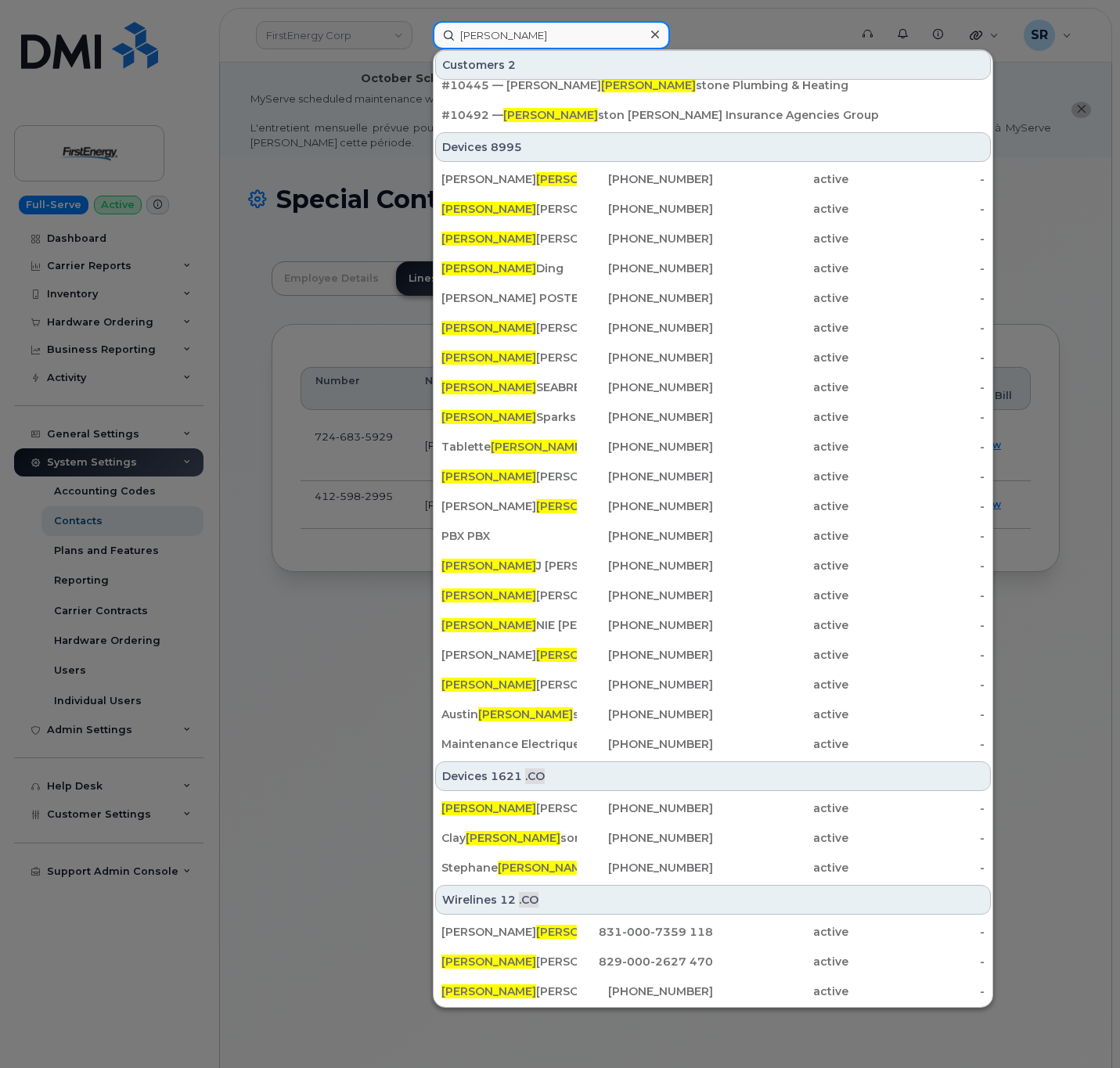
type input "john"
click at [647, 36] on div at bounding box center [655, 35] width 23 height 23
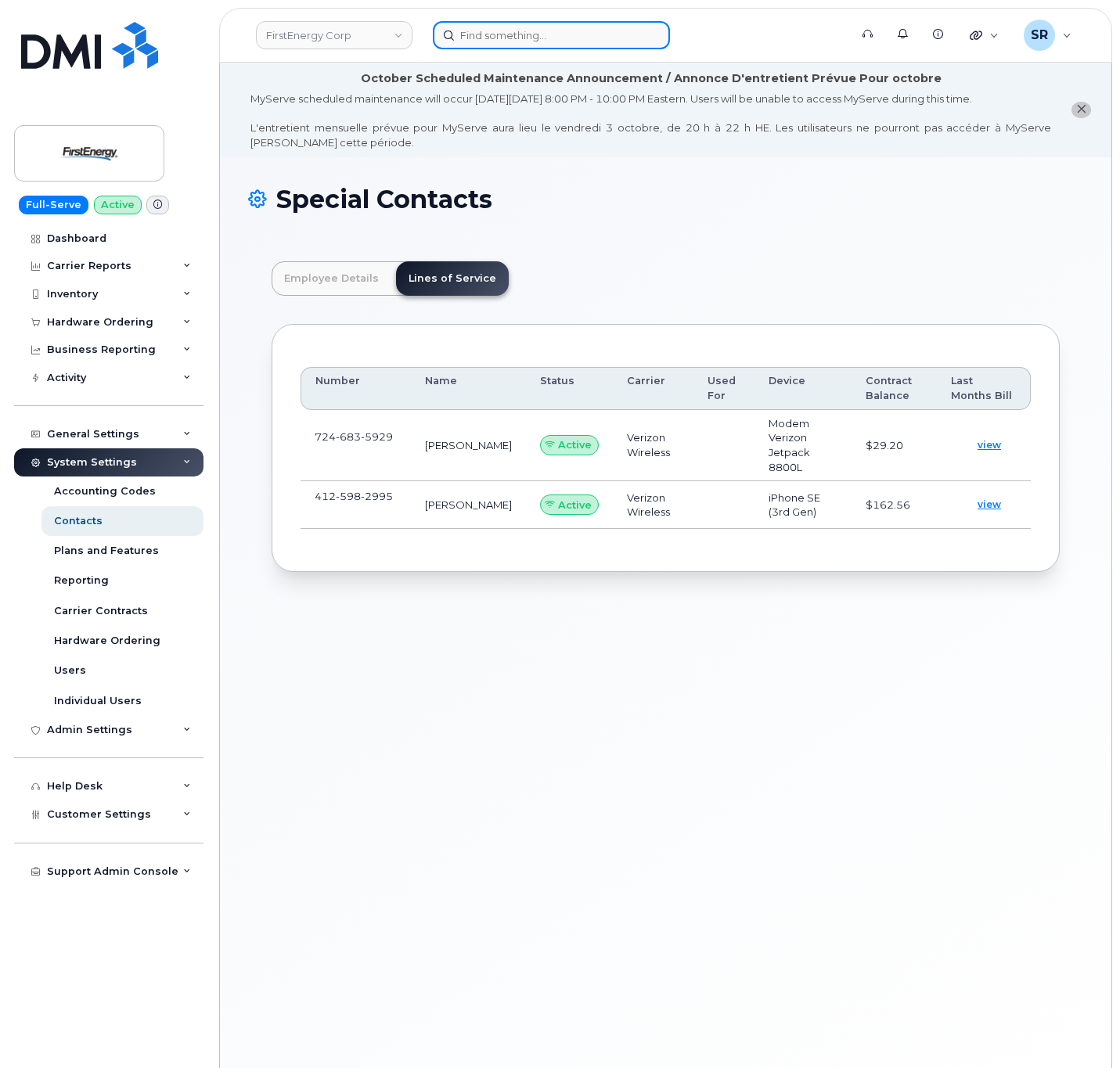
click at [635, 33] on input at bounding box center [552, 36] width 238 height 28
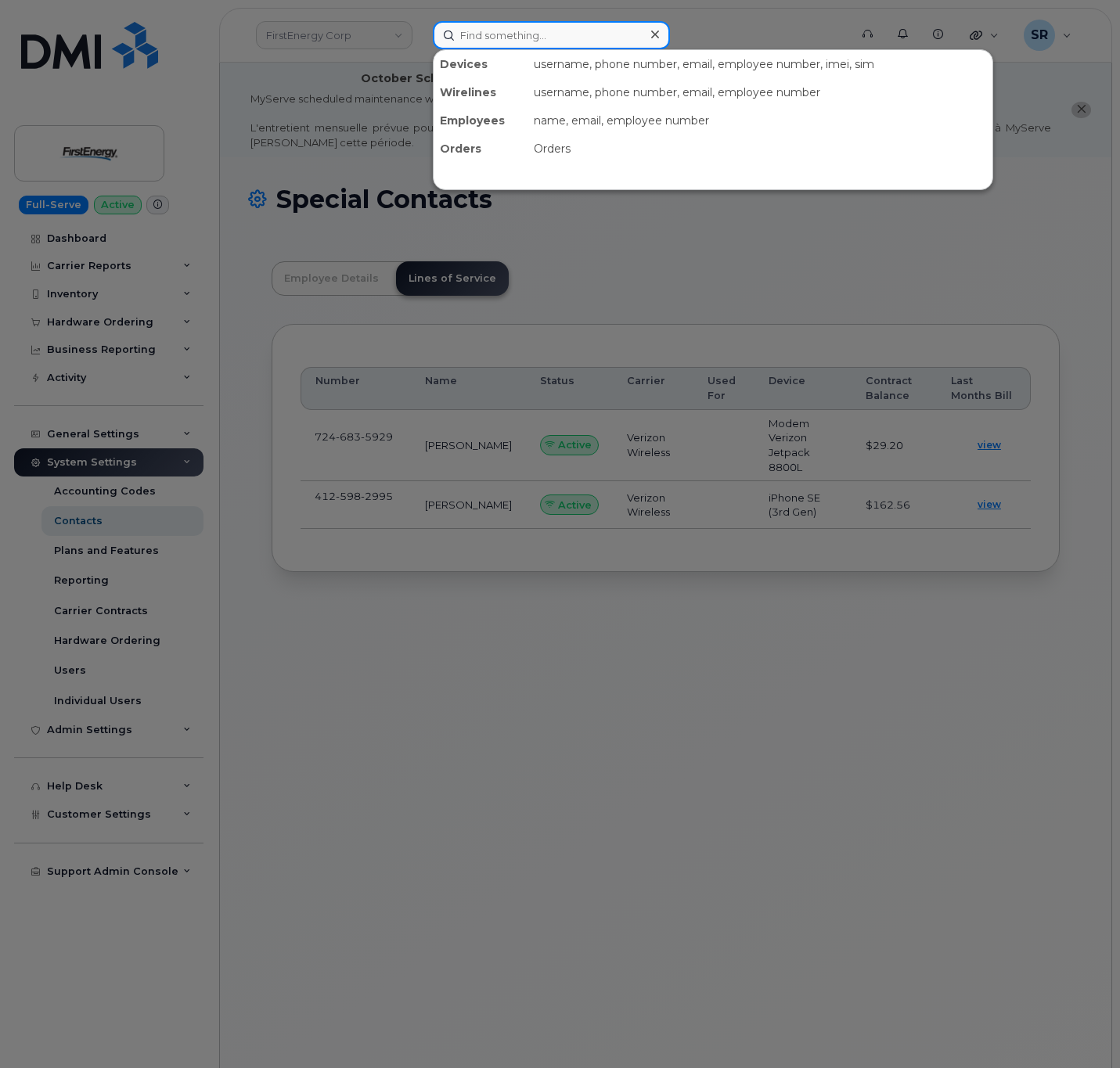
paste input "Hensel"
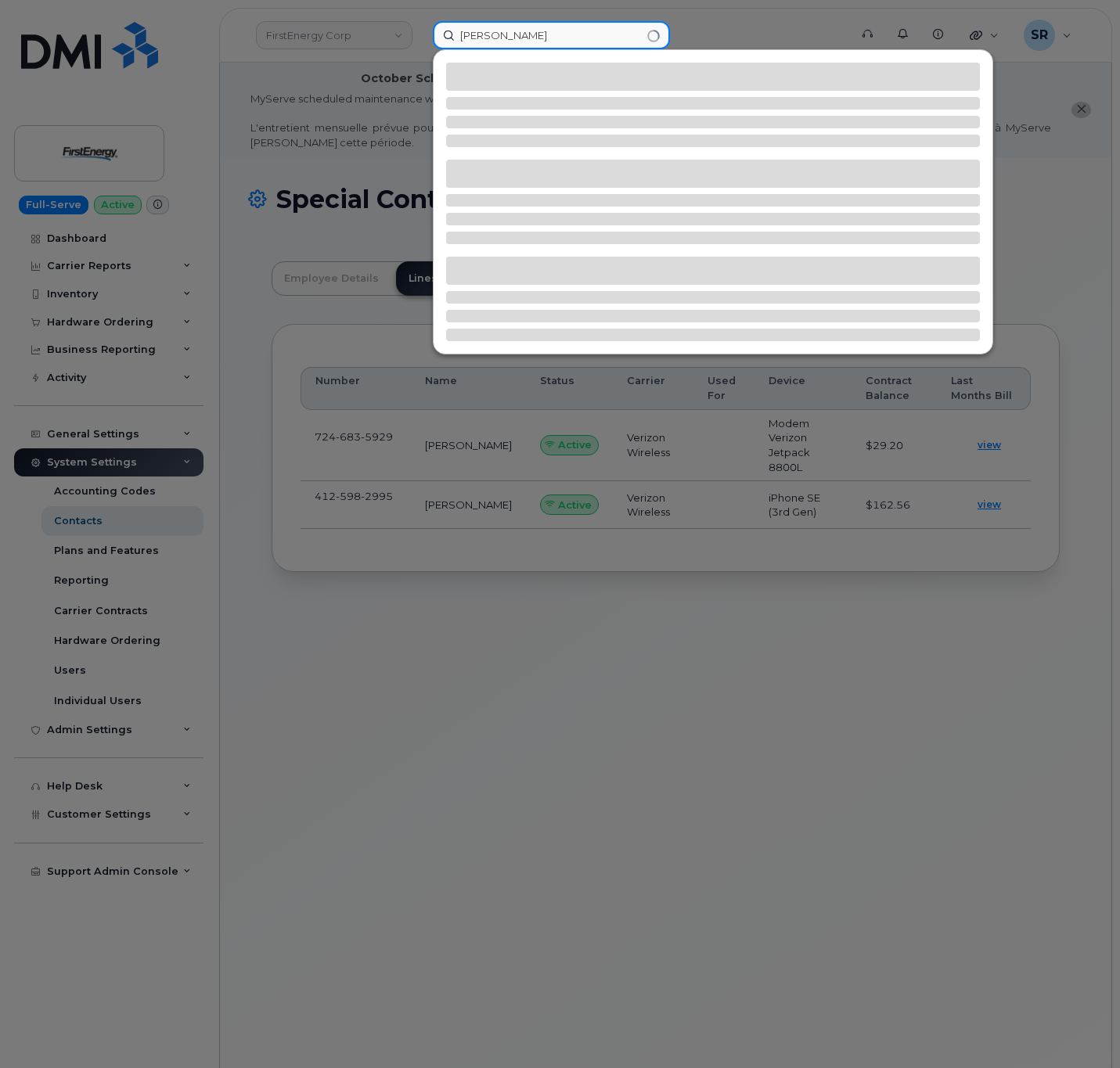
type input "Hensel"
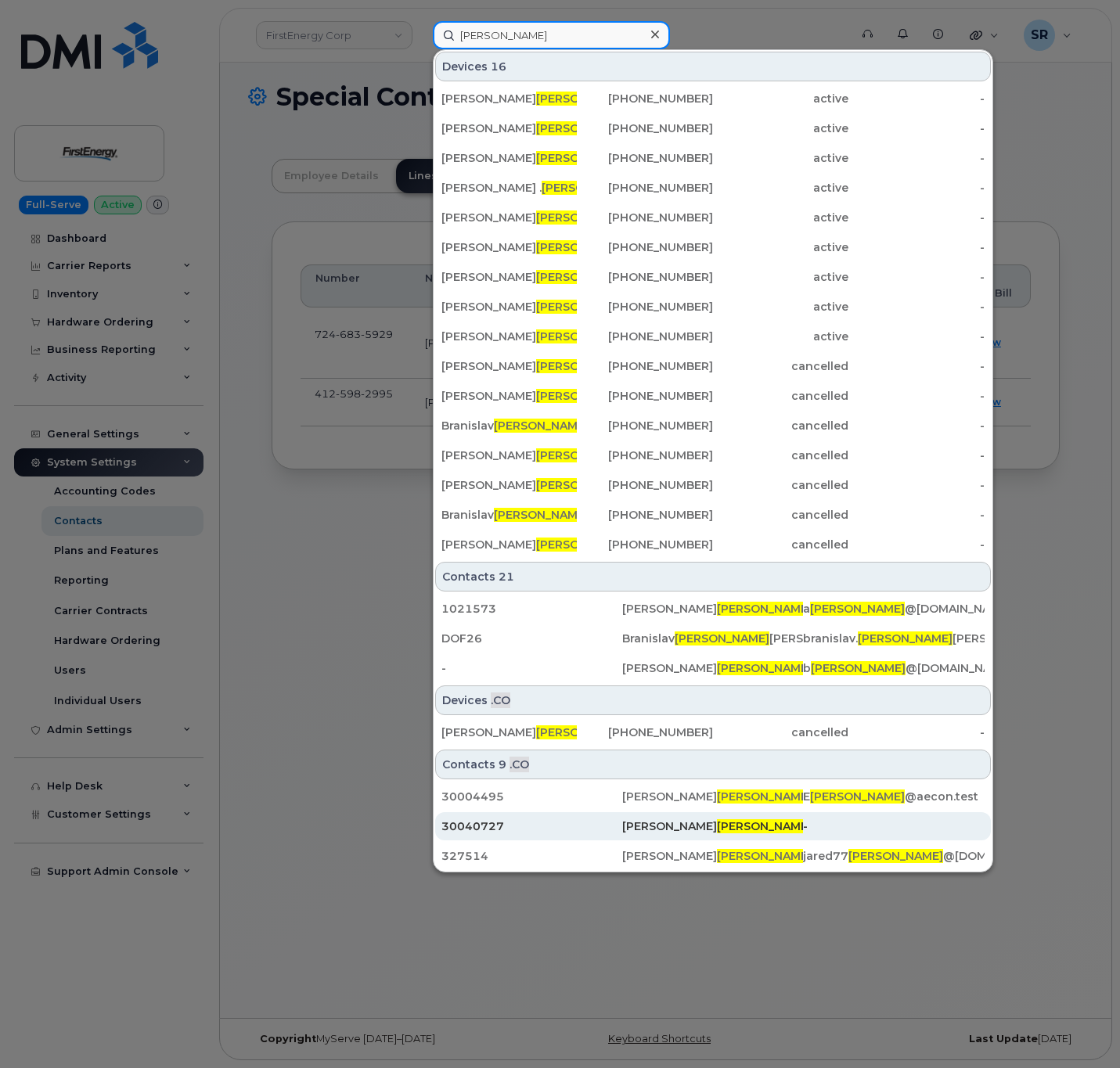
scroll to position [0, 0]
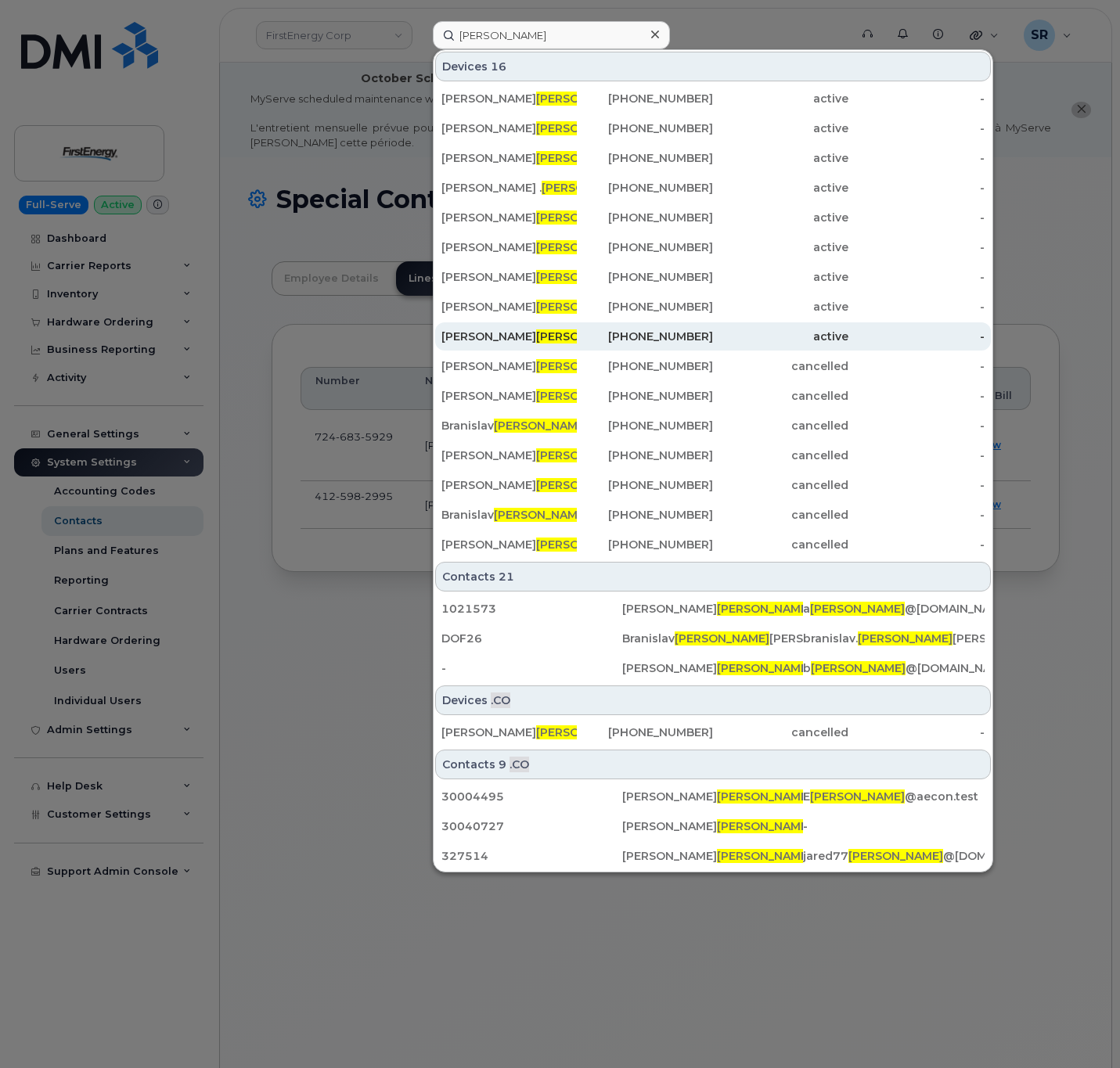
click at [550, 341] on div "MARK B HENSEL" at bounding box center [509, 337] width 135 height 16
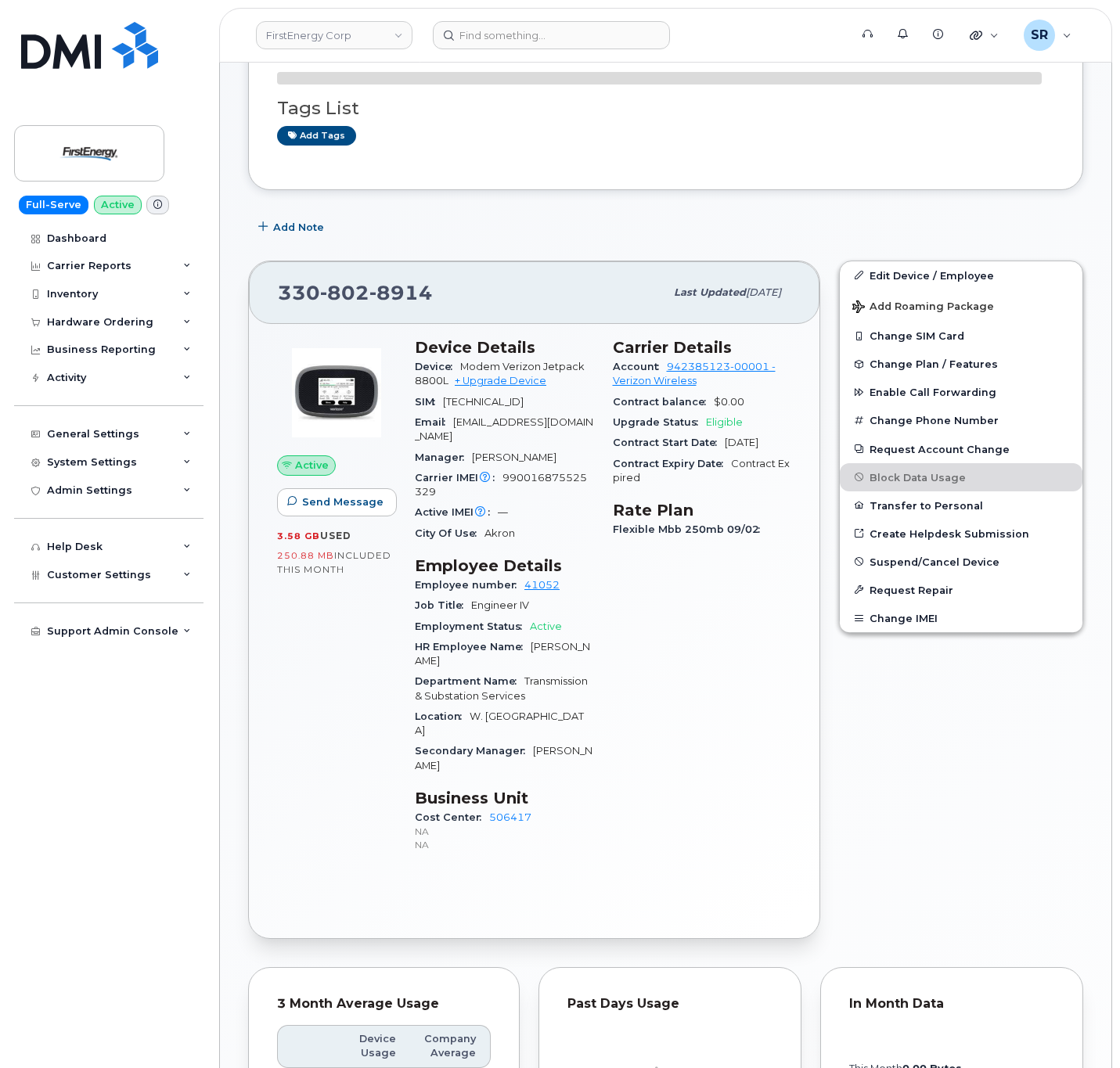
scroll to position [352, 0]
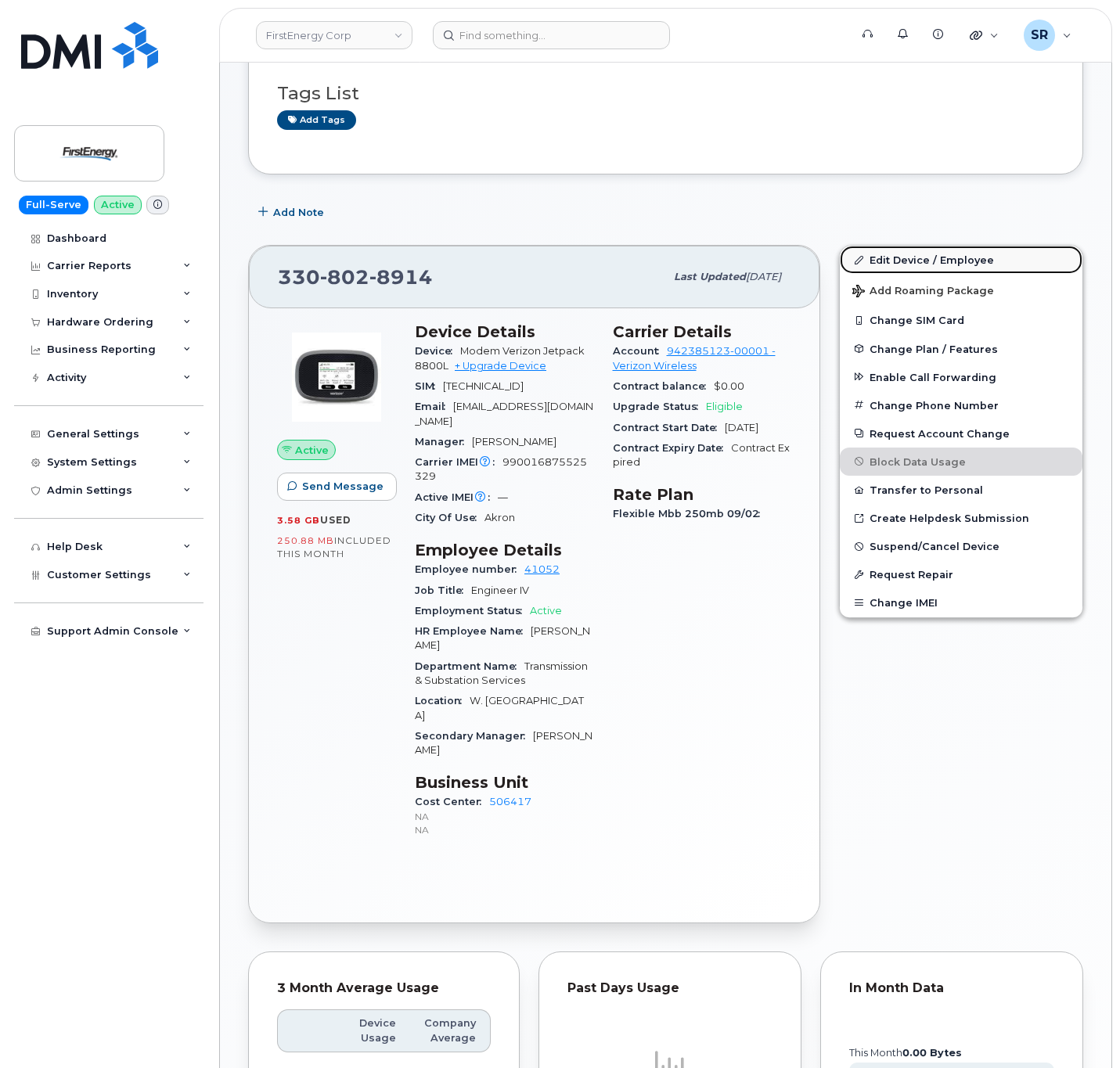
click at [947, 263] on link "Edit Device / Employee" at bounding box center [961, 260] width 243 height 28
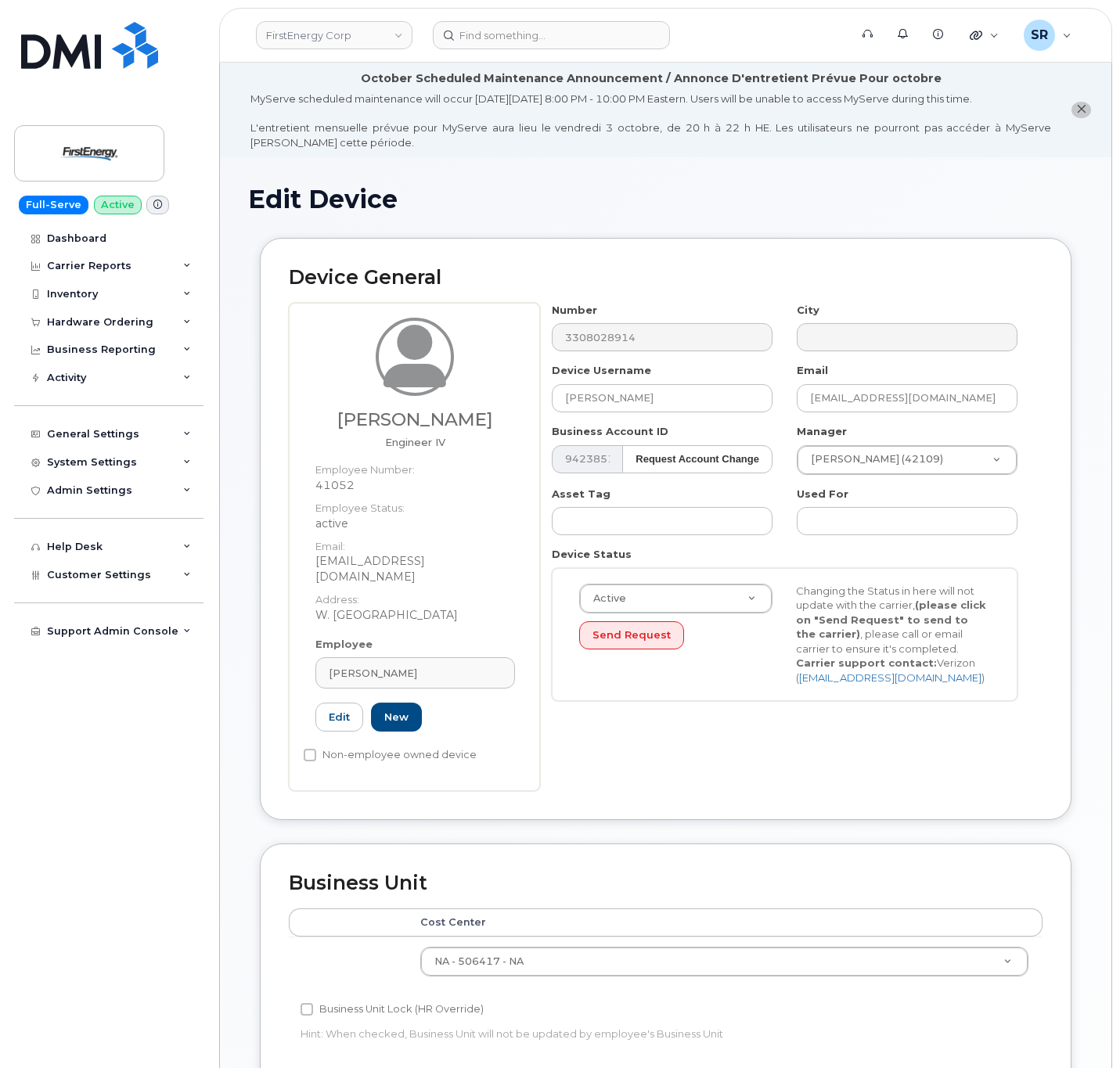
scroll to position [117, 0]
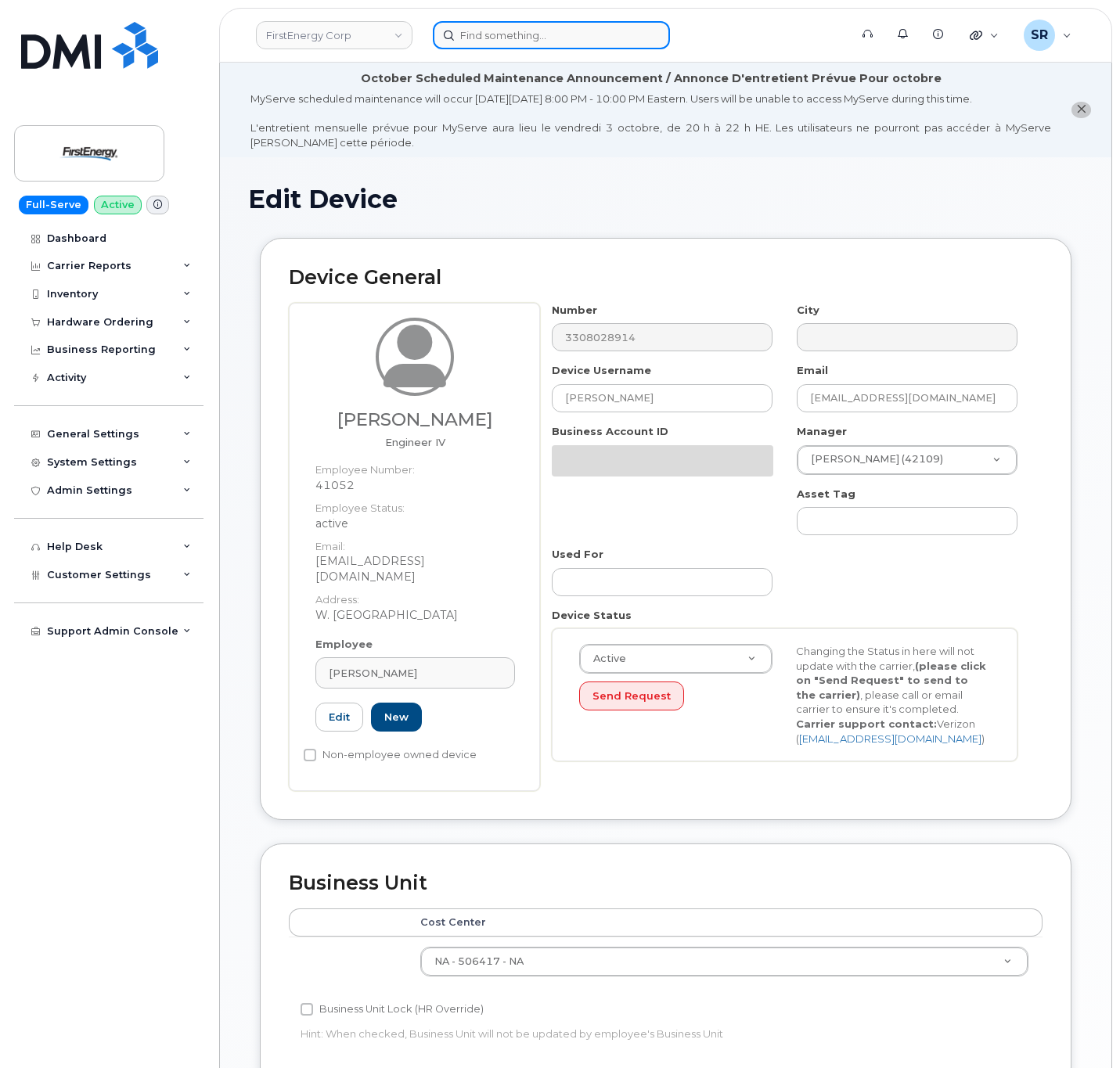
click at [519, 22] on input at bounding box center [552, 36] width 238 height 28
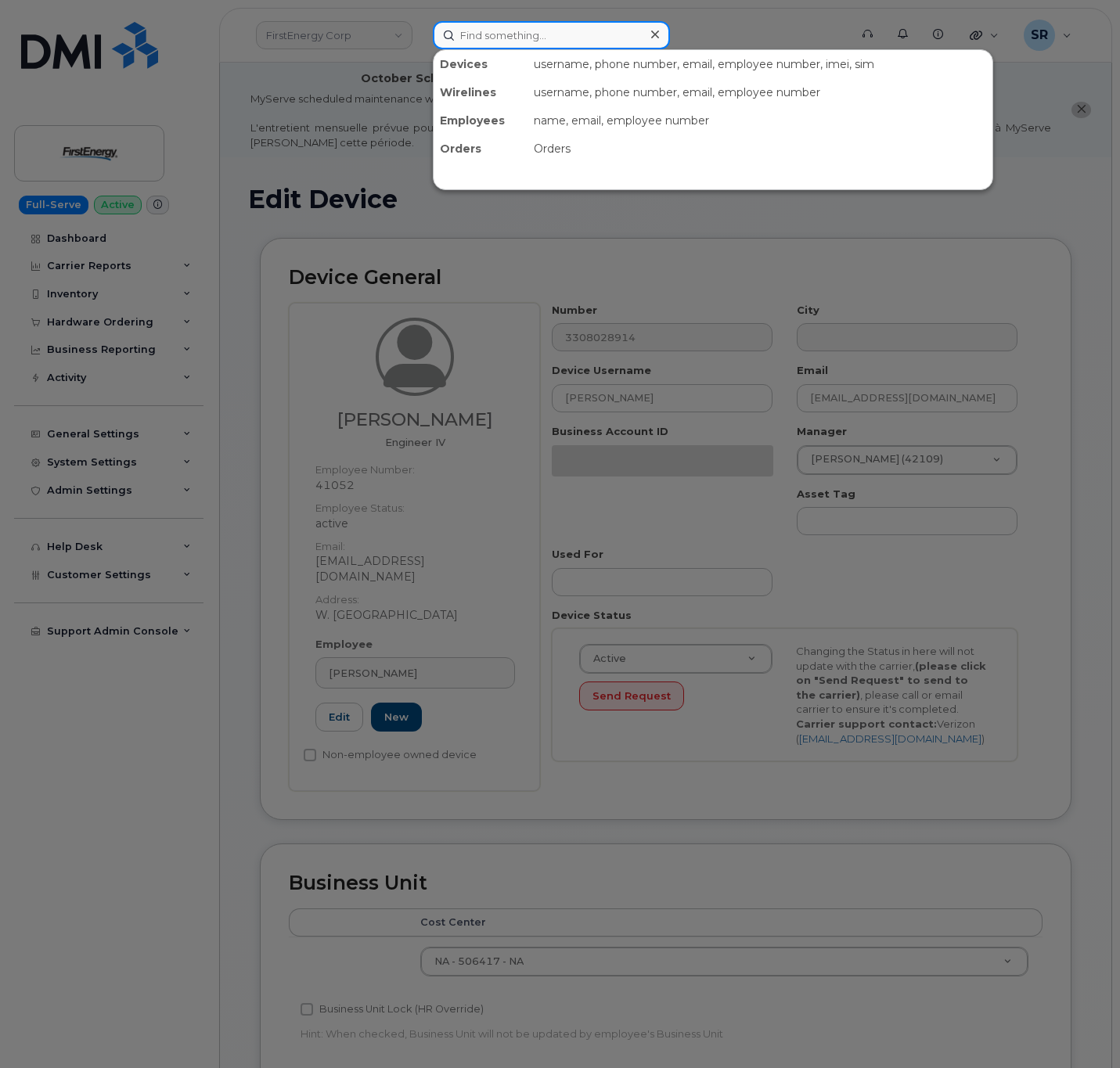
paste input "[PERSON_NAME]"
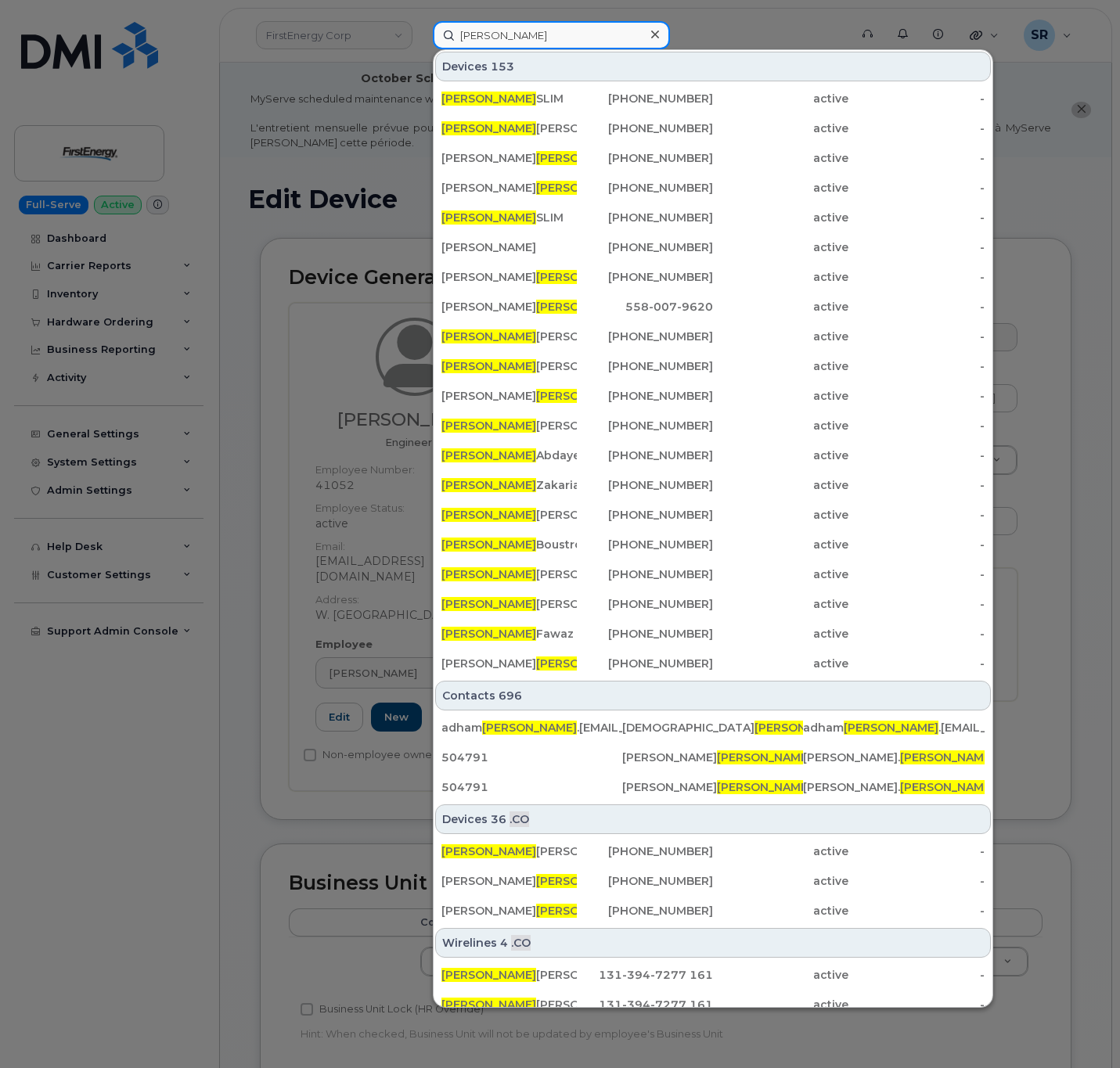
type input "[PERSON_NAME]"
click at [1058, 569] on div at bounding box center [560, 534] width 1120 height 1068
